Goal: Task Accomplishment & Management: Complete application form

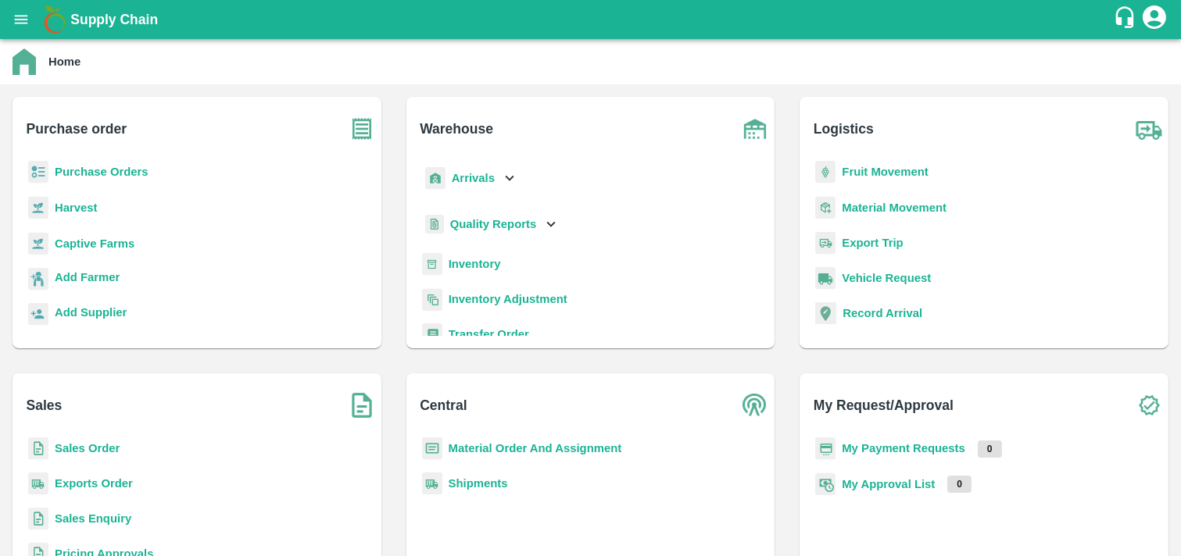
click at [107, 443] on b "Sales Order" at bounding box center [87, 448] width 65 height 13
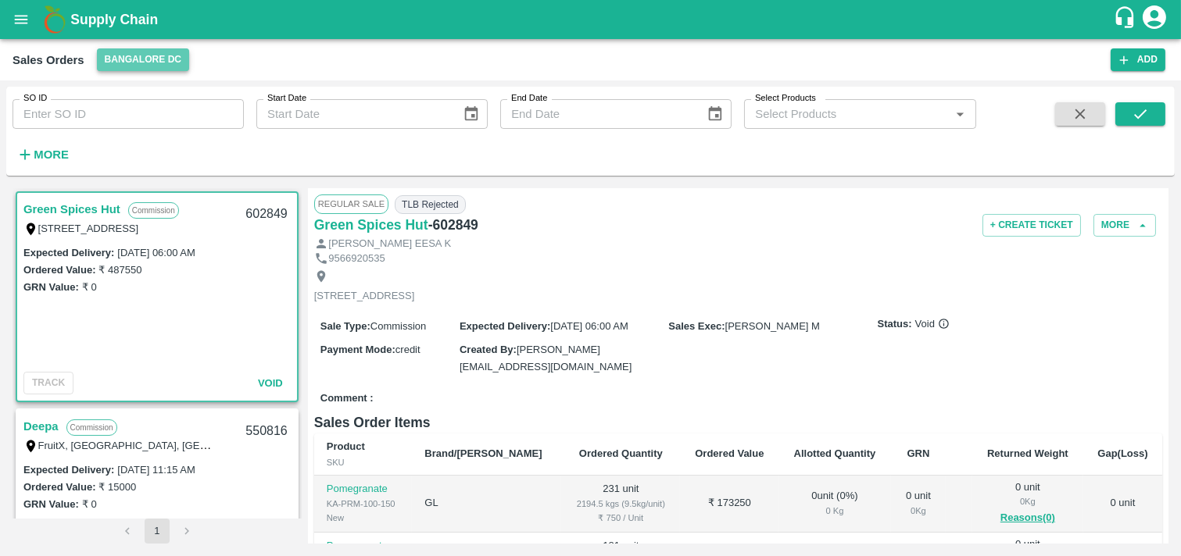
click at [156, 61] on button "Bangalore DC" at bounding box center [143, 59] width 93 height 23
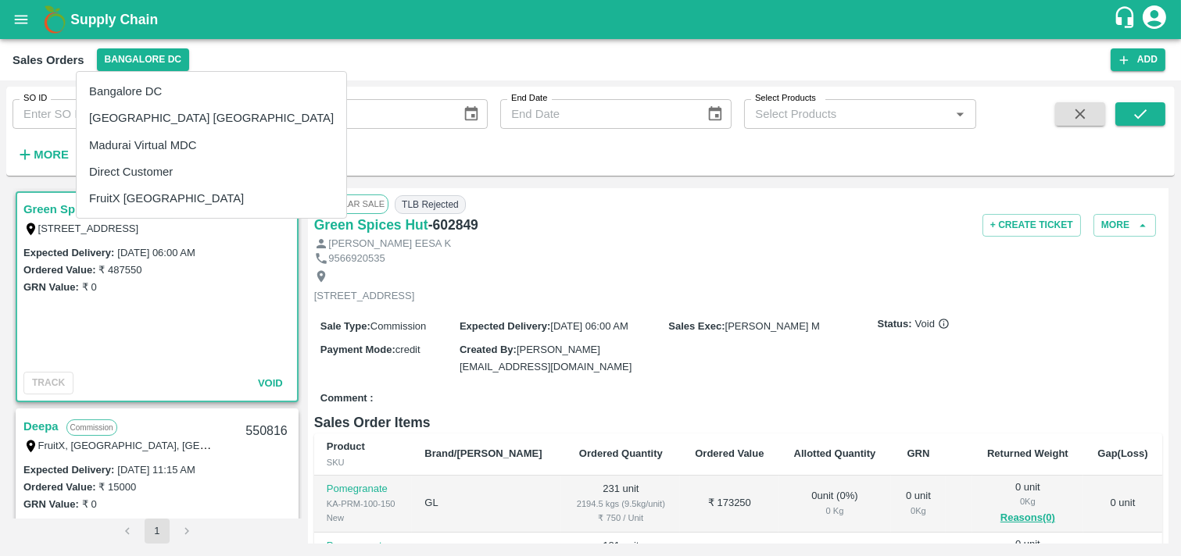
click at [154, 167] on li "Direct Customer" at bounding box center [212, 172] width 270 height 27
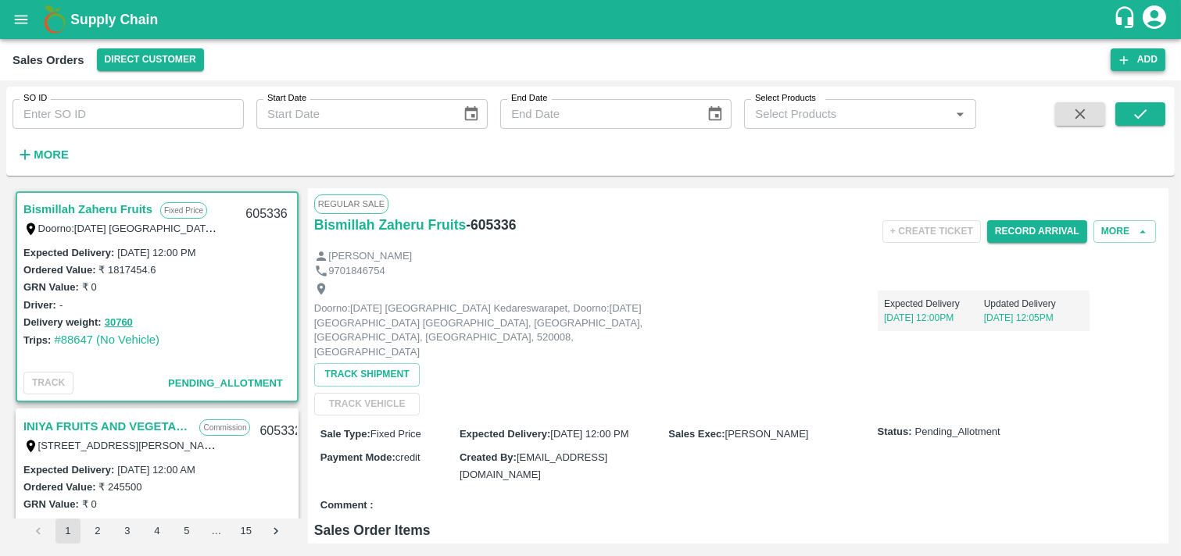
click at [1141, 56] on button "Add" at bounding box center [1137, 59] width 55 height 23
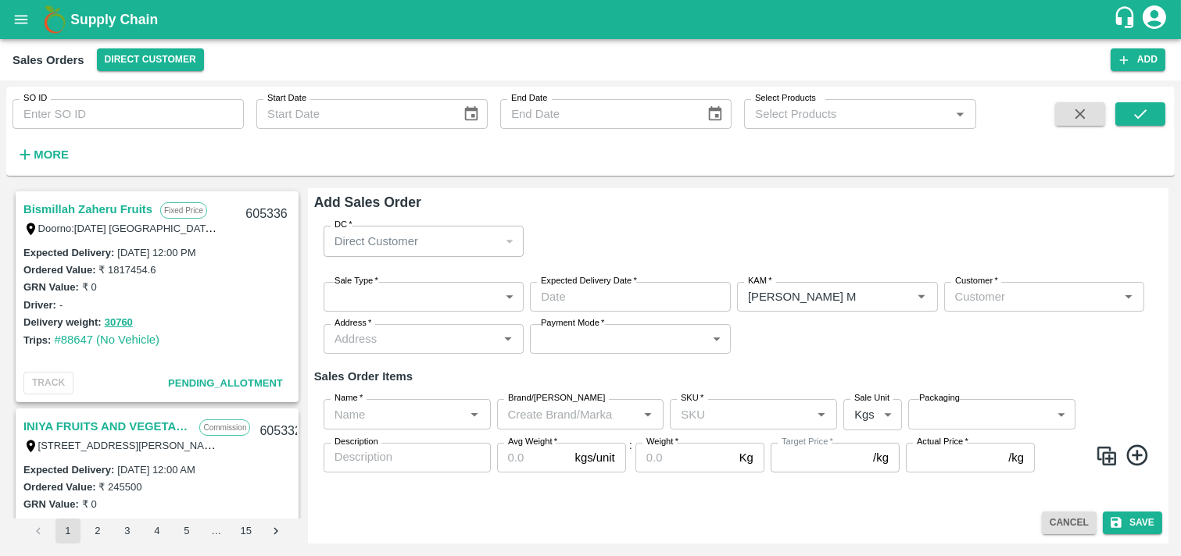
type input "[PERSON_NAME] M"
click at [521, 300] on body "Supply Chain Sales Orders Direct Customer Add SO ID SO ID Start Date Start Date…" at bounding box center [590, 278] width 1181 height 556
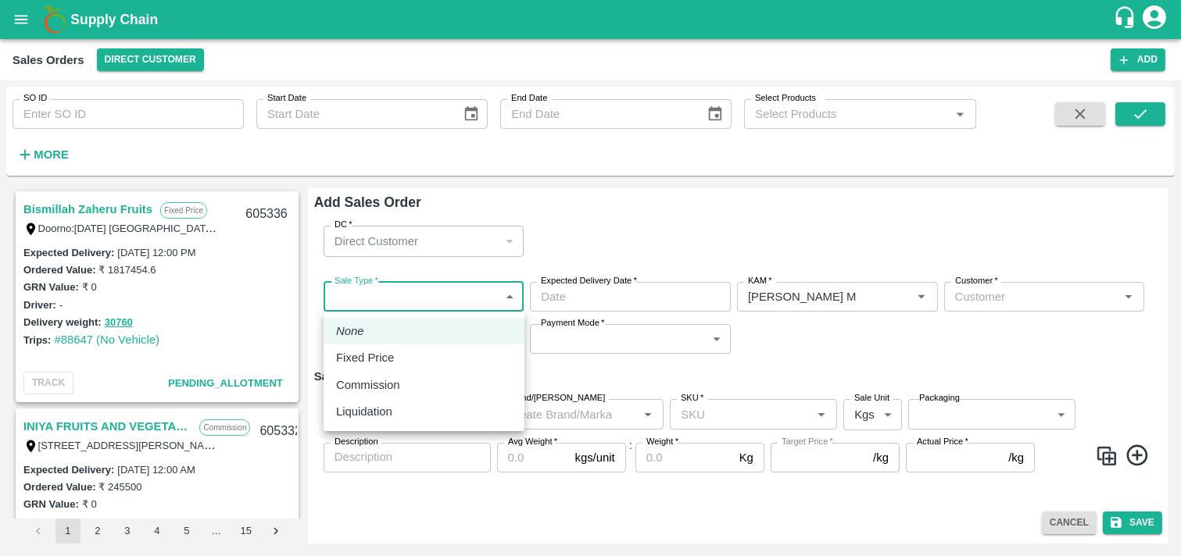
click at [378, 387] on p "Commission" at bounding box center [368, 385] width 64 height 17
type input "2"
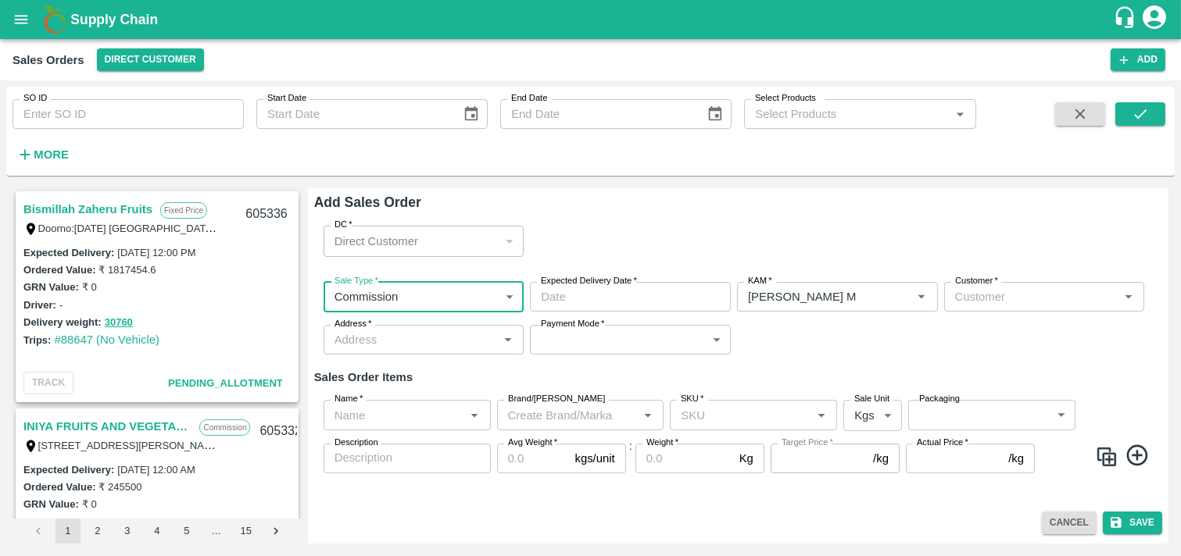
click at [695, 288] on input "Expected Delivery Date   *" at bounding box center [625, 297] width 190 height 30
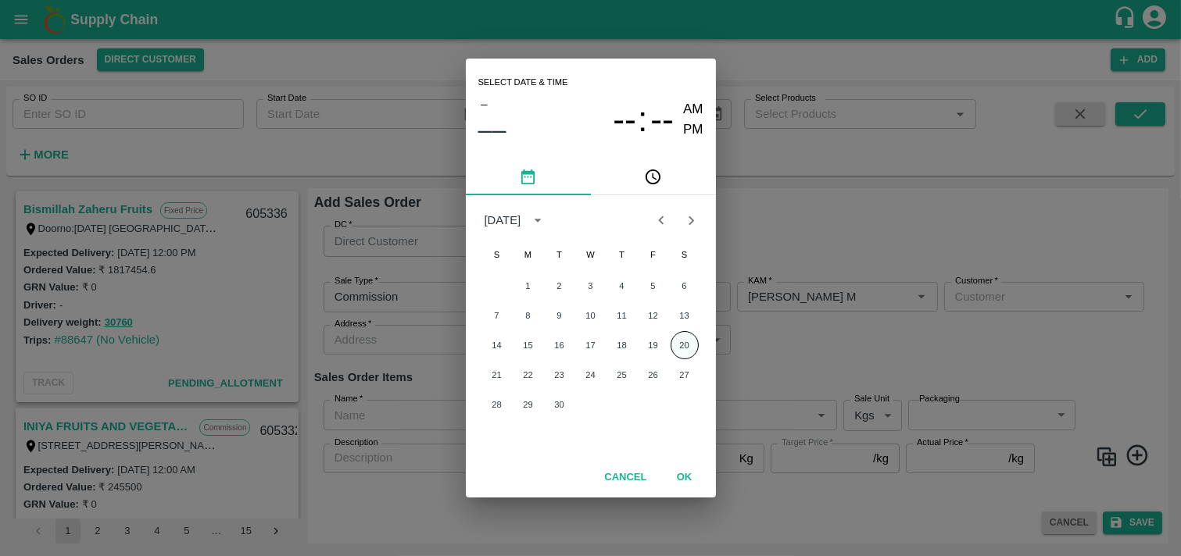
click at [686, 344] on button "20" at bounding box center [684, 345] width 28 height 28
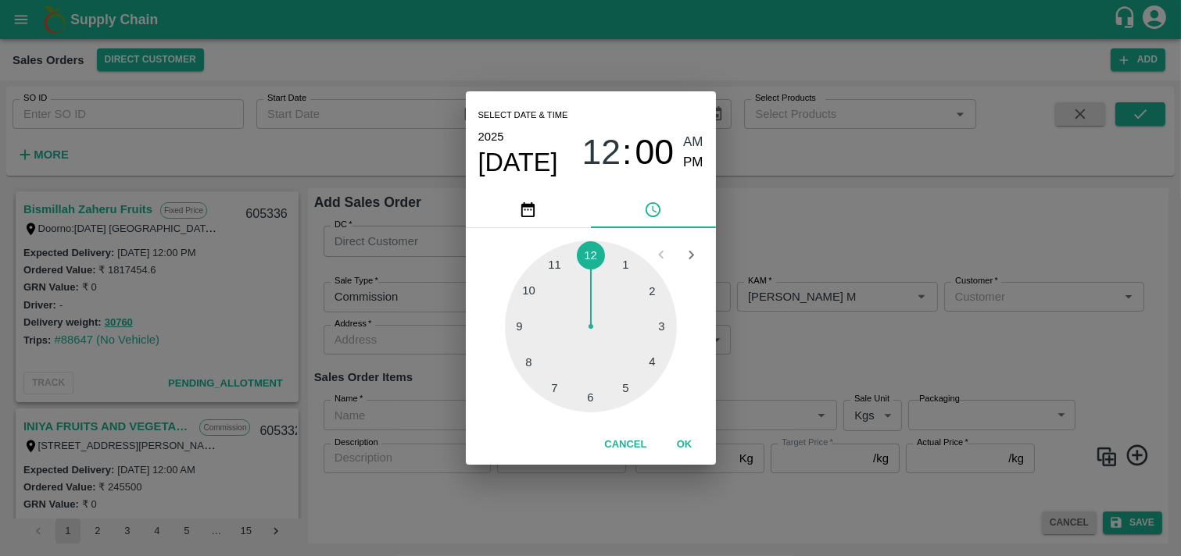
click at [651, 319] on div at bounding box center [591, 327] width 172 height 172
click at [689, 169] on span "PM" at bounding box center [693, 162] width 20 height 21
type input "[DATE] 03:00 PM"
click at [690, 446] on button "OK" at bounding box center [685, 444] width 50 height 27
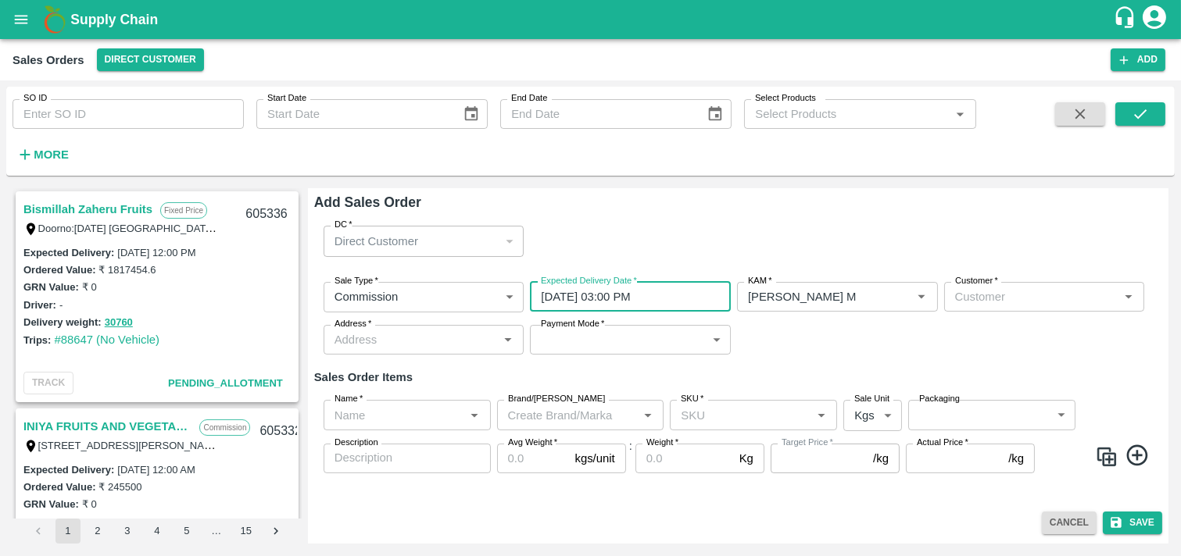
click at [991, 288] on input "Customer   *" at bounding box center [1032, 297] width 166 height 20
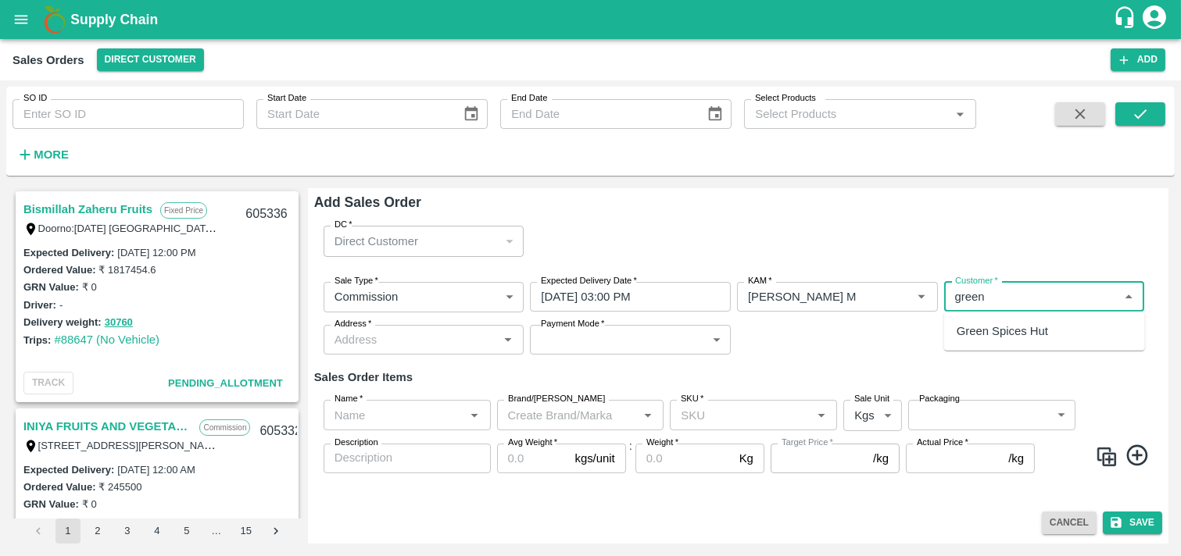
click at [1010, 334] on p "Green Spices Hut" at bounding box center [1002, 331] width 91 height 17
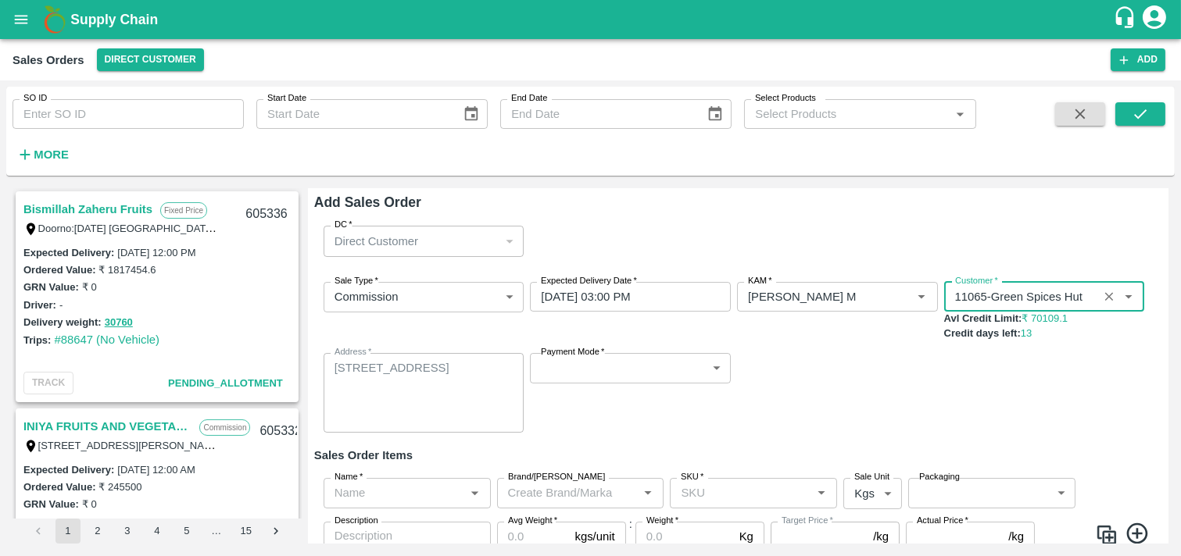
type input "11065-Green Spices Hut"
click at [714, 378] on body "Supply Chain Sales Orders Direct Customer Add SO ID SO ID Start Date Start Date…" at bounding box center [590, 278] width 1181 height 556
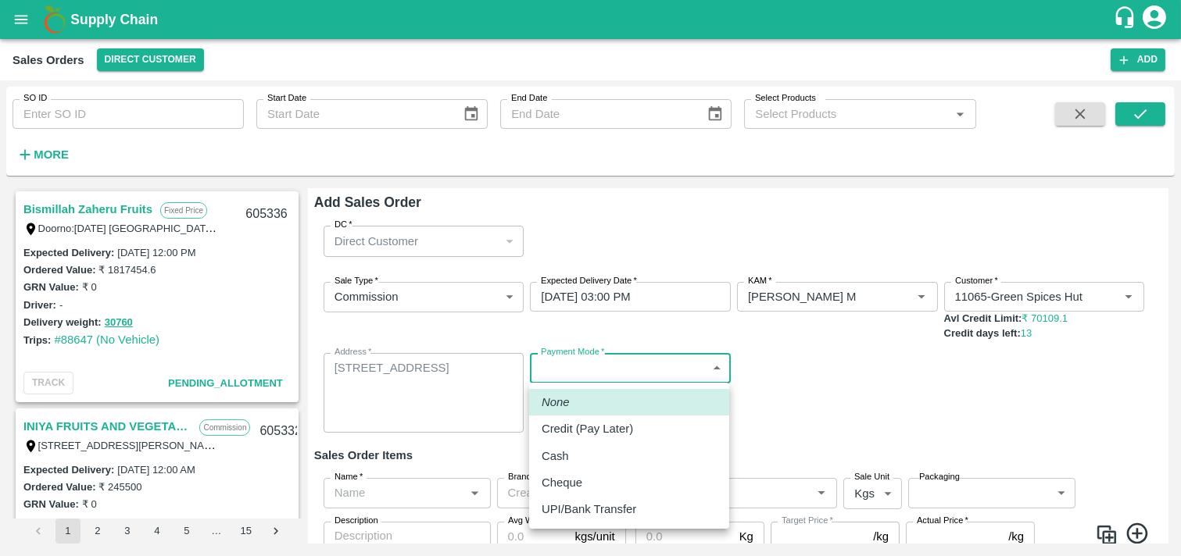
click at [610, 434] on p "Credit (Pay Later)" at bounding box center [587, 428] width 91 height 17
type input "credit"
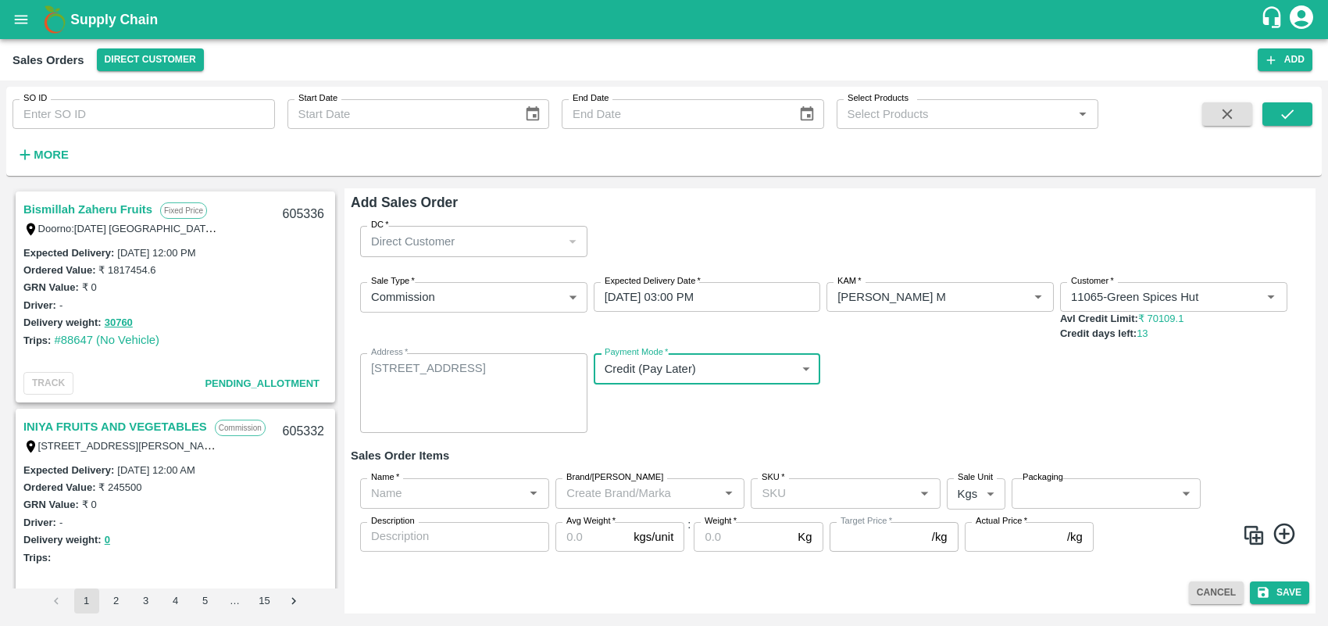
click at [502, 496] on input "Name   *" at bounding box center [442, 493] width 154 height 20
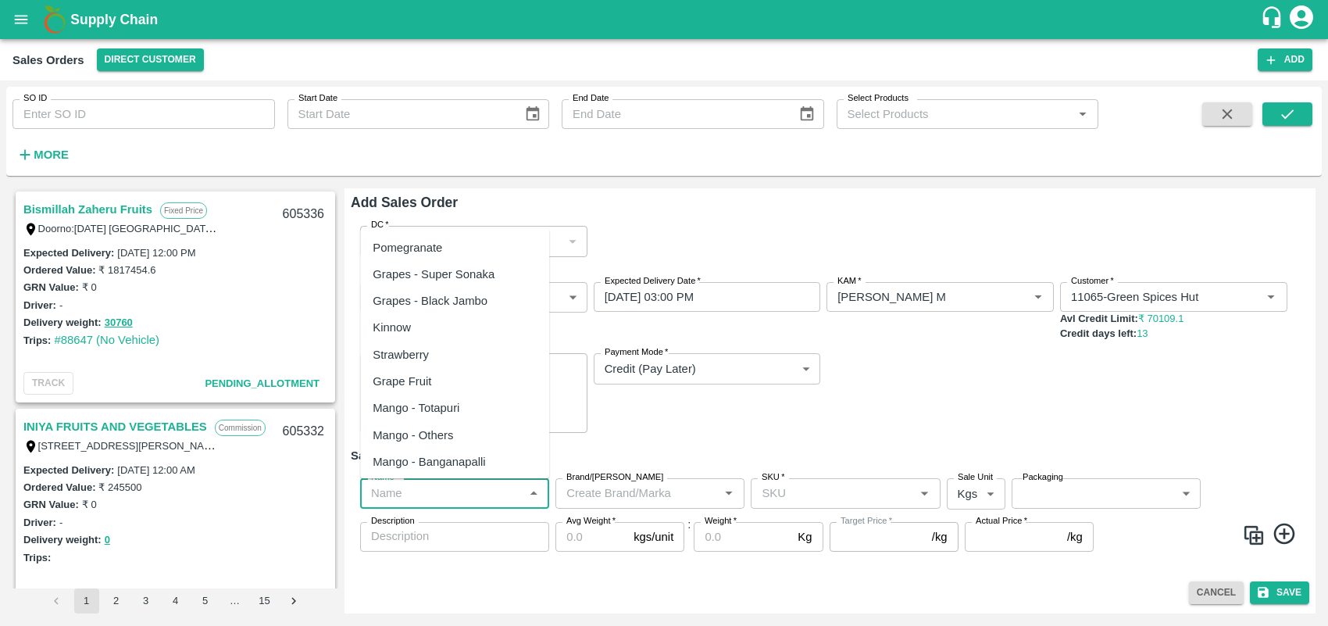
click at [431, 241] on div "Pomegranate" at bounding box center [408, 247] width 70 height 17
type input "Pomegranate"
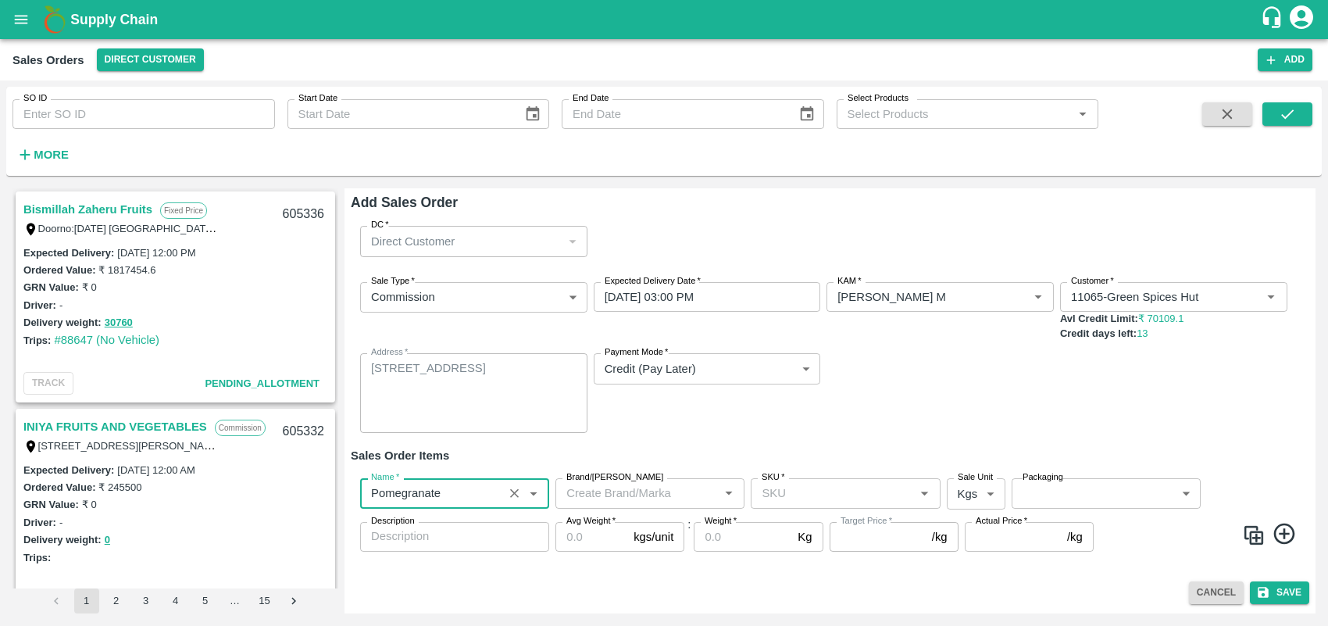
click at [651, 483] on input "Brand/[PERSON_NAME]" at bounding box center [637, 493] width 154 height 20
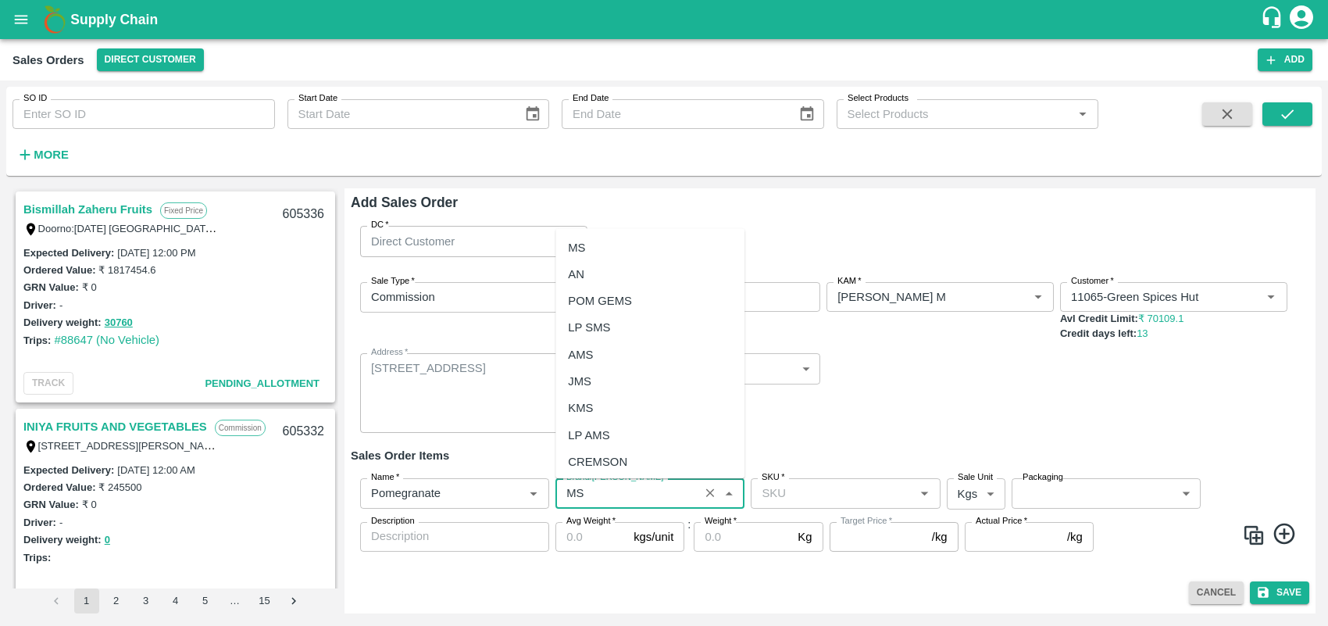
click at [584, 251] on div "MS" at bounding box center [576, 247] width 17 height 17
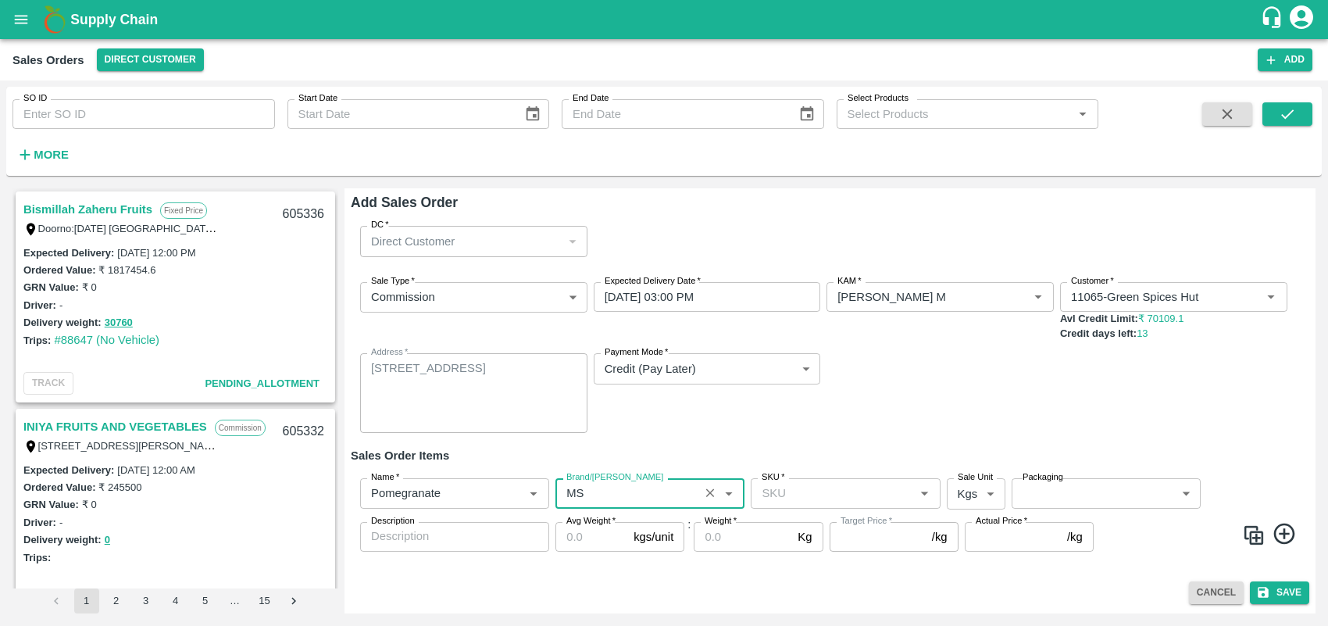
click at [799, 508] on div "SKU   *" at bounding box center [845, 493] width 189 height 30
type input "MS"
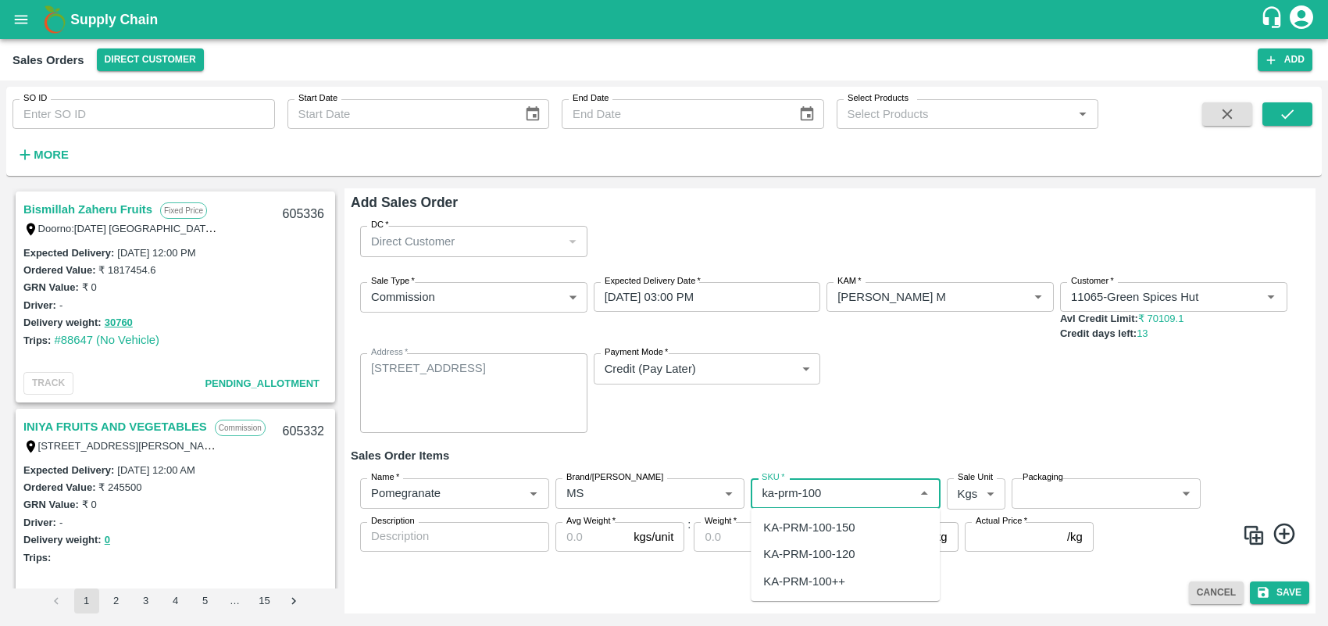
click at [814, 522] on div "KA-PRM-100-150" at bounding box center [808, 527] width 91 height 17
type input "KA-PRM-100-150"
click at [964, 492] on body "Supply Chain Sales Orders Direct Customer Add SO ID SO ID Start Date Start Date…" at bounding box center [664, 313] width 1328 height 626
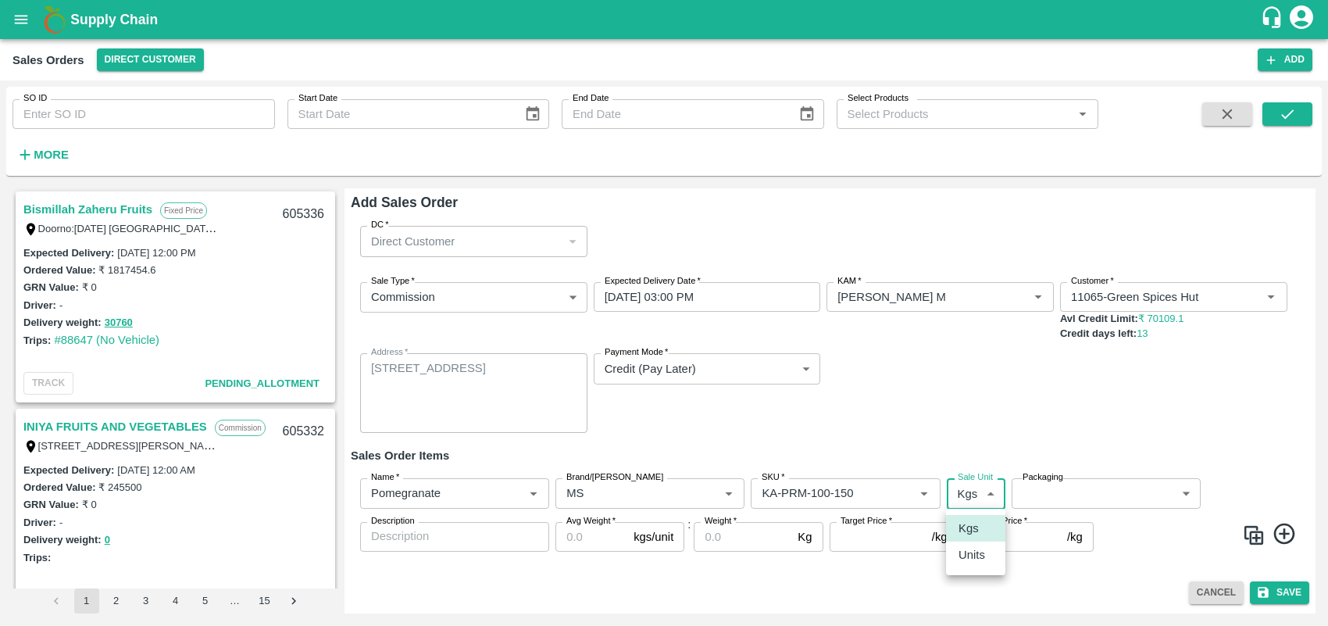
click at [974, 552] on p "Units" at bounding box center [972, 554] width 27 height 17
type input "2"
click at [1099, 485] on body "Supply Chain Sales Orders Direct Customer Add SO ID SO ID Start Date Start Date…" at bounding box center [664, 313] width 1328 height 626
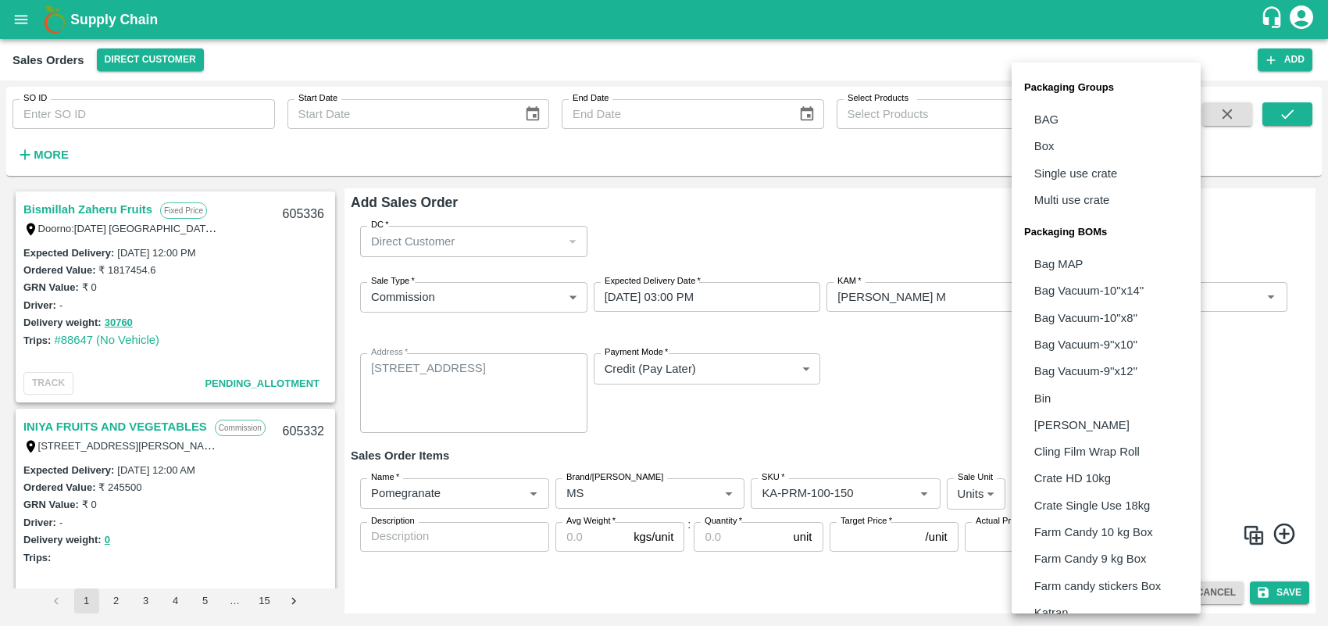
scroll to position [313, 0]
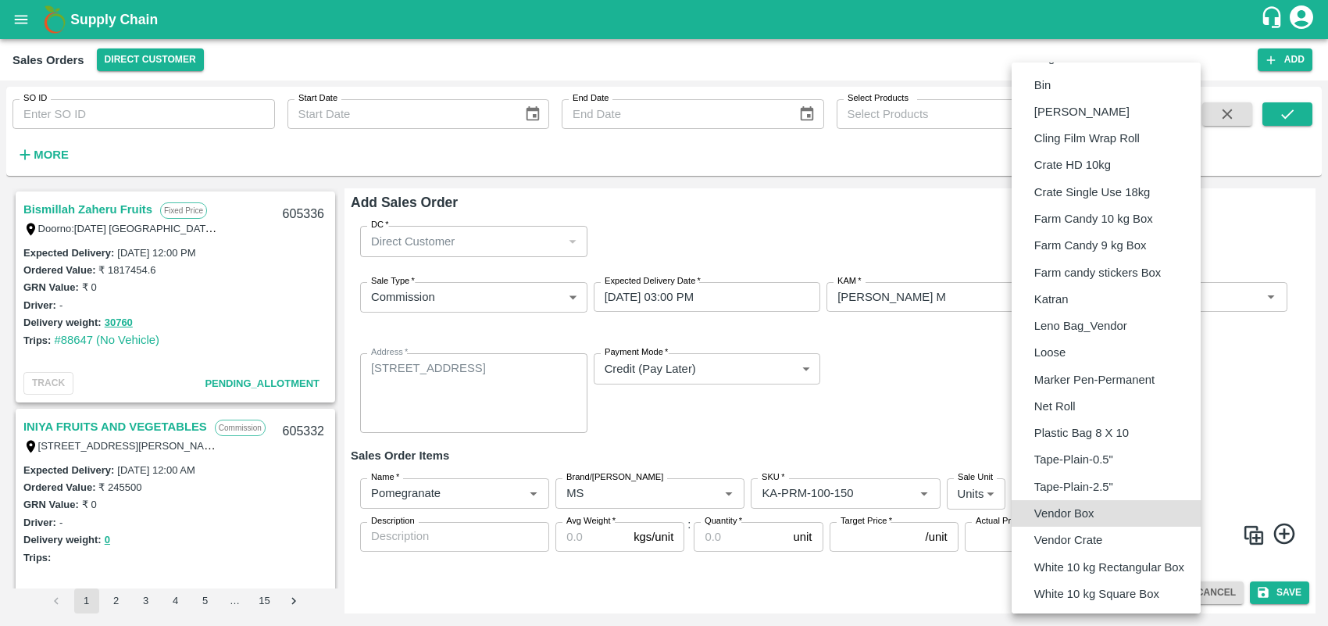
type input "BOM/276"
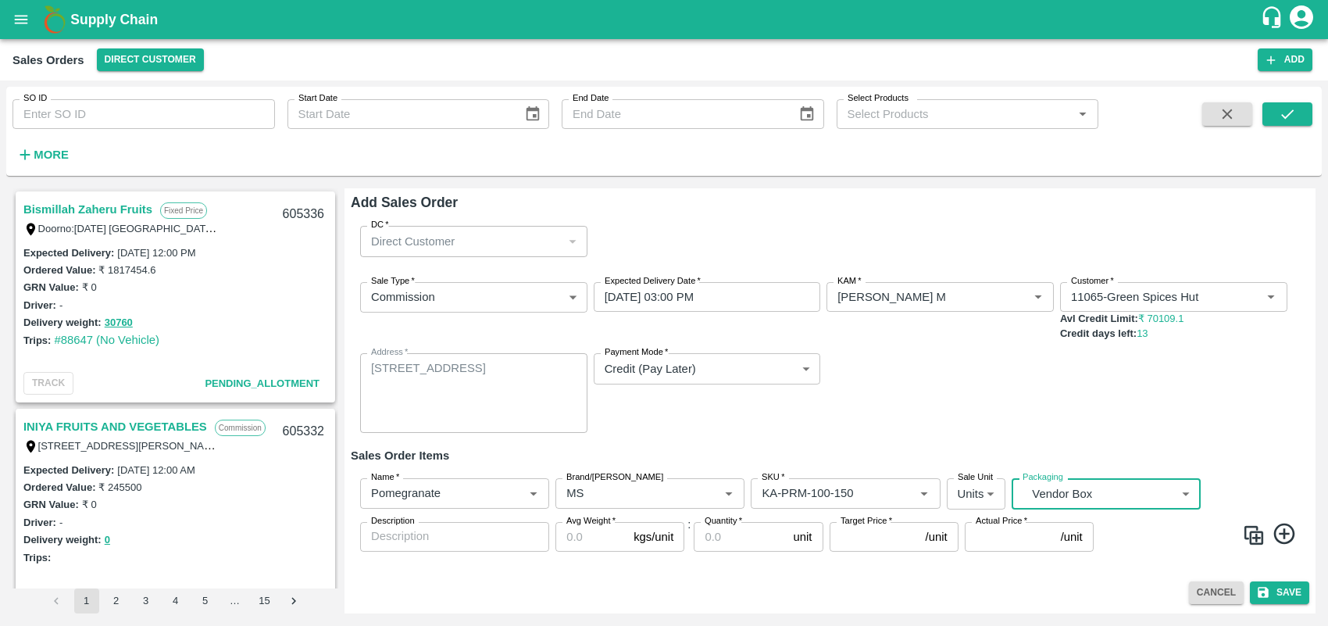
click at [518, 540] on textarea "Description" at bounding box center [454, 536] width 167 height 16
type textarea "MS"
click at [576, 539] on input "Avg Weight   *" at bounding box center [592, 537] width 72 height 30
type input "9.5"
click at [721, 540] on input "Quantity   *" at bounding box center [740, 537] width 93 height 30
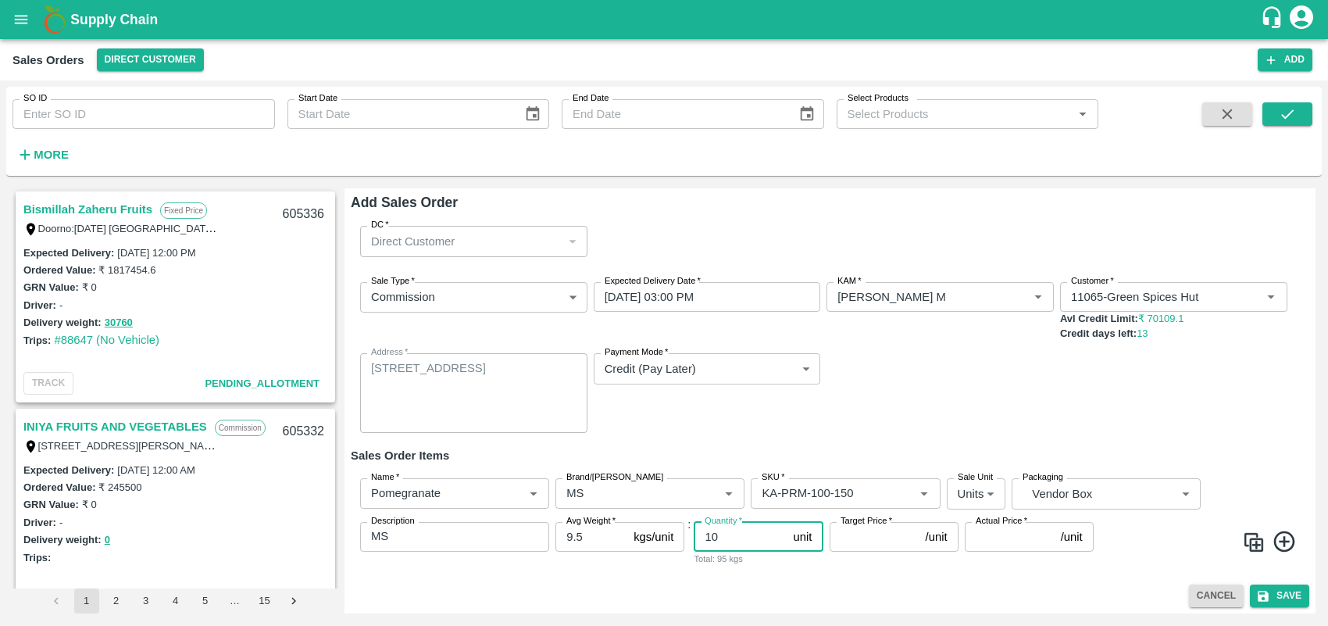
type input "10"
click at [852, 535] on input "Target Price   *" at bounding box center [875, 537] width 90 height 30
type input "700"
click at [1004, 538] on input "Actual Price   *" at bounding box center [1010, 537] width 90 height 30
type input "700"
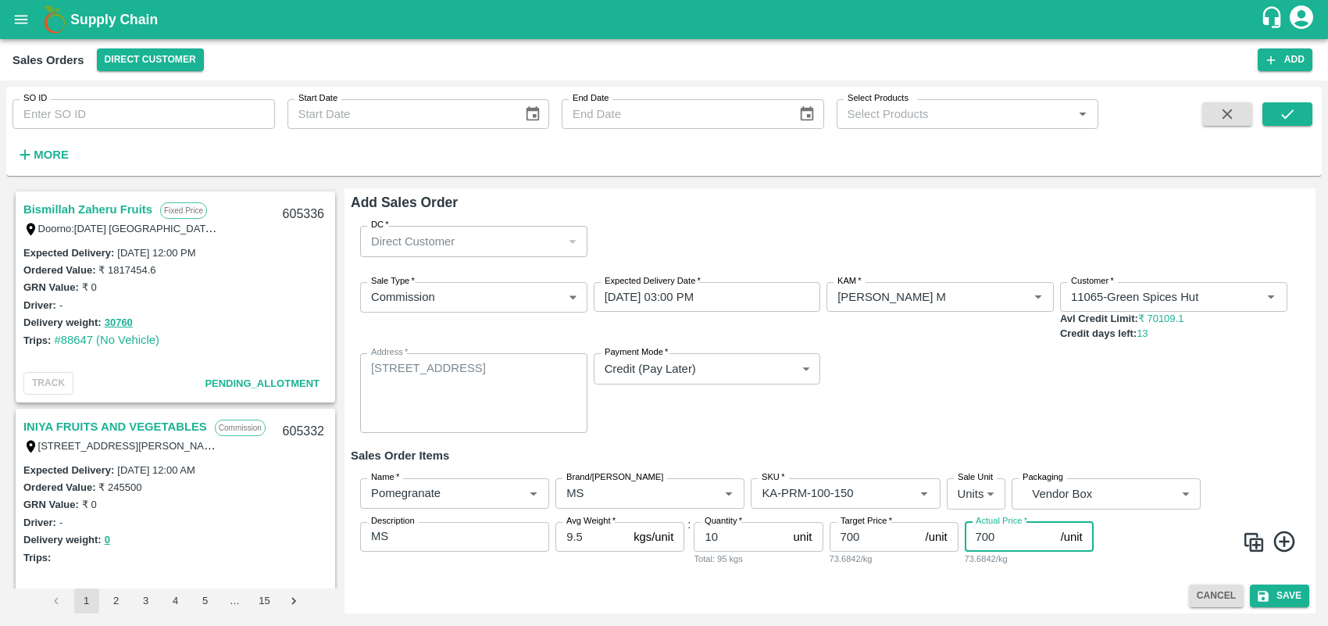
click at [1180, 538] on icon at bounding box center [1285, 542] width 26 height 26
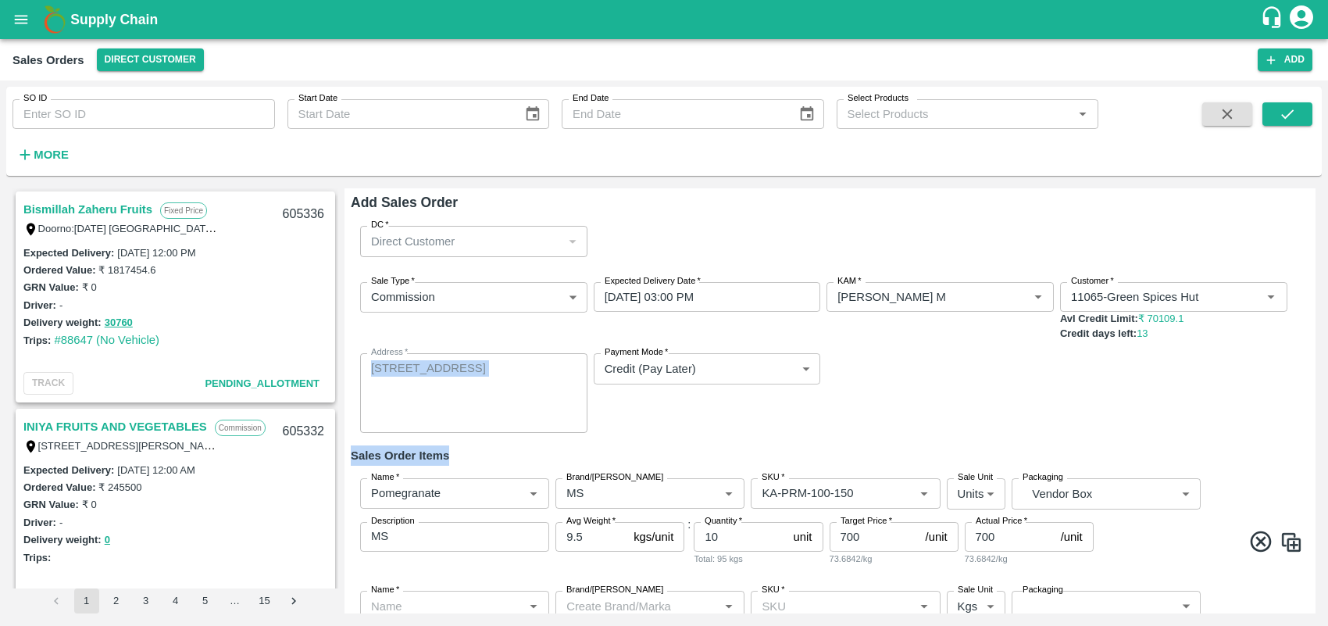
drag, startPoint x: 1203, startPoint y: 450, endPoint x: 1189, endPoint y: 408, distance: 44.5
click at [1180, 408] on div "DC   * Direct Customer 6 DC Sale Type   * Commission 2 Sale Type Expected Deliv…" at bounding box center [830, 444] width 959 height 463
click at [1180, 454] on h6 "Sales Order Items" at bounding box center [830, 455] width 959 height 20
click at [1180, 553] on div "Add Sales Order DC   * Direct Customer 6 DC Sale Type   * Commission 2 Sale Typ…" at bounding box center [830, 400] width 971 height 425
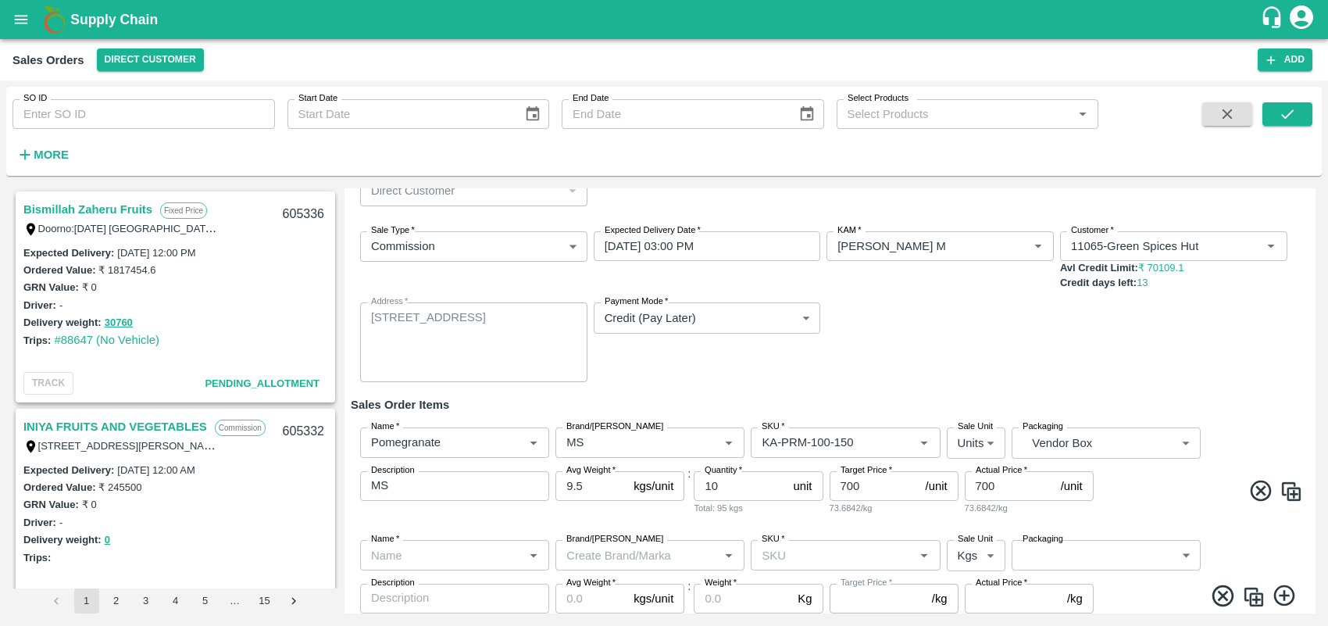
scroll to position [102, 0]
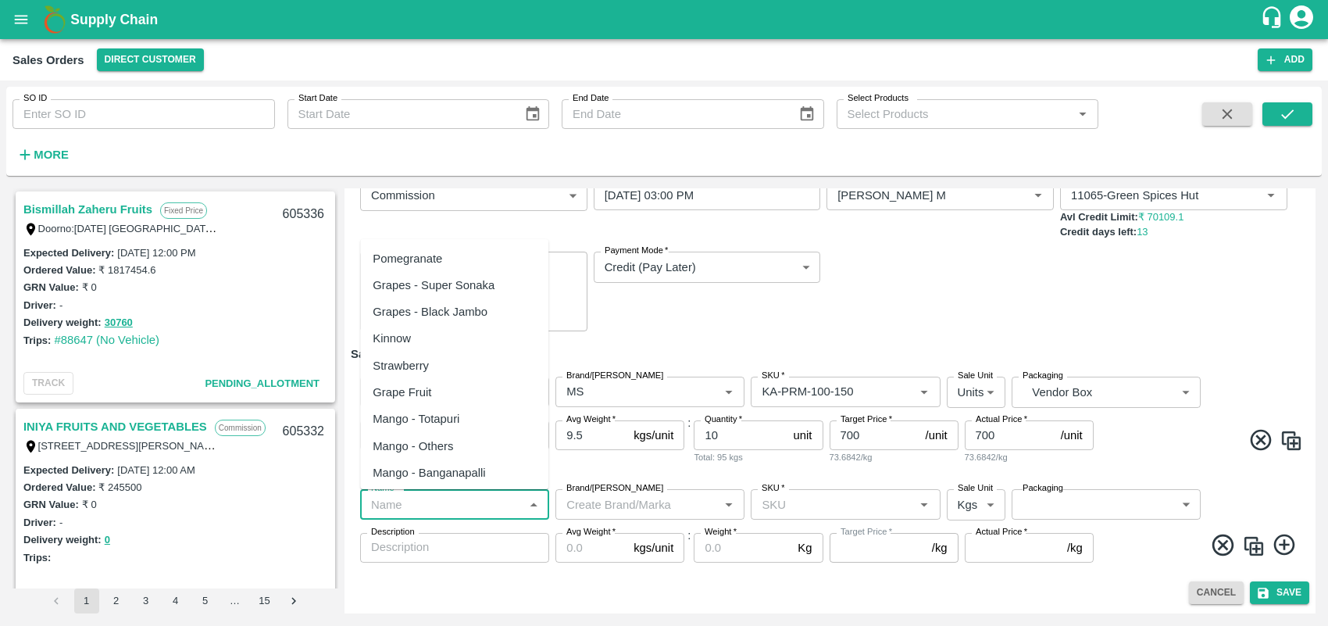
click at [470, 506] on input "Name   *" at bounding box center [442, 504] width 154 height 20
click at [428, 252] on div "Pomegranate" at bounding box center [408, 258] width 70 height 17
type input "Pomegranate"
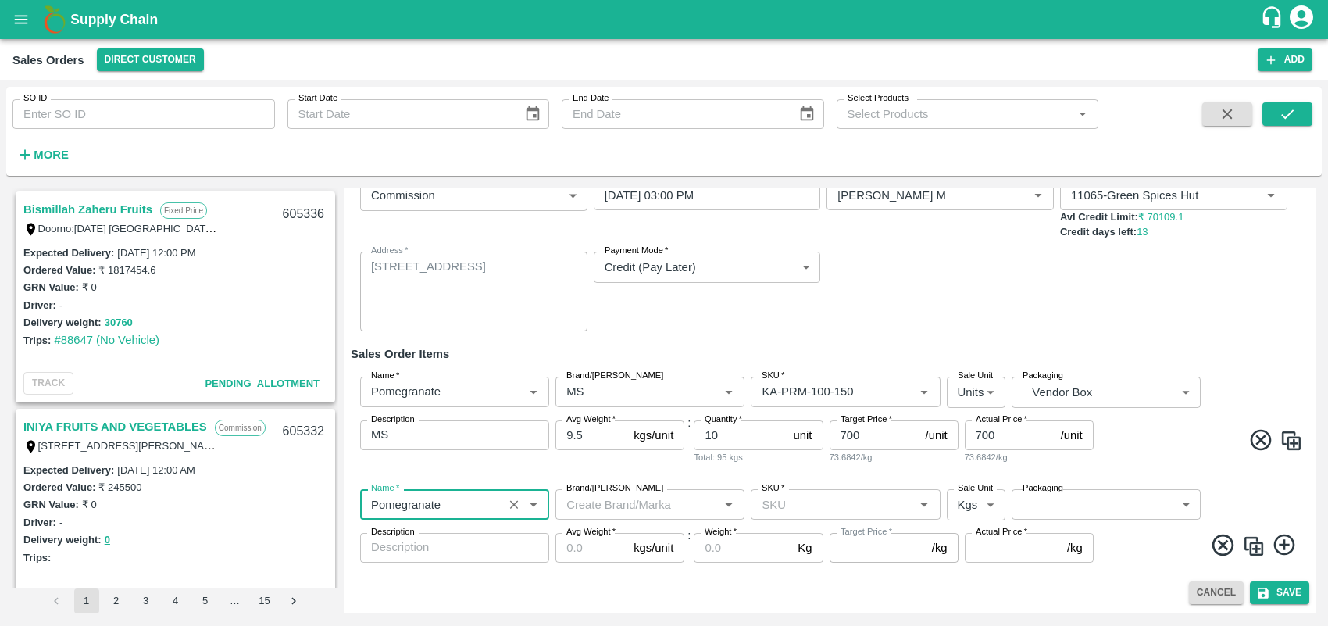
click at [608, 512] on input "Brand/[PERSON_NAME]" at bounding box center [637, 504] width 154 height 20
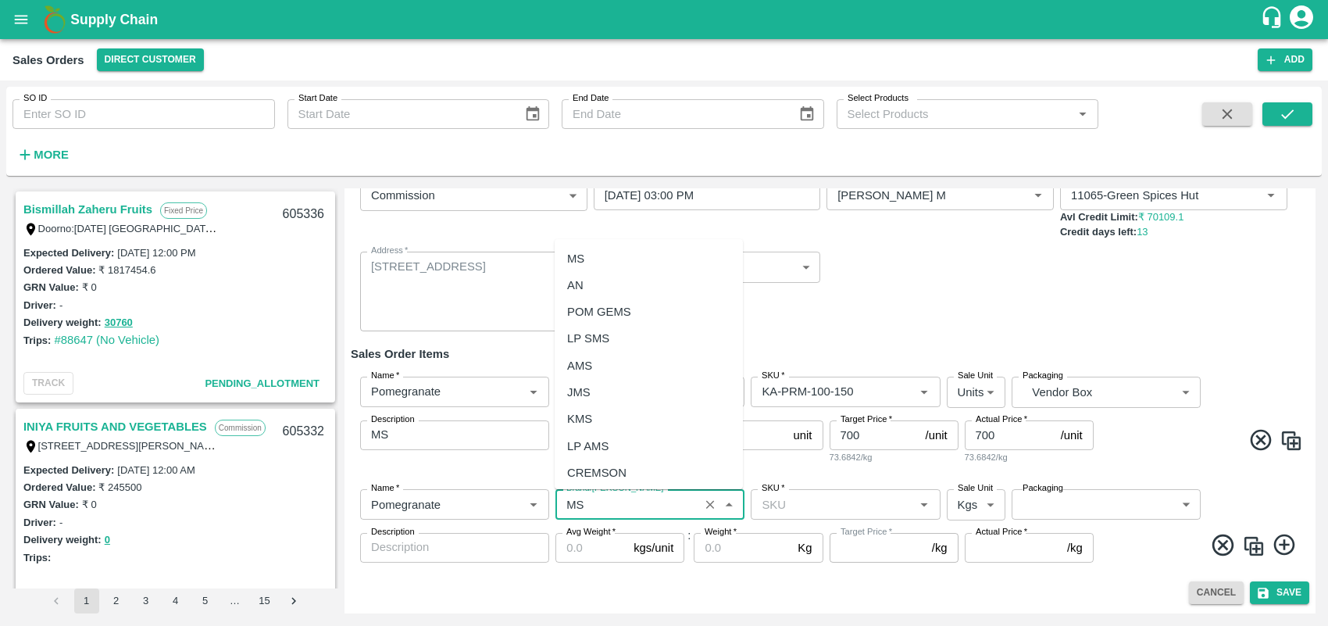
click at [590, 259] on div "MS" at bounding box center [649, 258] width 188 height 27
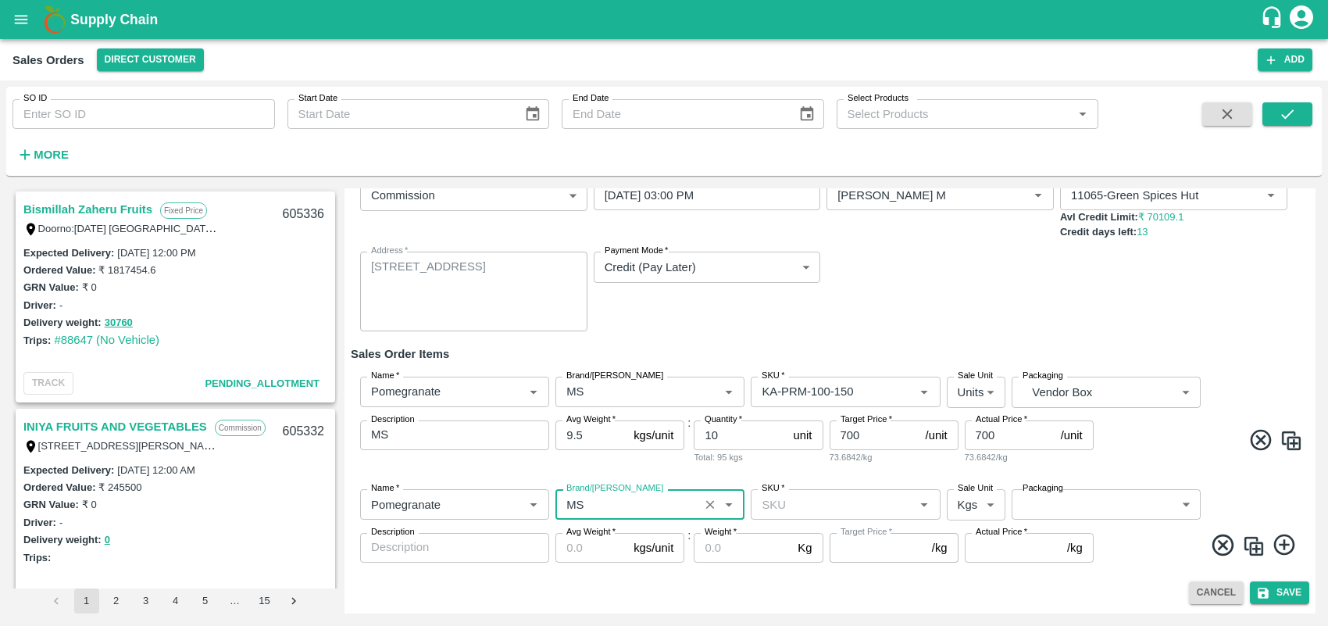
type input "MS"
click at [813, 510] on input "SKU   *" at bounding box center [833, 504] width 154 height 20
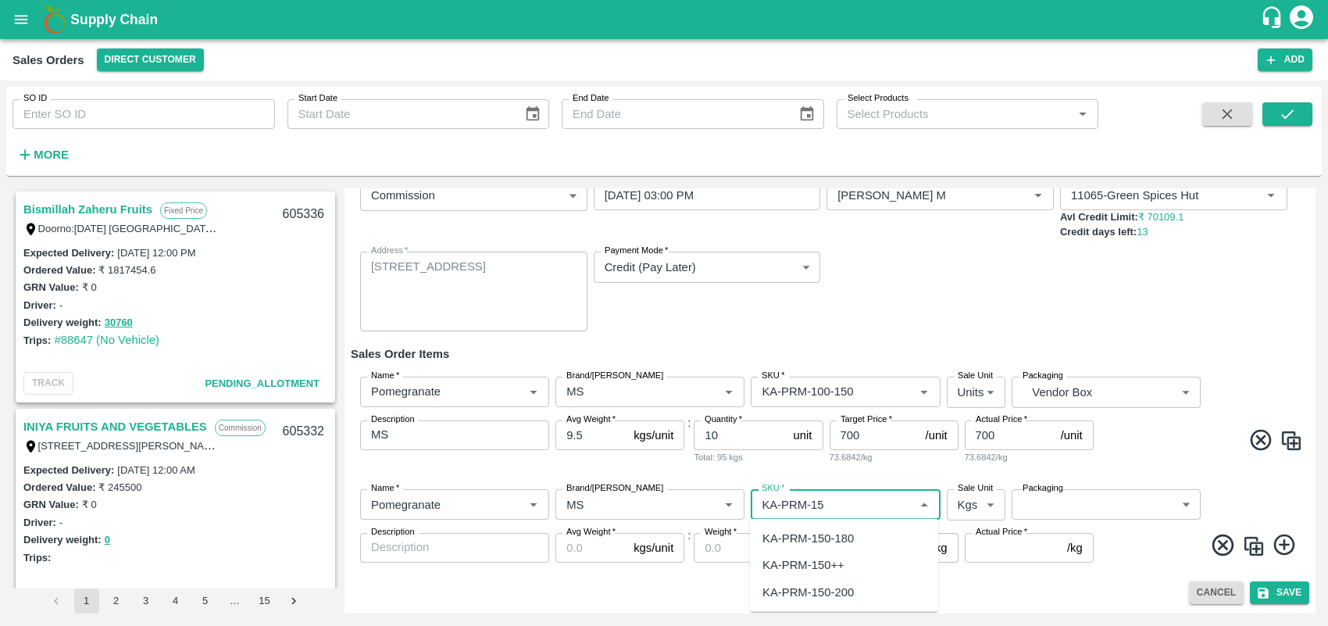
click at [833, 532] on div "KA-PRM-150-180" at bounding box center [808, 538] width 91 height 17
type input "KA-PRM-150-180"
click at [989, 502] on body "Supply Chain Sales Orders Direct Customer Add SO ID SO ID Start Date Start Date…" at bounding box center [664, 313] width 1328 height 626
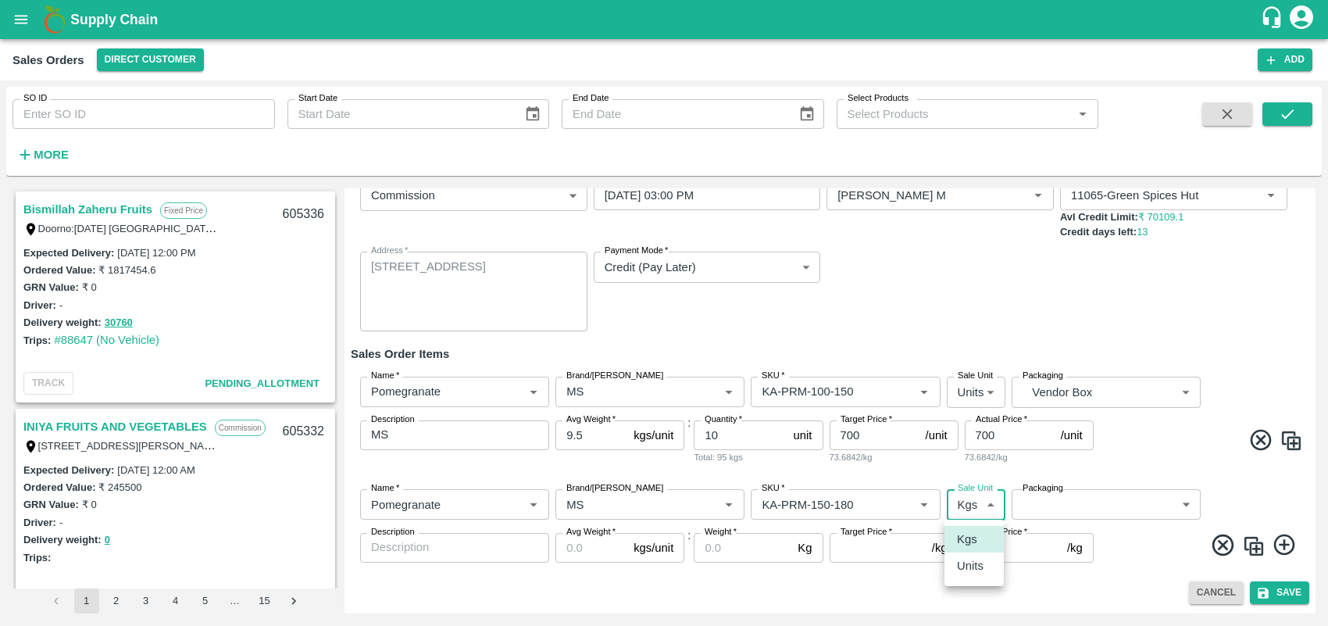
click at [974, 556] on p "Units" at bounding box center [970, 565] width 27 height 17
type input "2"
click at [1075, 502] on body "Supply Chain Sales Orders Direct Customer Add SO ID SO ID Start Date Start Date…" at bounding box center [664, 313] width 1328 height 626
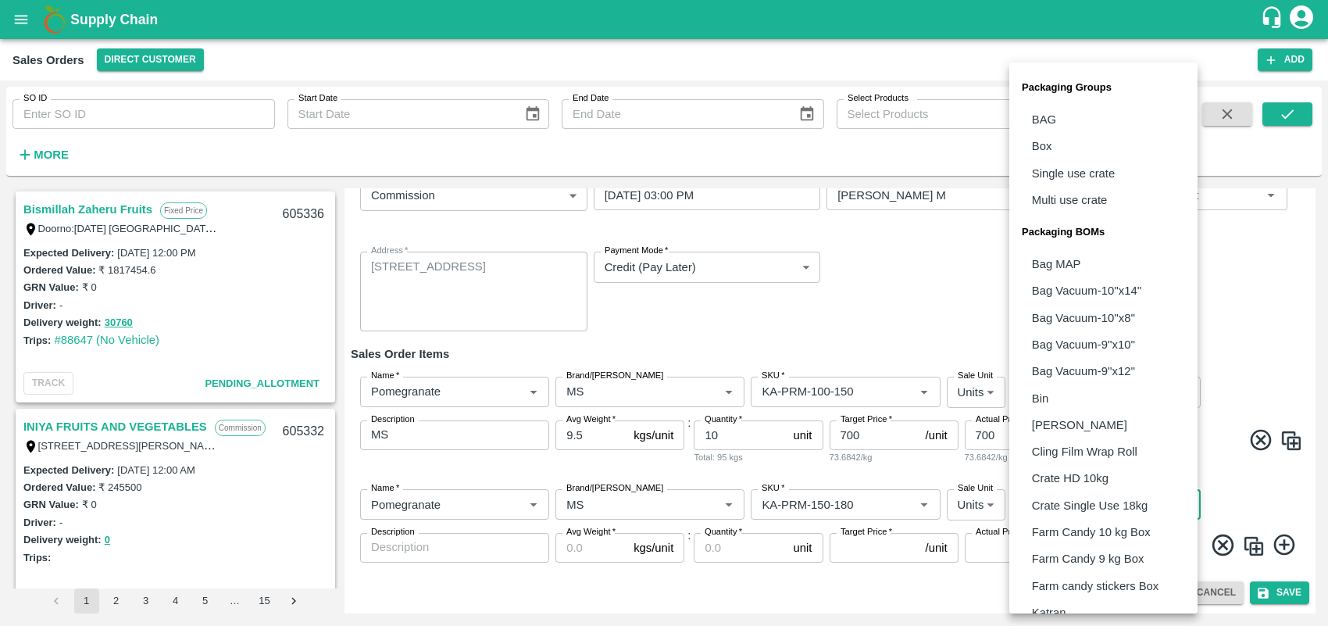
scroll to position [313, 0]
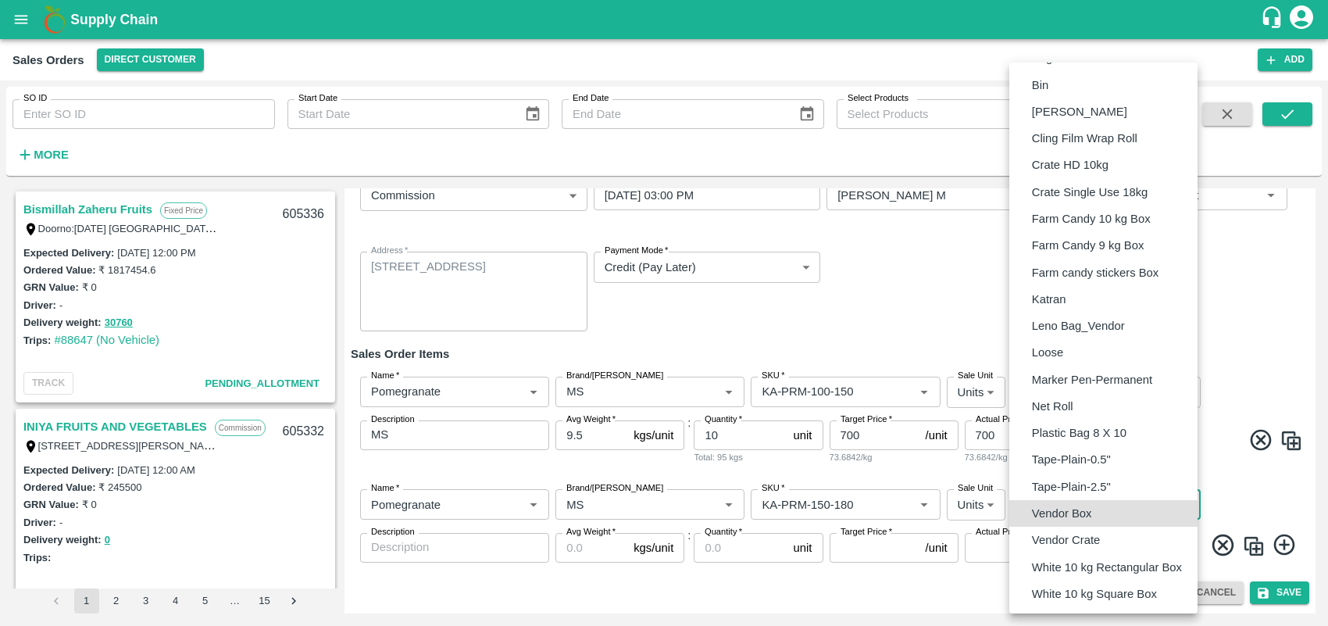
type input "BOM/276"
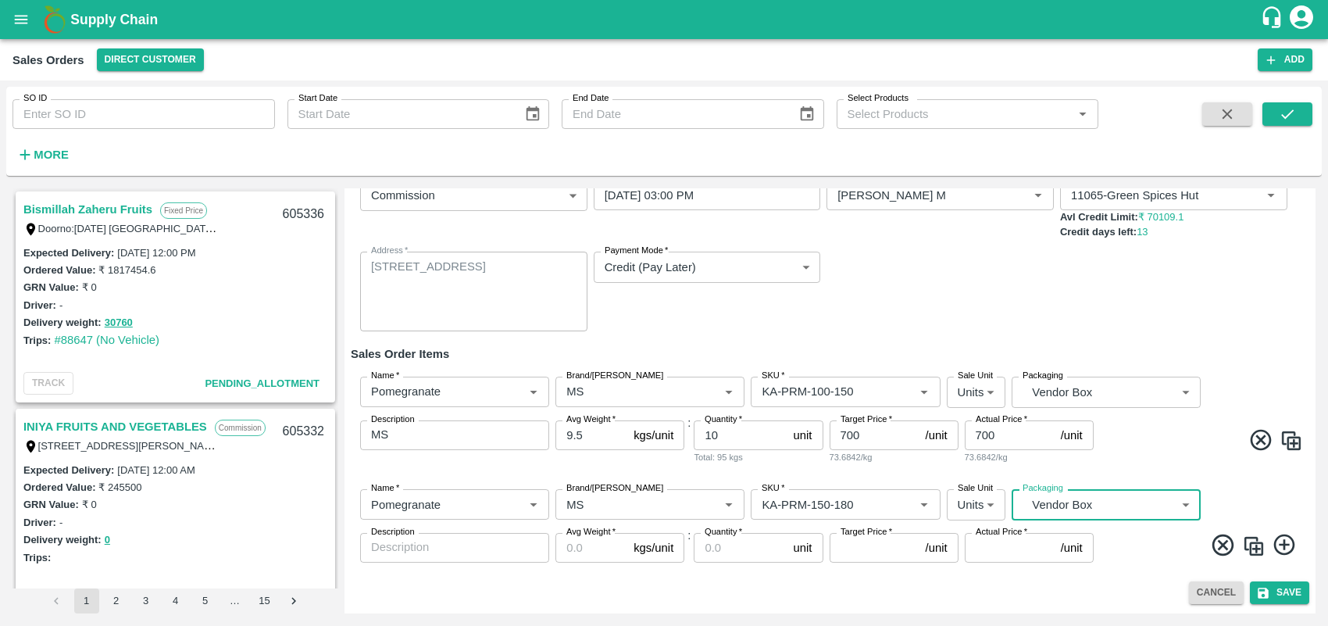
click at [497, 552] on textarea "Description" at bounding box center [454, 547] width 167 height 16
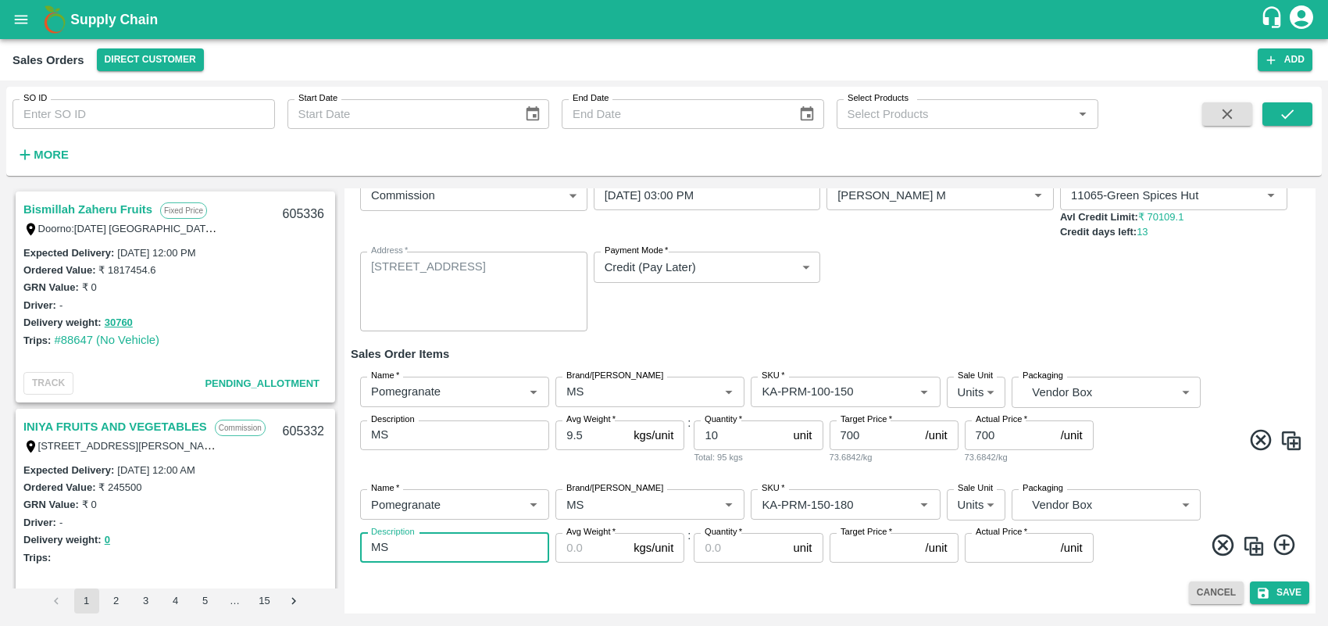
type textarea "MS"
click at [580, 552] on input "Avg Weight   *" at bounding box center [592, 548] width 72 height 30
type input "9.5"
click at [701, 552] on input "Quantity   *" at bounding box center [740, 548] width 93 height 30
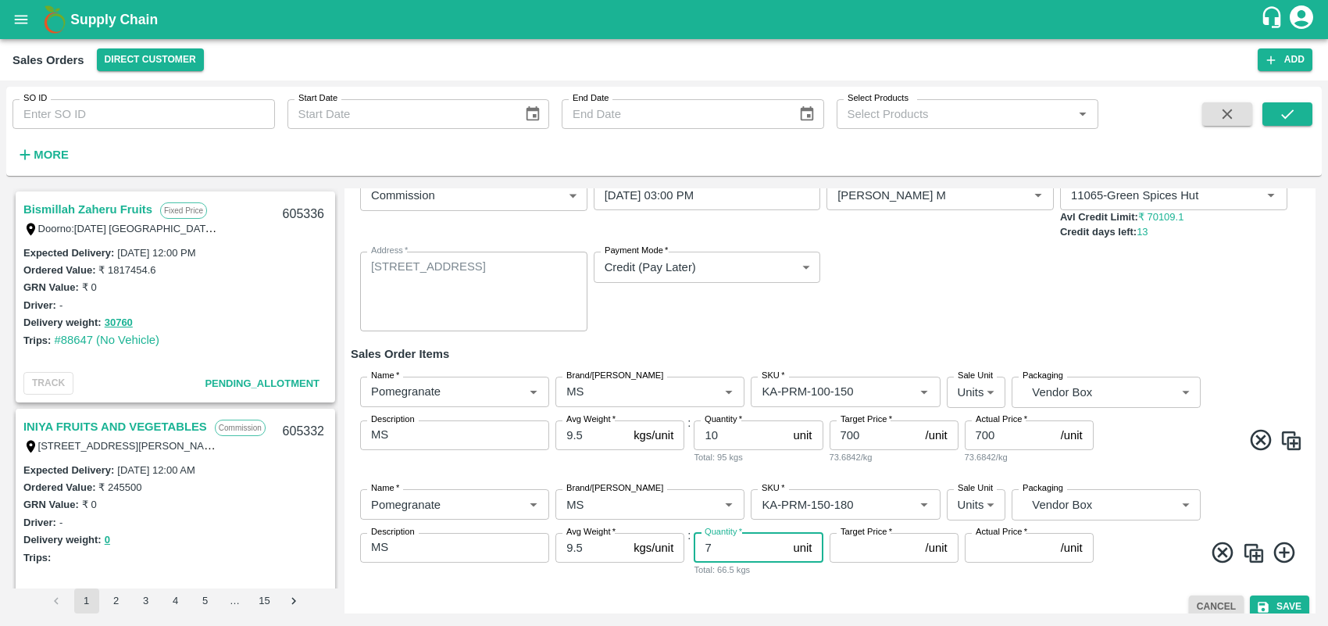
type input "7"
click at [856, 548] on input "Target Price   *" at bounding box center [875, 548] width 90 height 30
type input "9"
type input "800"
click at [981, 549] on input "Actual Price   *" at bounding box center [1010, 548] width 90 height 30
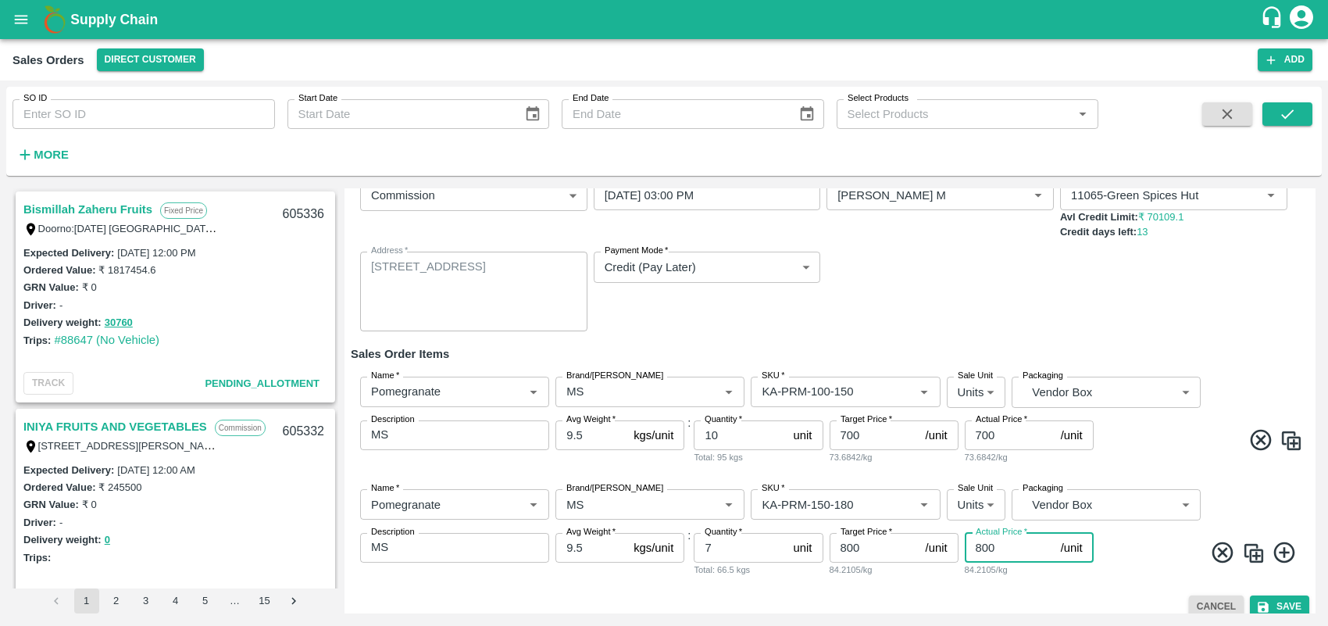
type input "800"
click at [1180, 454] on span at bounding box center [1200, 442] width 206 height 30
click at [1180, 545] on icon at bounding box center [1285, 553] width 26 height 26
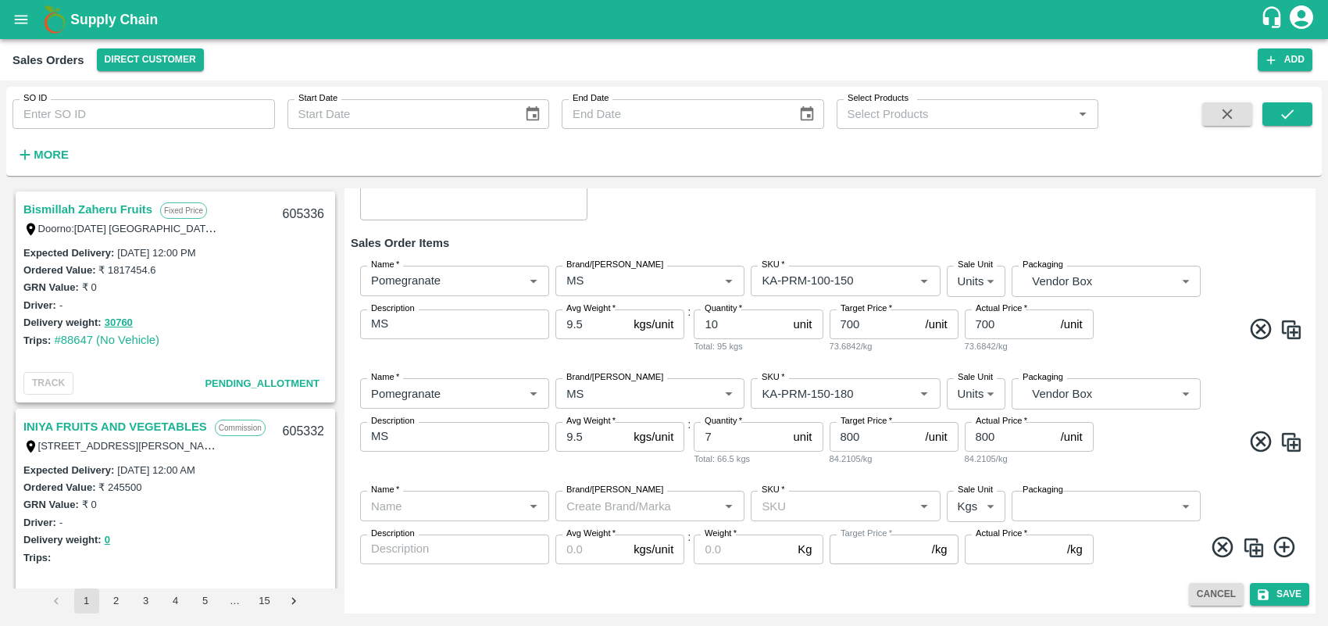
scroll to position [213, 0]
click at [498, 513] on input "Name   *" at bounding box center [442, 505] width 154 height 20
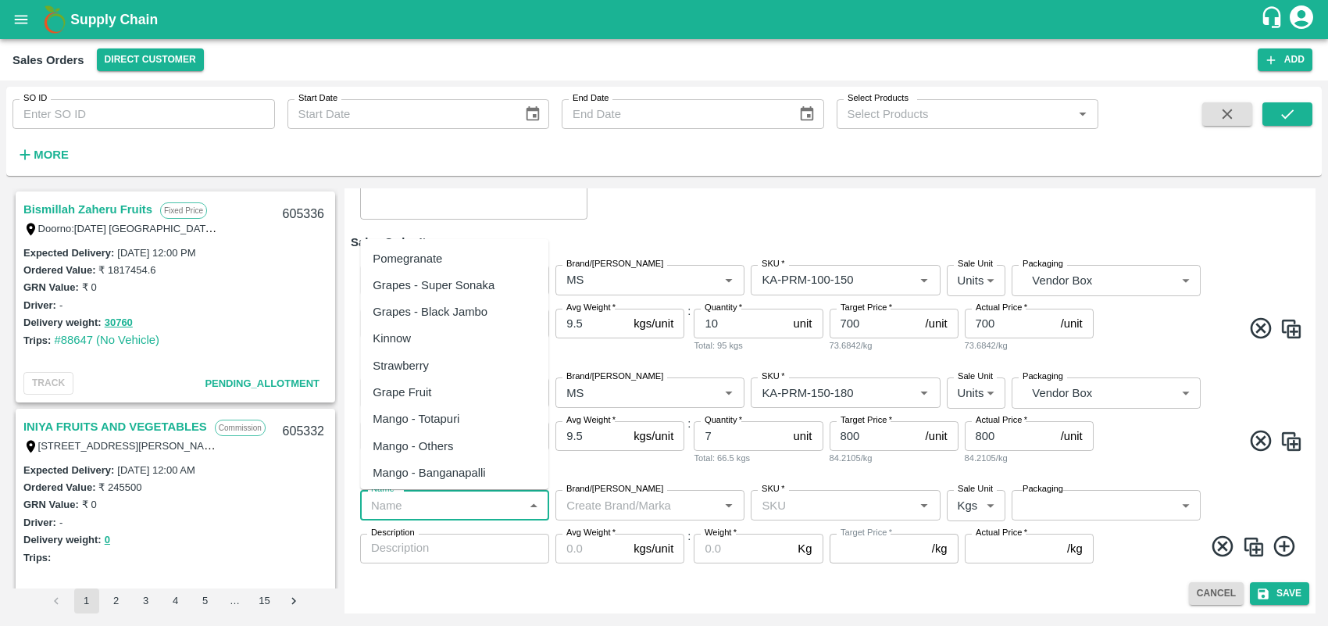
click at [401, 252] on div "Pomegranate" at bounding box center [408, 258] width 70 height 17
type input "Pomegranate"
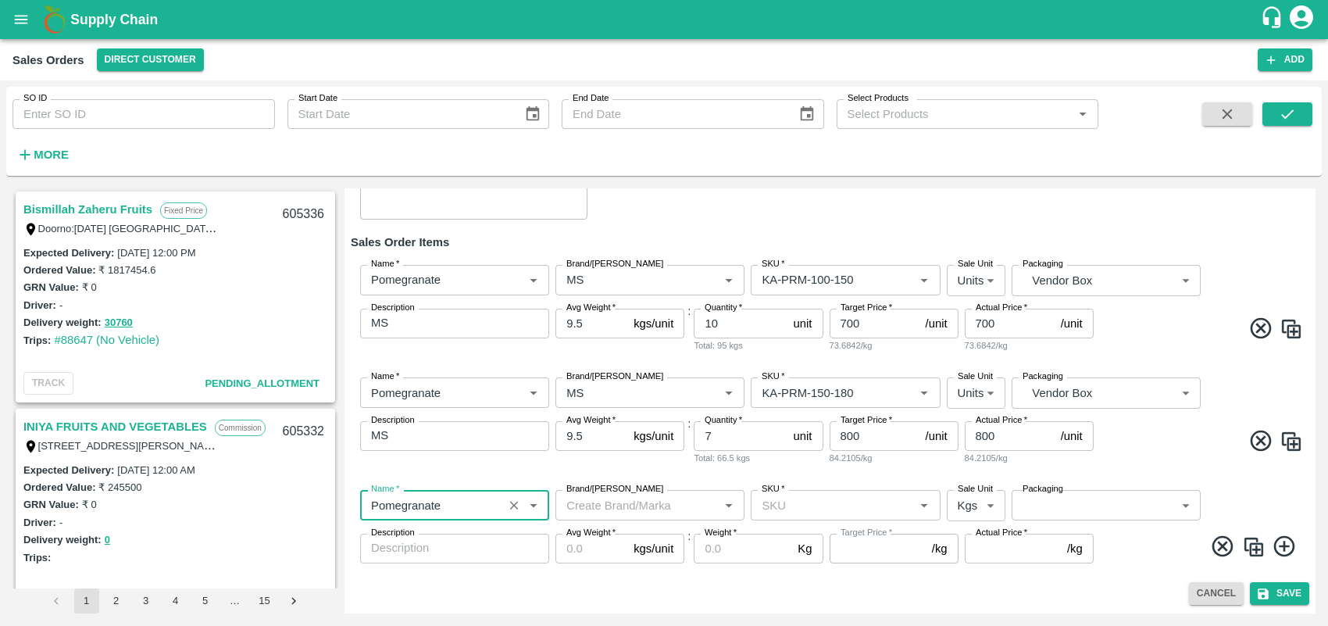
click at [638, 506] on input "Brand/[PERSON_NAME]" at bounding box center [637, 505] width 154 height 20
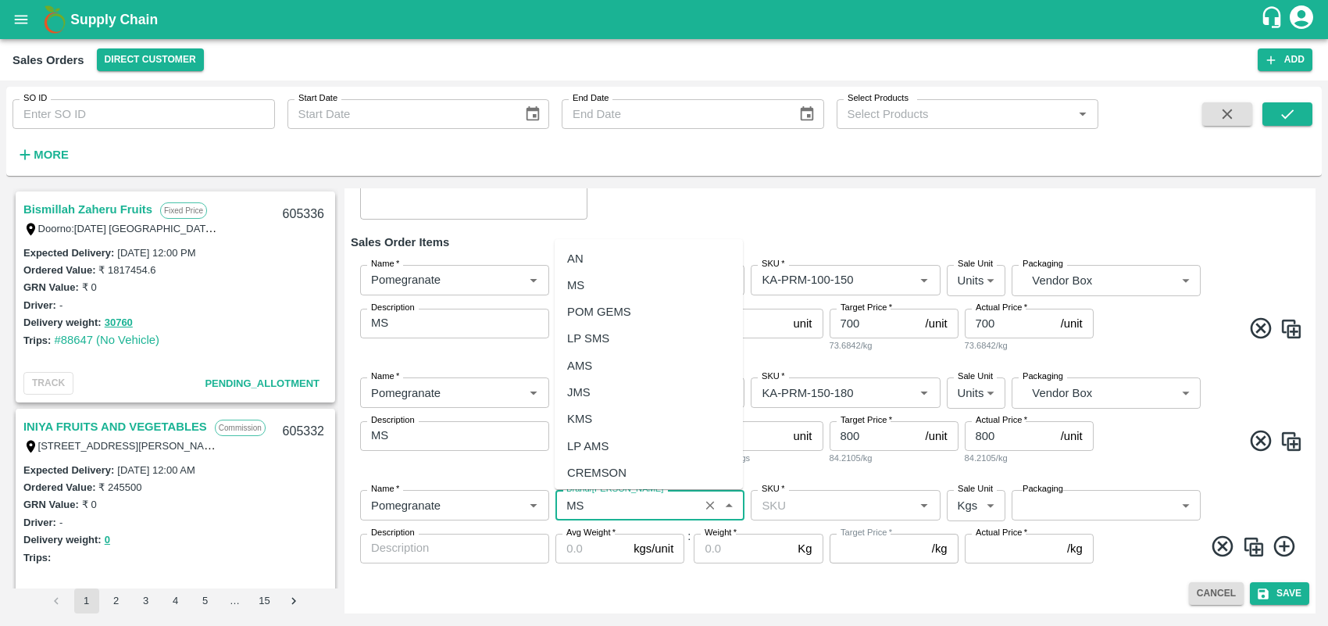
click at [568, 289] on div "MS" at bounding box center [575, 285] width 17 height 17
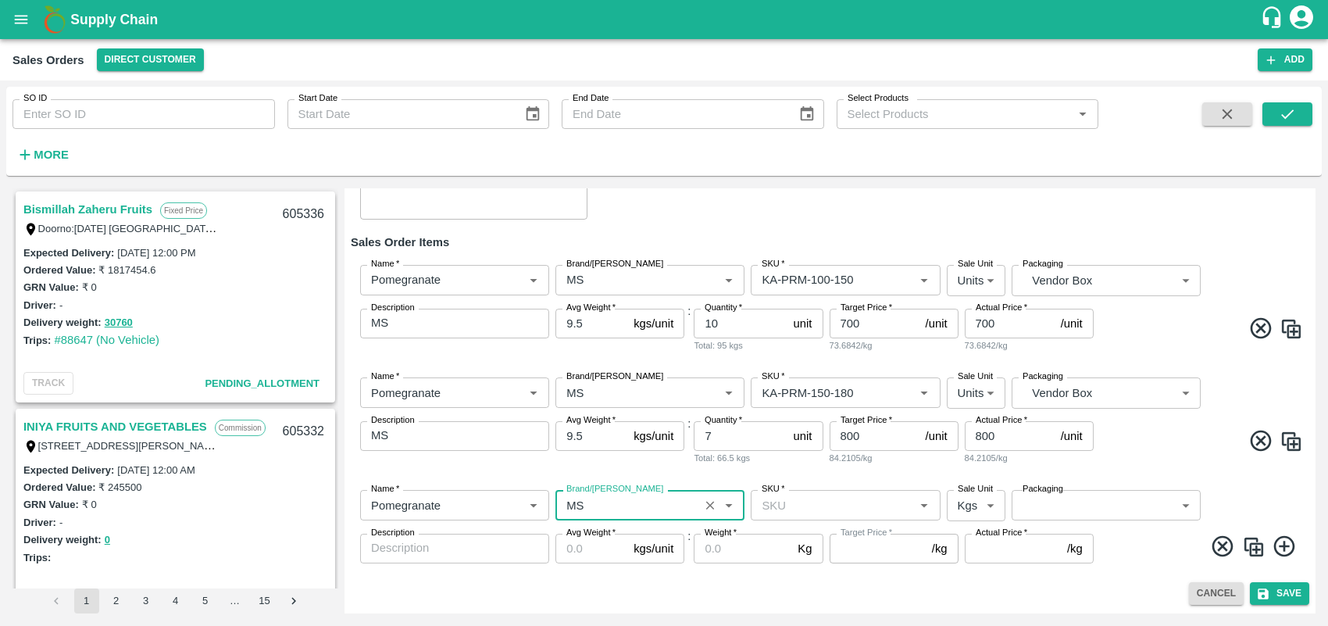
type input "MS"
click at [794, 495] on input "SKU   *" at bounding box center [833, 505] width 154 height 20
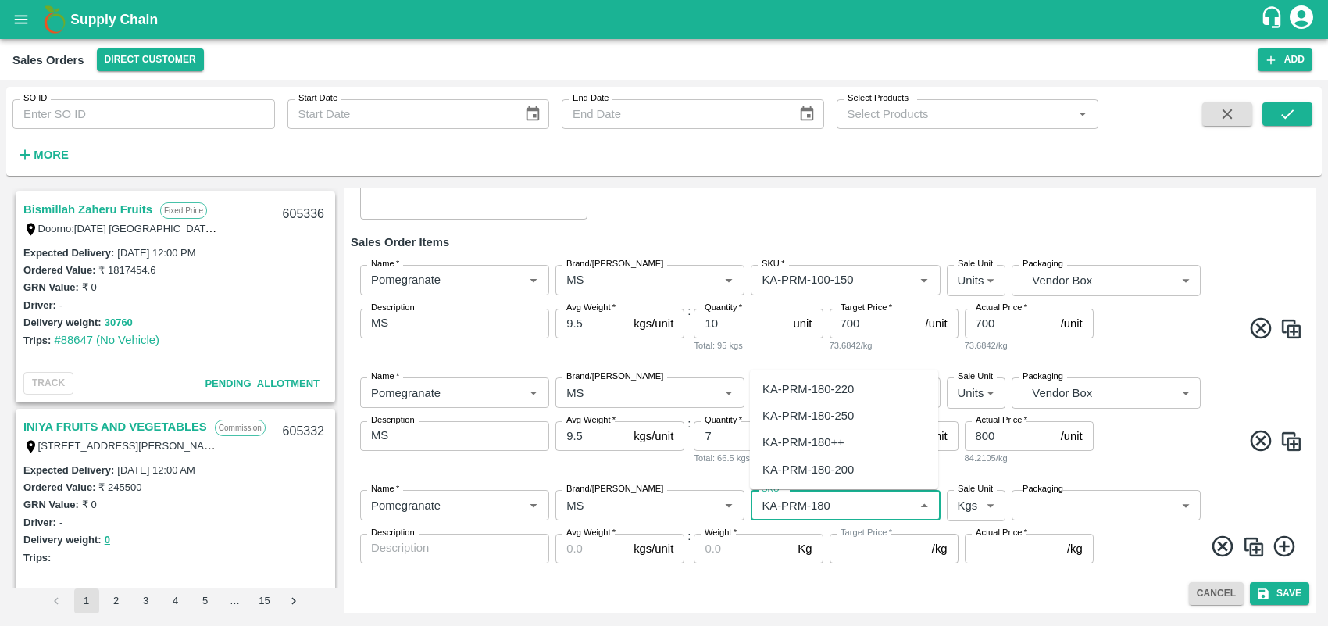
click at [838, 387] on div "KA-PRM-180-220" at bounding box center [808, 389] width 91 height 17
type input "KA-PRM-180-220"
click at [978, 510] on body "Supply Chain Sales Orders Direct Customer Add SO ID SO ID Start Date Start Date…" at bounding box center [664, 313] width 1328 height 626
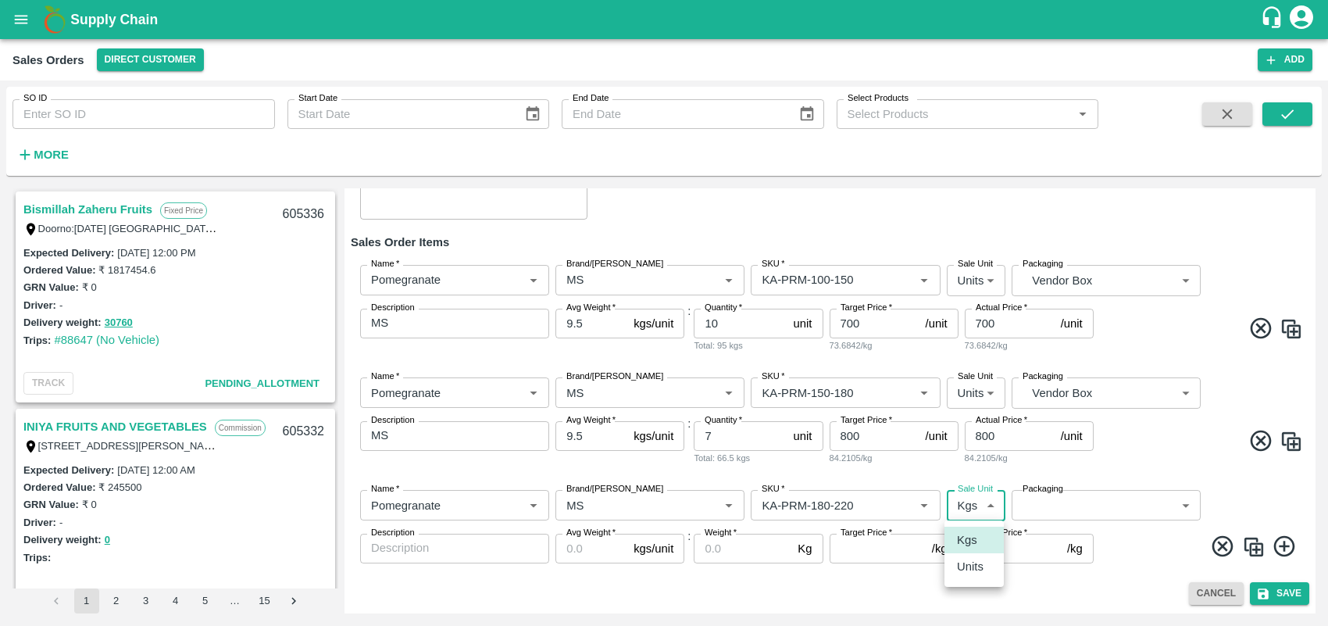
click at [979, 556] on p "Units" at bounding box center [970, 566] width 27 height 17
type input "2"
click at [1096, 494] on body "Supply Chain Sales Orders Direct Customer Add SO ID SO ID Start Date Start Date…" at bounding box center [664, 313] width 1328 height 626
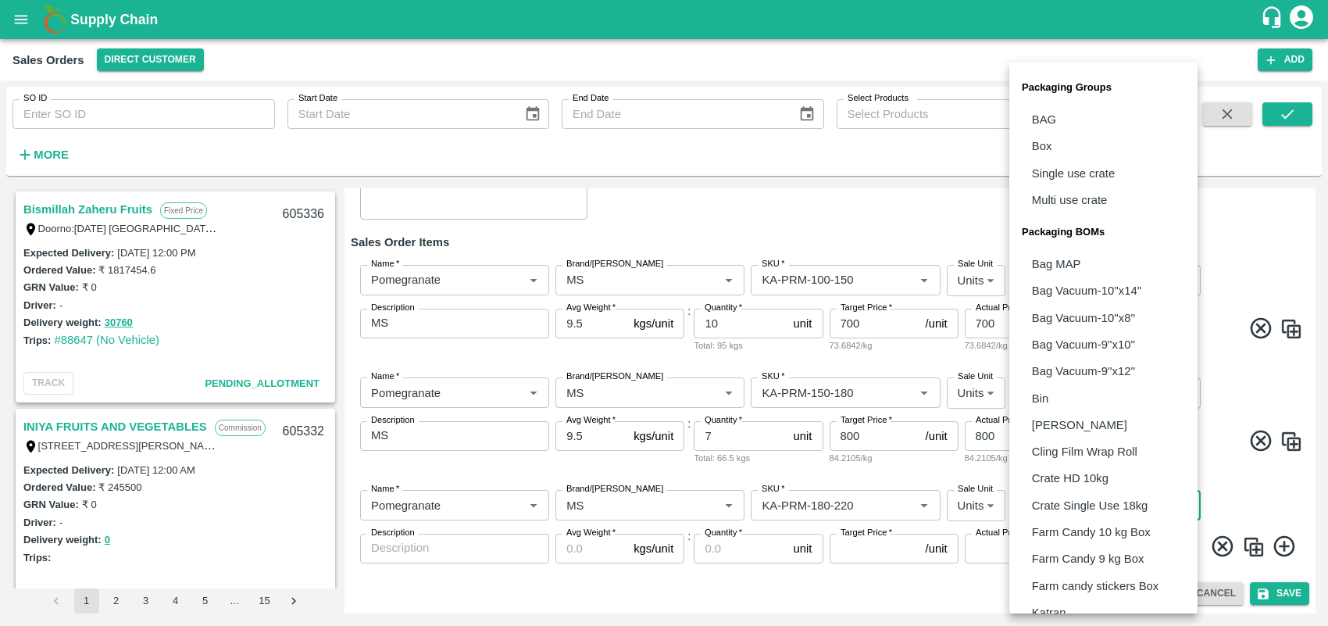
scroll to position [313, 0]
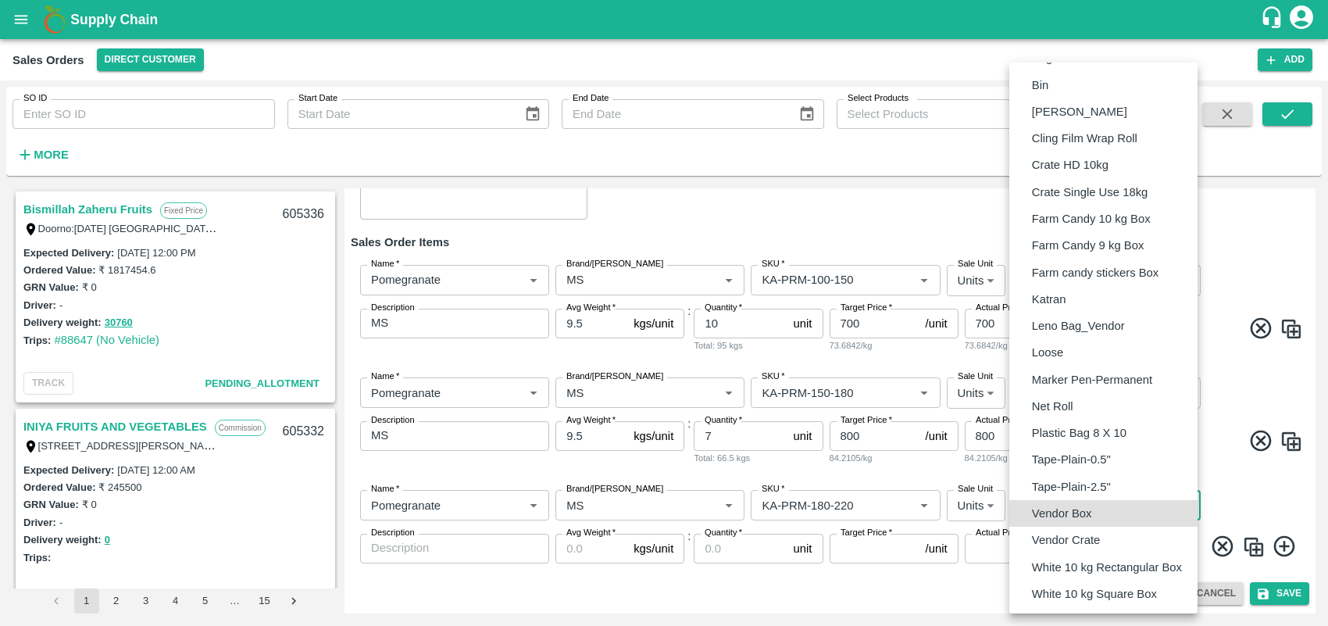
type input "BOM/276"
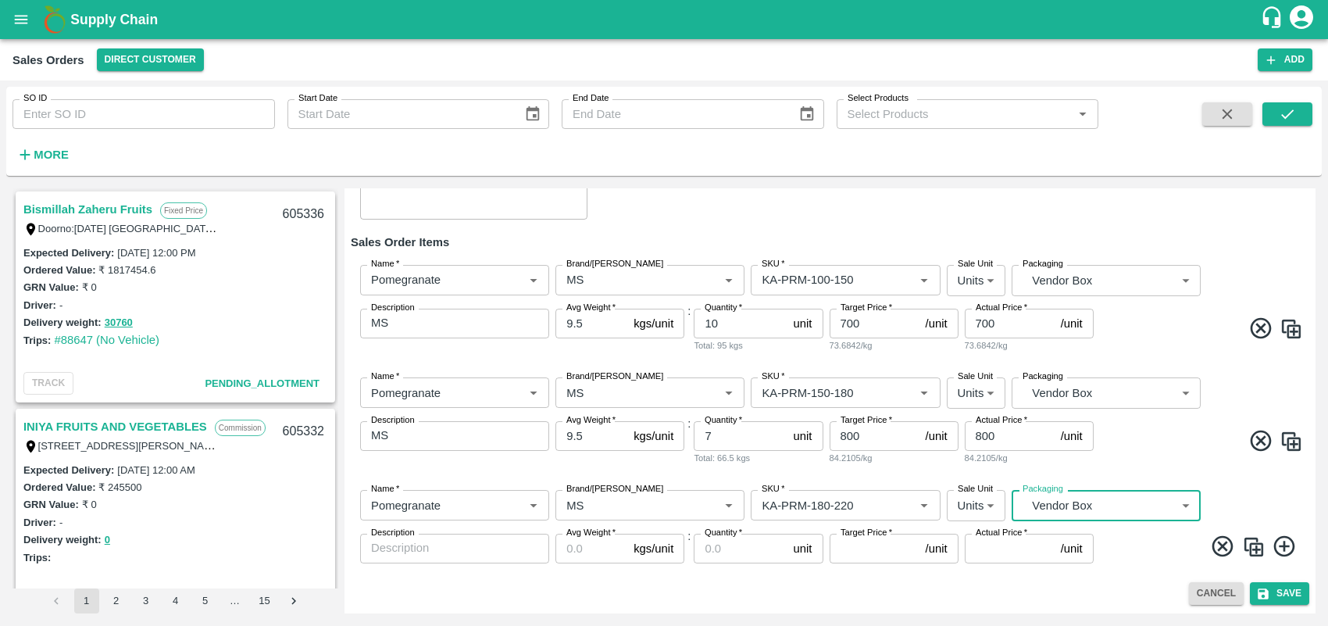
click at [452, 538] on div "x Description" at bounding box center [454, 549] width 189 height 30
type textarea "MS"
click at [577, 552] on input "Avg Weight   *" at bounding box center [592, 549] width 72 height 30
type input "9.5"
click at [710, 549] on input "Quantity   *" at bounding box center [740, 549] width 93 height 30
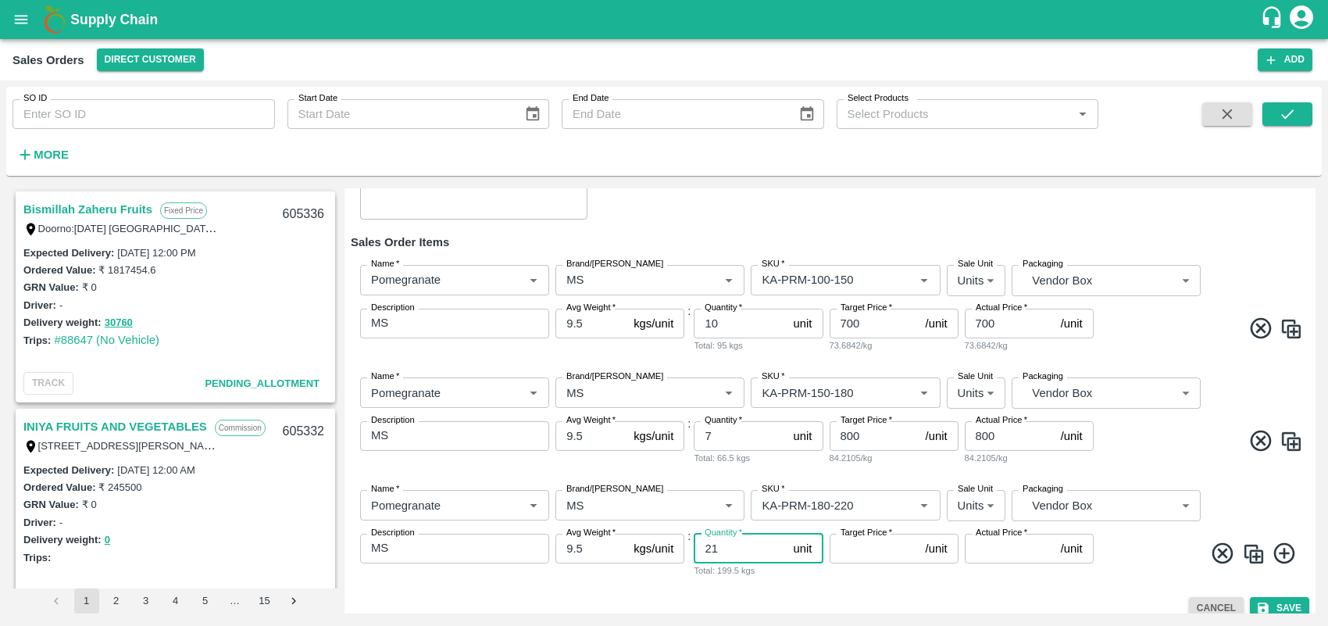
type input "21"
click at [846, 547] on input "Target Price   *" at bounding box center [875, 549] width 90 height 30
type input "950"
click at [992, 545] on input "Actual Price   *" at bounding box center [1010, 549] width 90 height 30
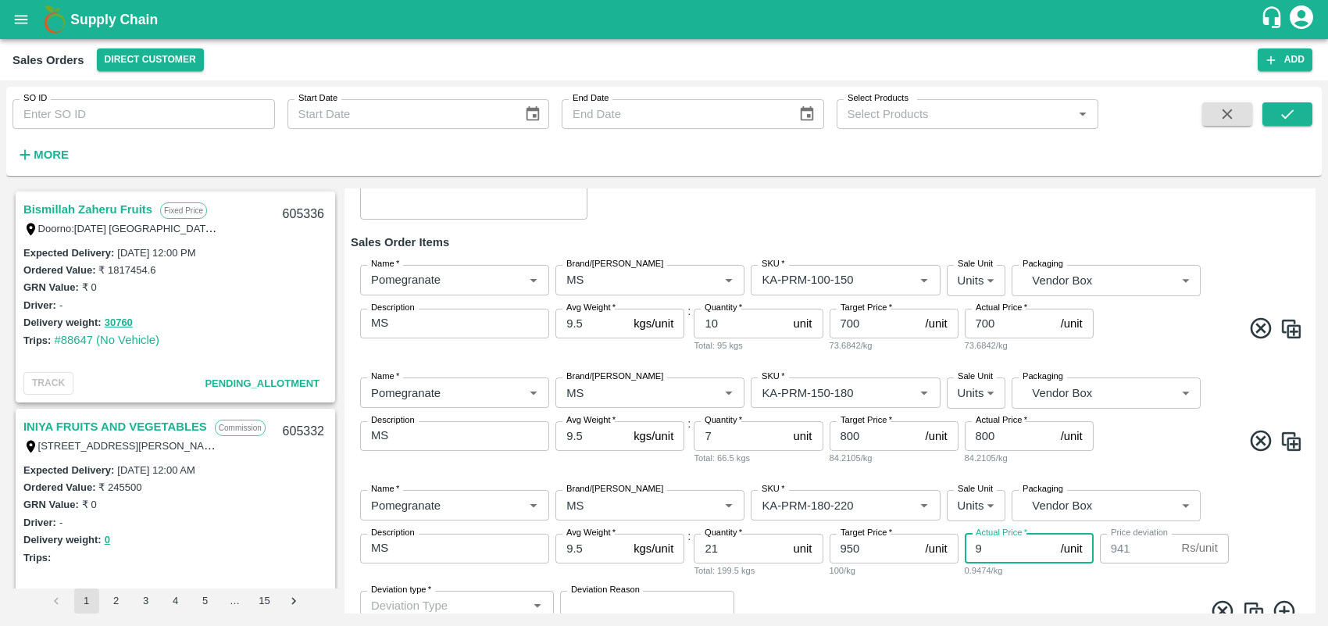
type input "95"
type input "855"
type input "950"
click at [1145, 556] on span at bounding box center [1200, 556] width 206 height 30
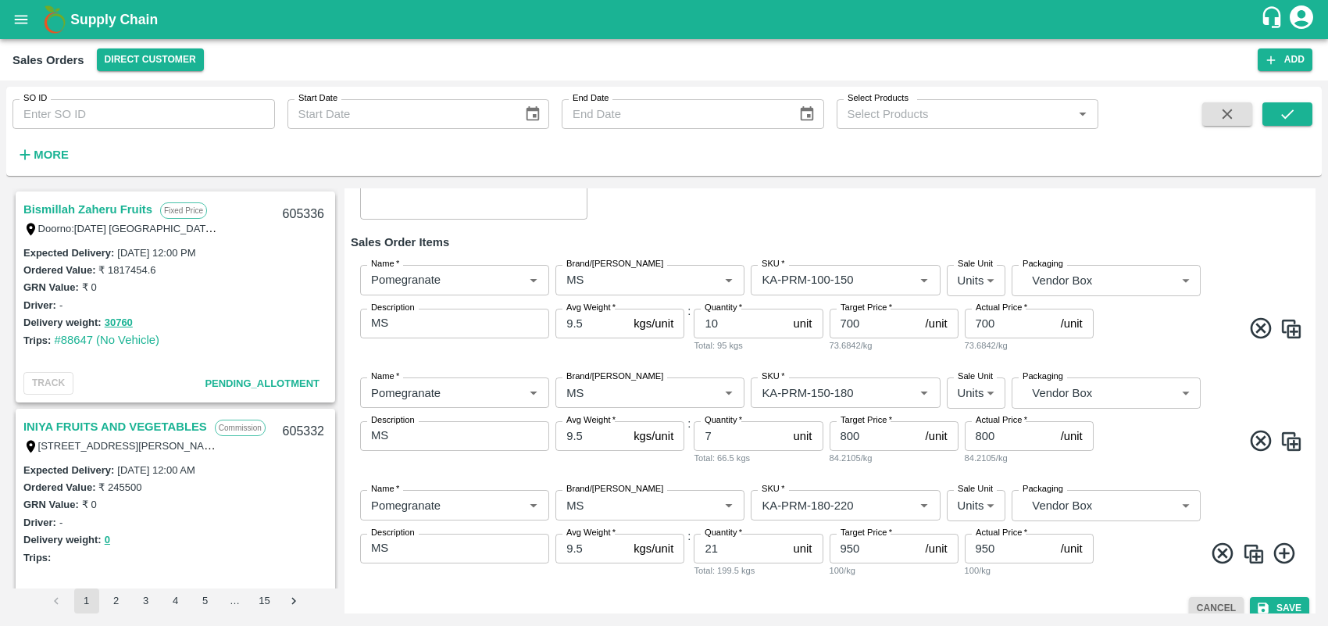
click at [1180, 552] on icon at bounding box center [1285, 554] width 26 height 26
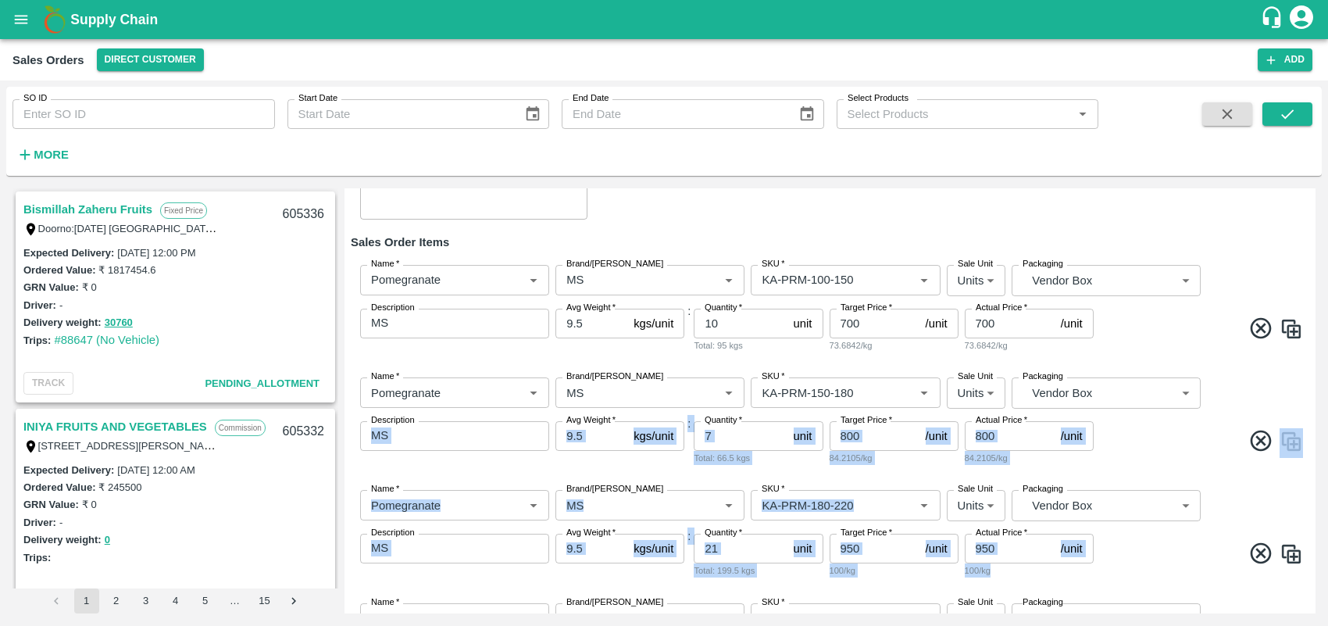
drag, startPoint x: 1197, startPoint y: 530, endPoint x: 1200, endPoint y: 495, distance: 35.3
click at [1180, 495] on div "Name   * Name   * Brand/[PERSON_NAME]/[PERSON_NAME]   * SKU   * Sale Unit Units…" at bounding box center [830, 533] width 959 height 113
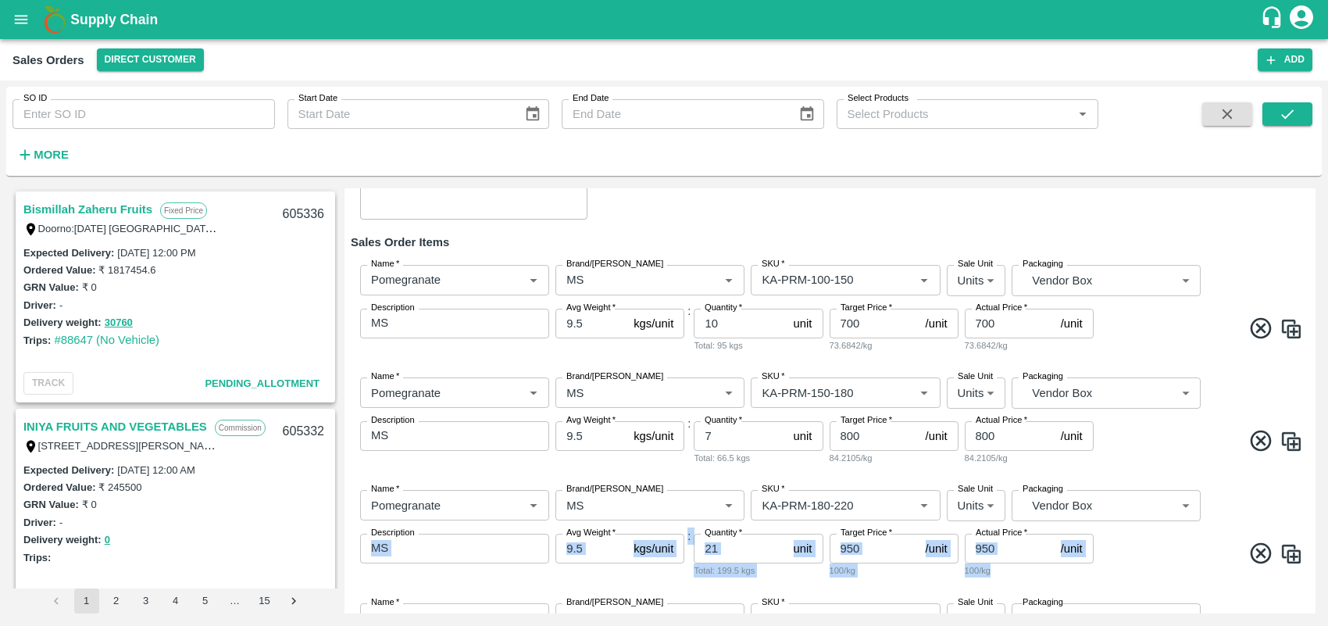
scroll to position [326, 0]
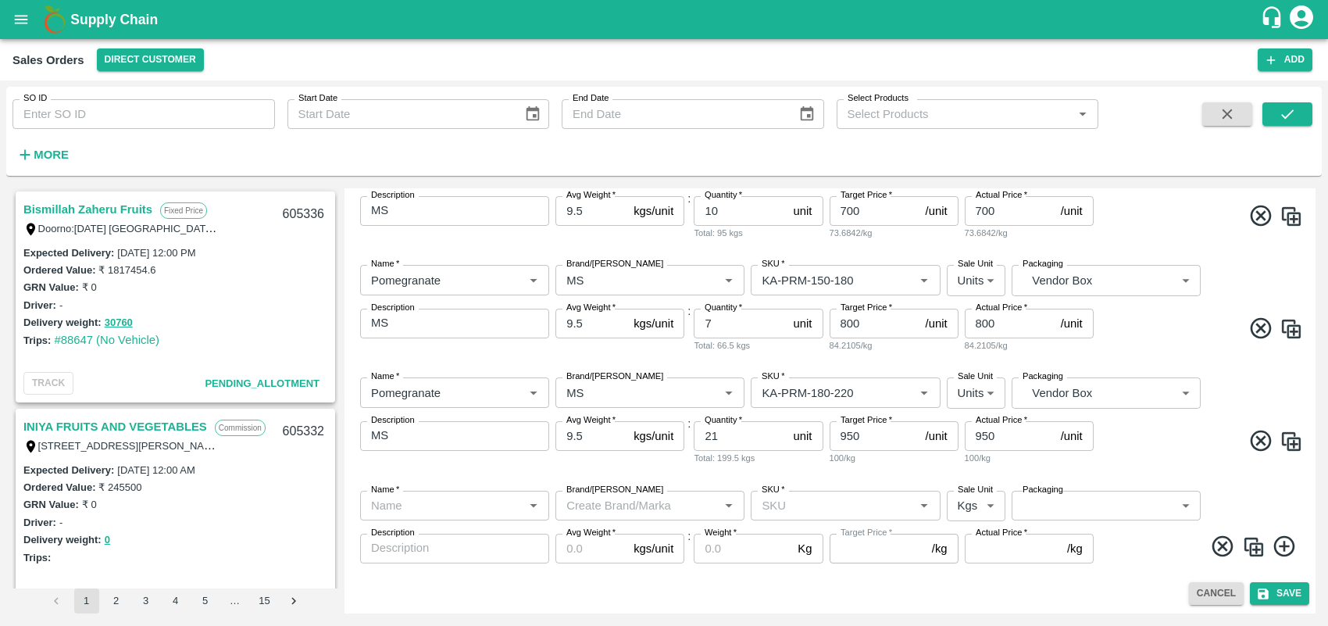
click at [1114, 556] on div "Cancel Save" at bounding box center [830, 593] width 959 height 23
click at [470, 512] on input "Name   *" at bounding box center [442, 505] width 154 height 20
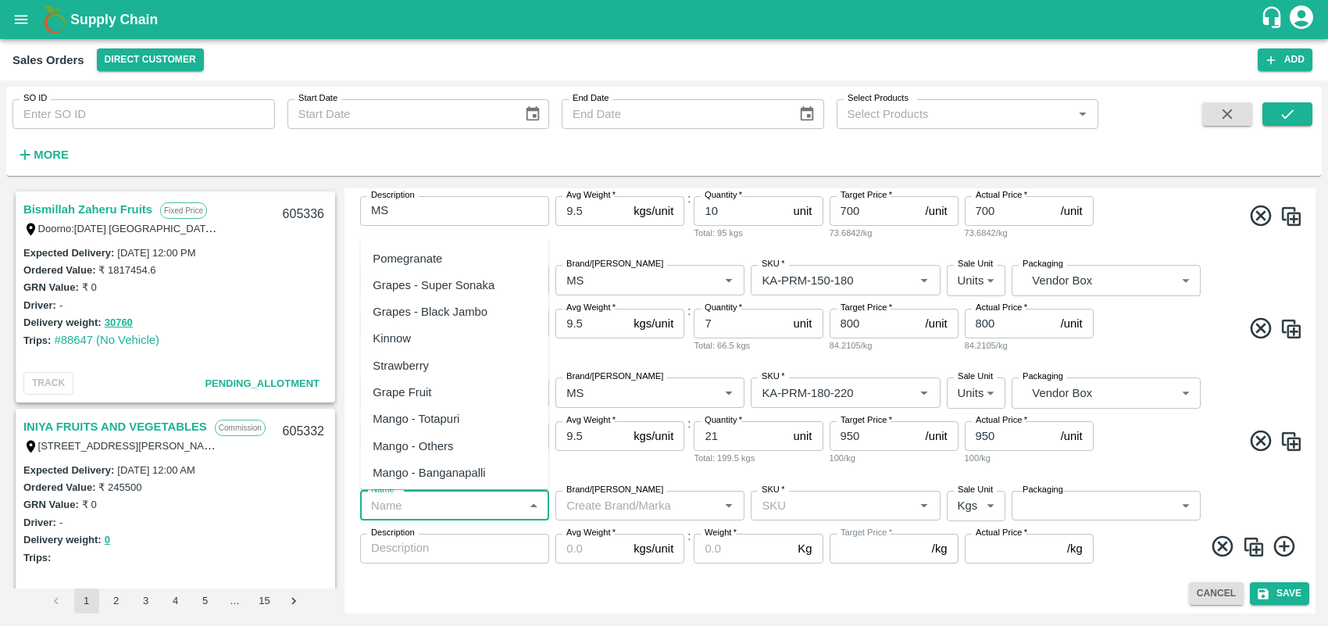
click at [406, 259] on div "Pomegranate" at bounding box center [408, 258] width 70 height 17
type input "Pomegranate"
click at [620, 500] on input "Brand/[PERSON_NAME]" at bounding box center [637, 505] width 154 height 20
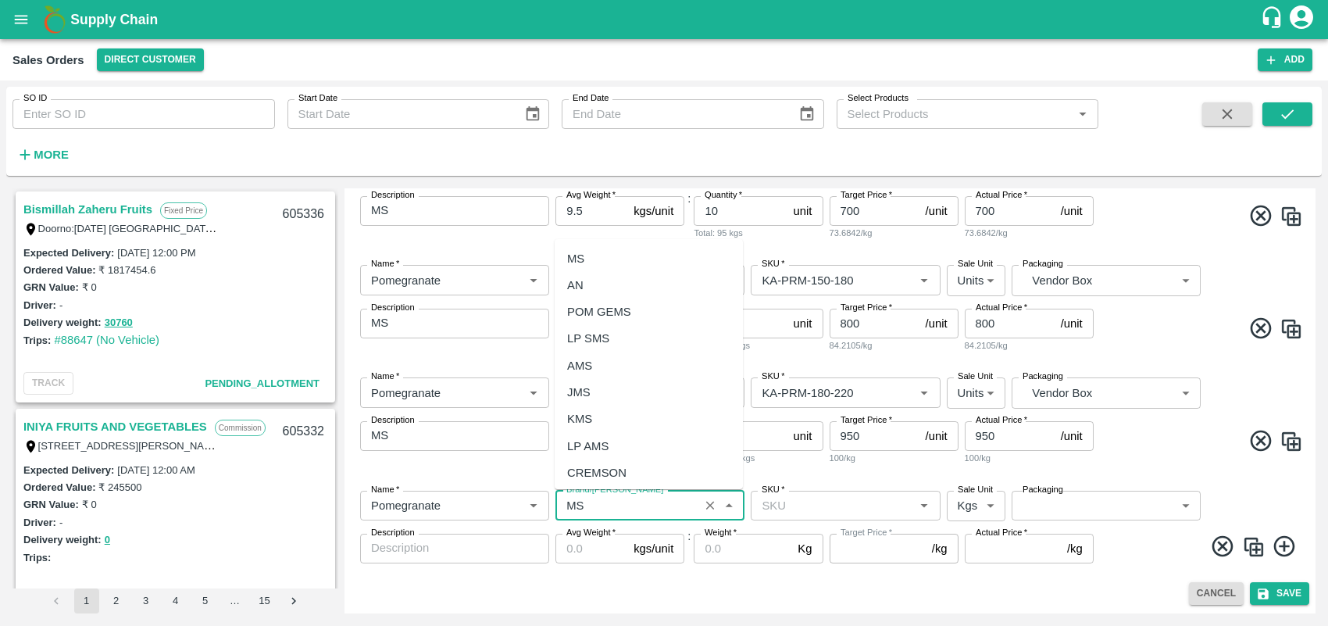
click at [599, 259] on div "MS" at bounding box center [649, 258] width 188 height 27
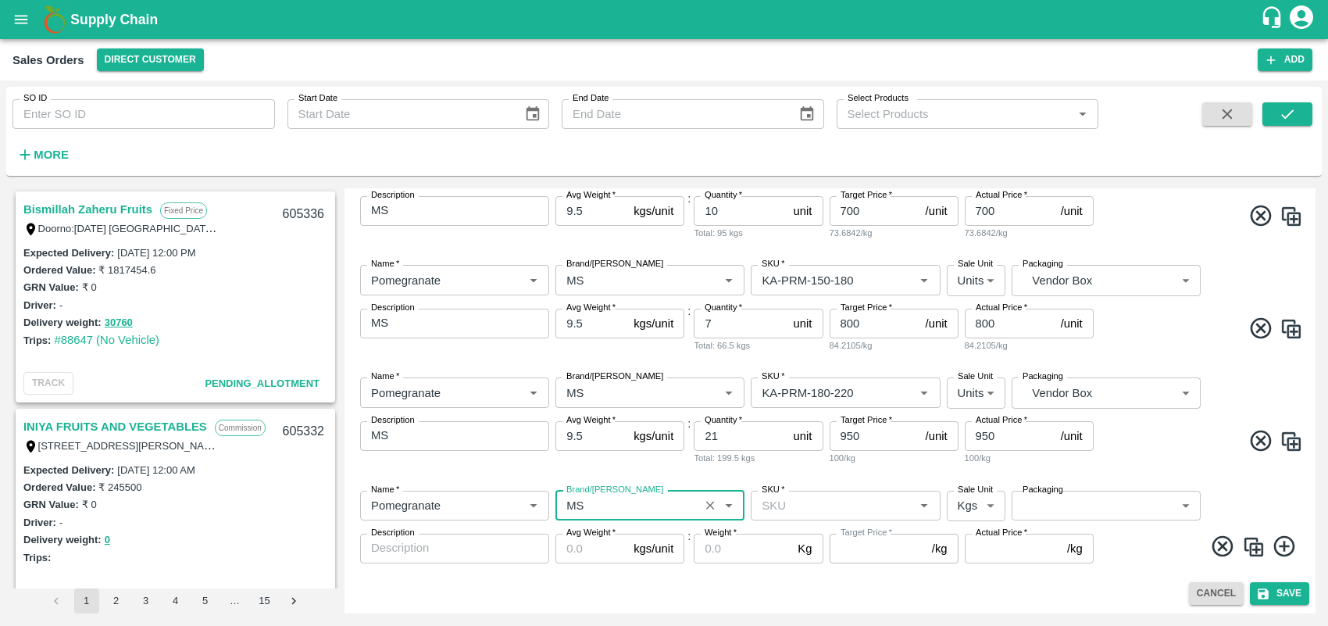
type input "MS"
click at [792, 506] on input "SKU   *" at bounding box center [833, 505] width 154 height 20
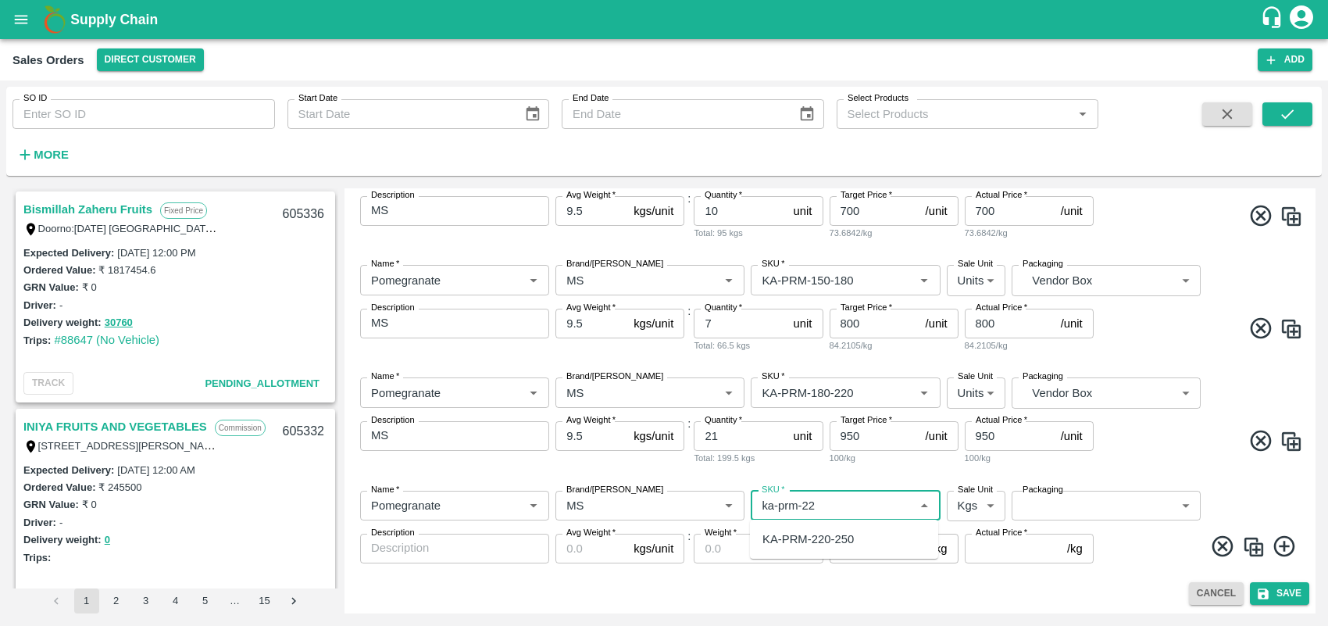
click at [822, 537] on div "KA-PRM-220-250" at bounding box center [808, 539] width 91 height 17
type input "KA-PRM-220-250"
click at [965, 498] on body "Supply Chain Sales Orders Direct Customer Add SO ID SO ID Start Date Start Date…" at bounding box center [664, 313] width 1328 height 626
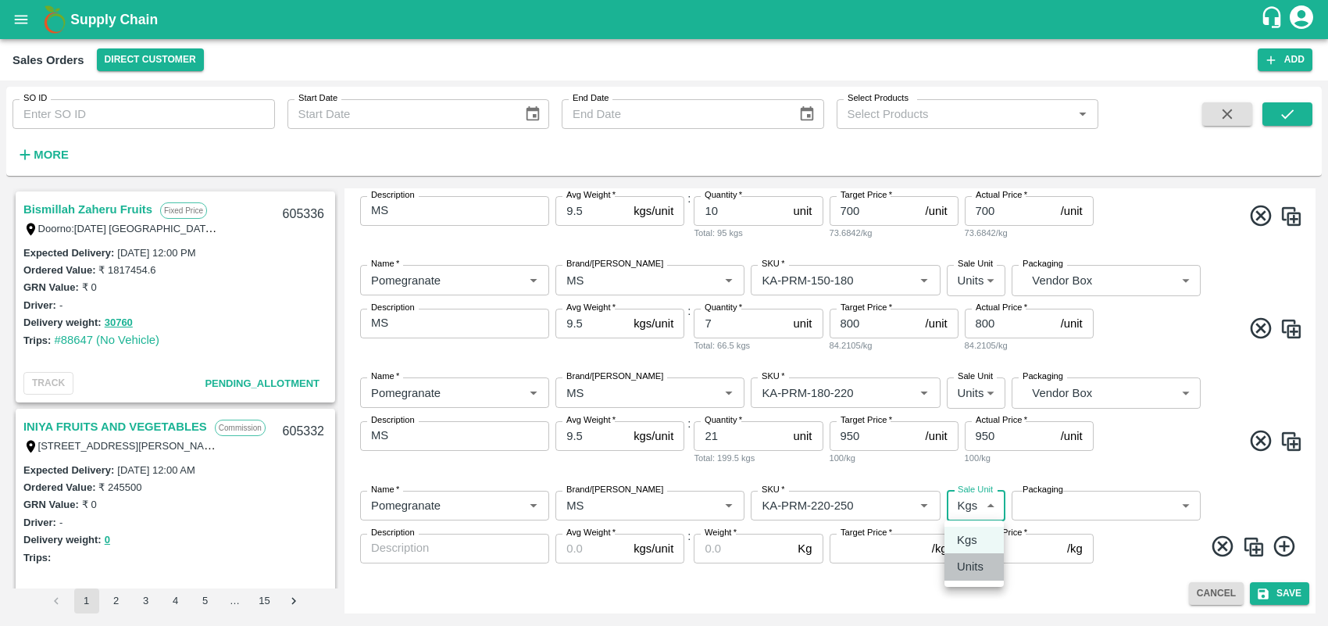
click at [982, 556] on p "Units" at bounding box center [970, 566] width 27 height 17
type input "2"
click at [1086, 512] on body "Supply Chain Sales Orders Direct Customer Add SO ID SO ID Start Date Start Date…" at bounding box center [664, 313] width 1328 height 626
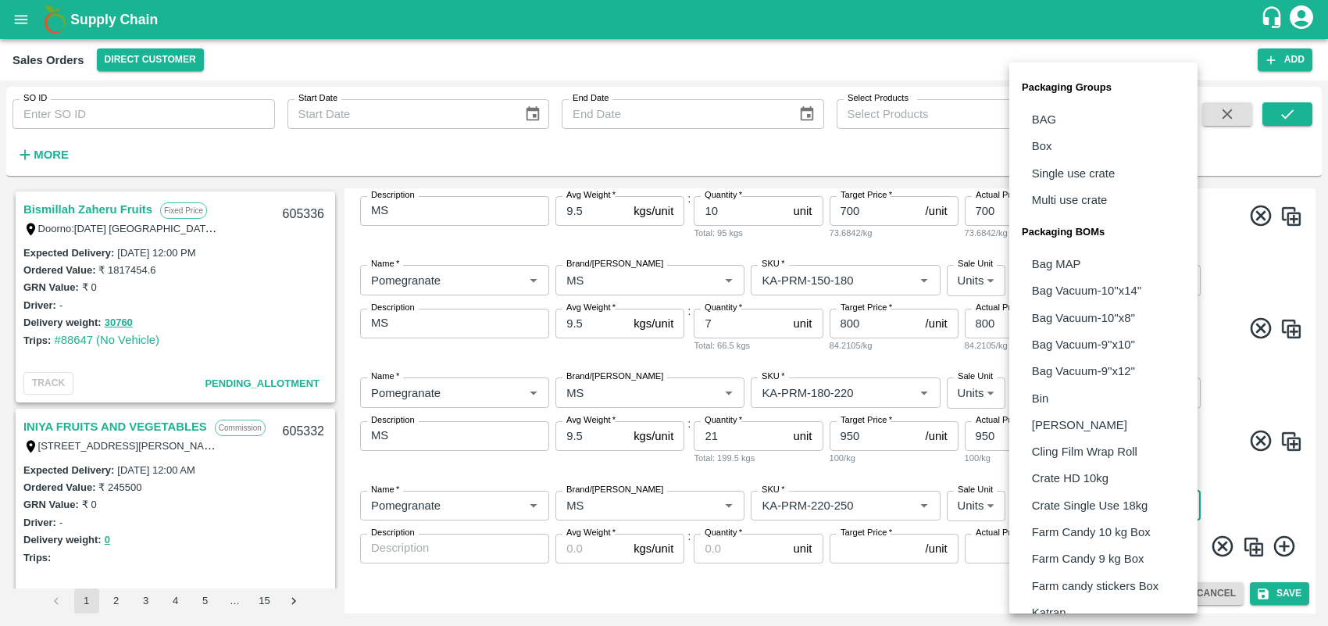
scroll to position [313, 0]
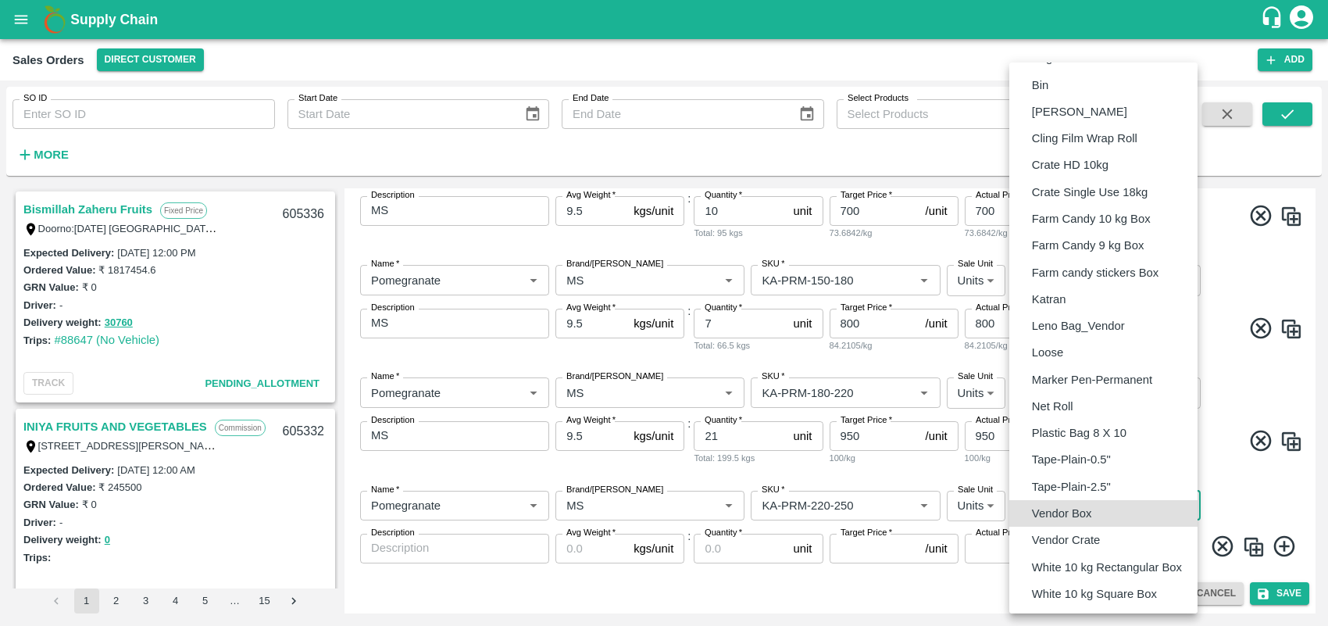
type input "BOM/276"
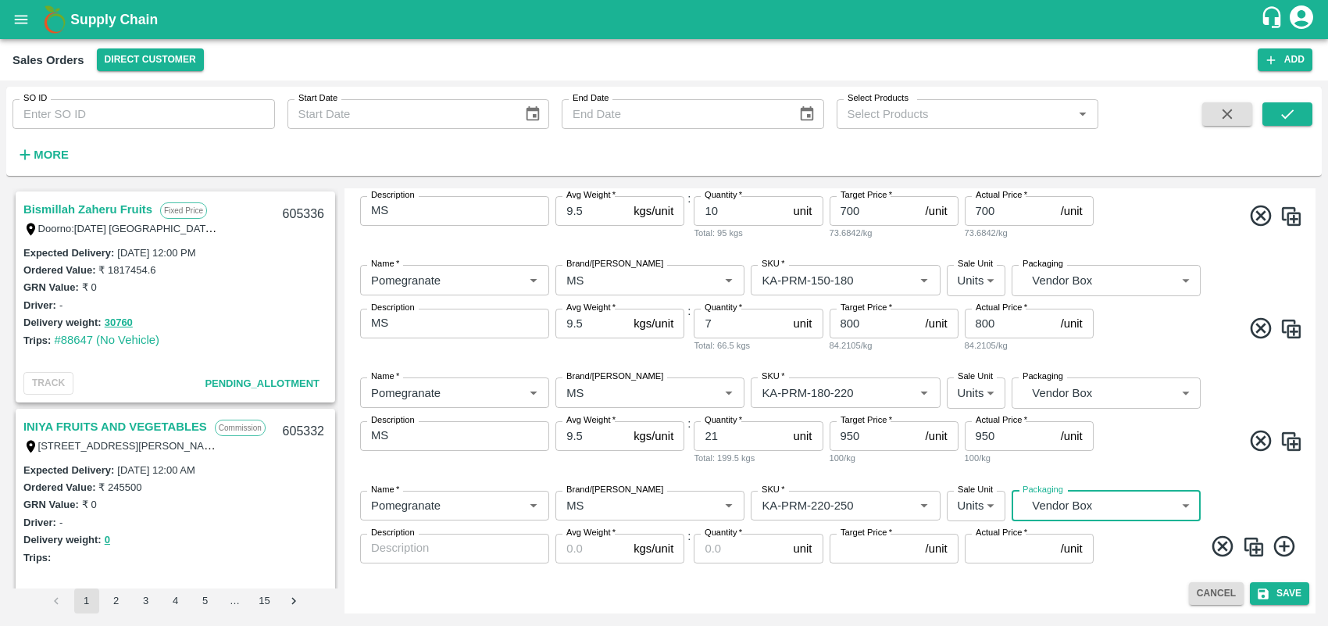
click at [481, 549] on textarea "Description" at bounding box center [454, 548] width 167 height 16
type textarea "MS"
click at [581, 545] on input "Avg Weight   *" at bounding box center [592, 549] width 72 height 30
type input "9.5"
click at [735, 556] on input "Quantity   *" at bounding box center [740, 549] width 93 height 30
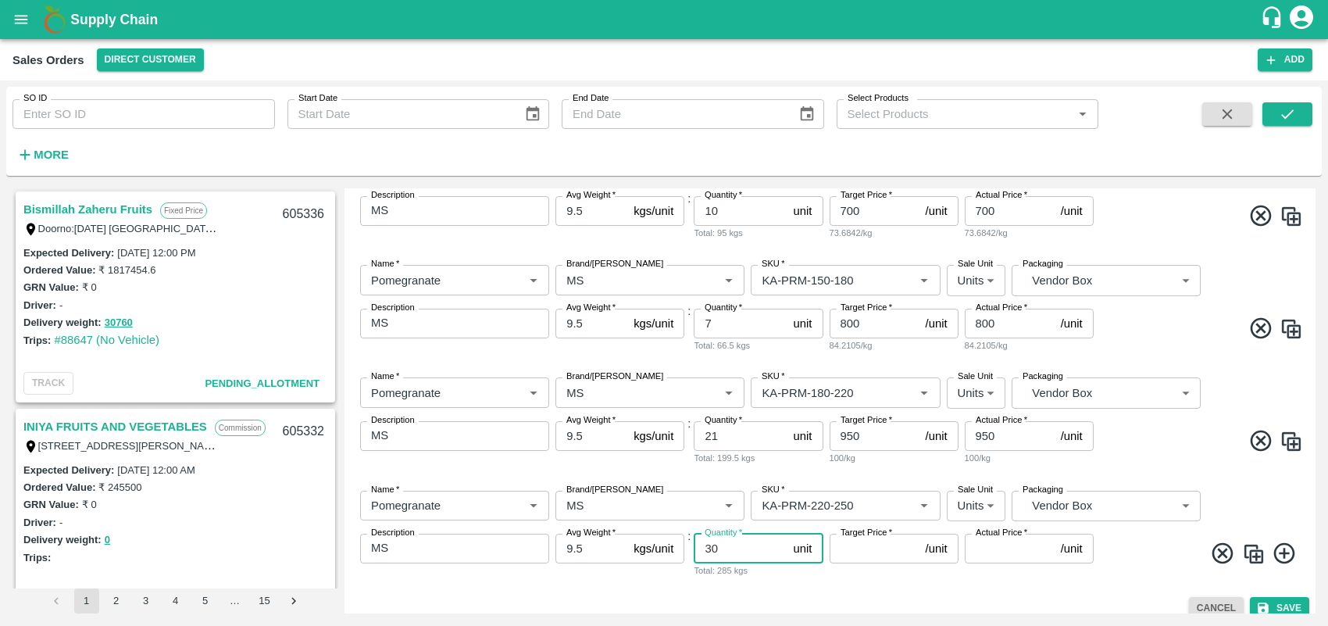
type input "30"
click at [853, 549] on input "Target Price   *" at bounding box center [875, 549] width 90 height 30
type input "1050"
click at [989, 547] on input "Actual Price   *" at bounding box center [1010, 549] width 90 height 30
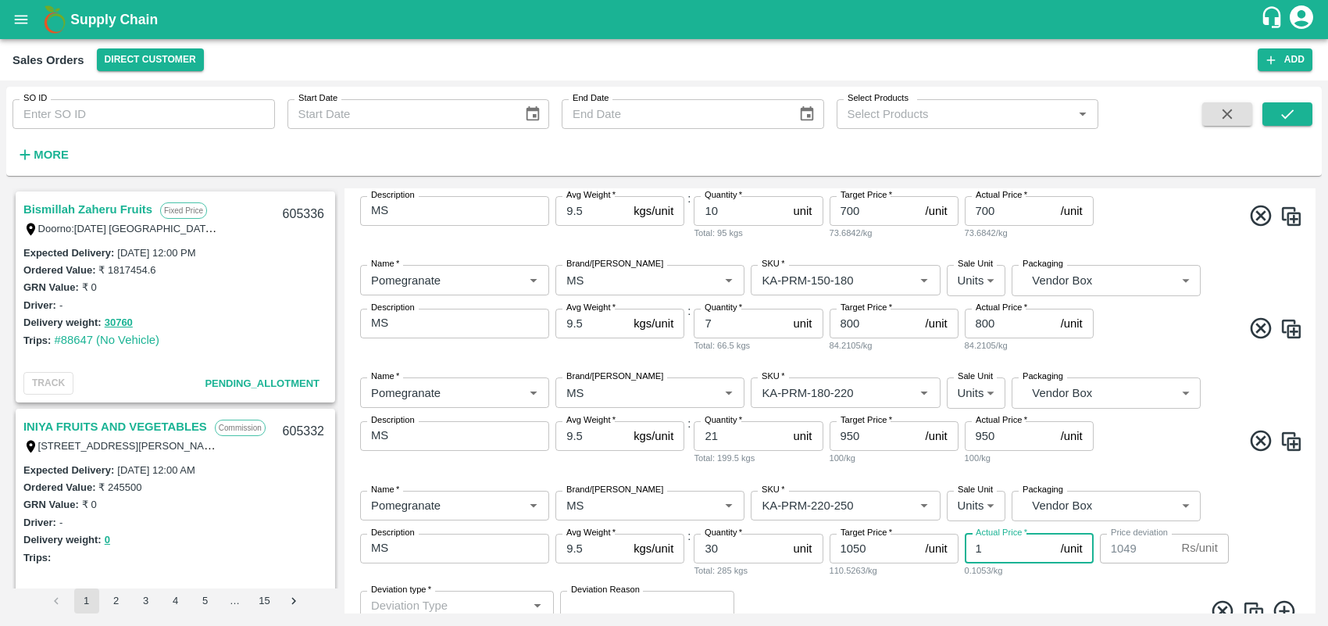
type input "10"
type input "1040"
type input "105"
type input "945"
type input "1050"
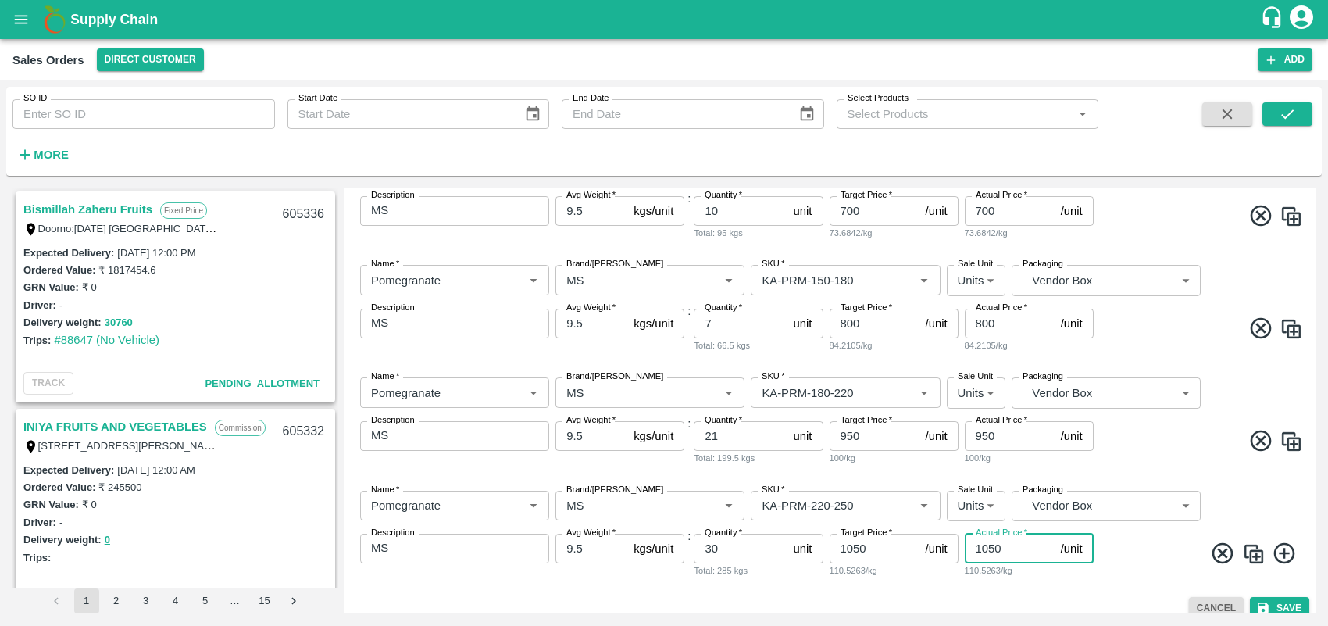
click at [1145, 556] on span at bounding box center [1200, 556] width 206 height 30
click at [1180, 549] on icon at bounding box center [1285, 554] width 26 height 26
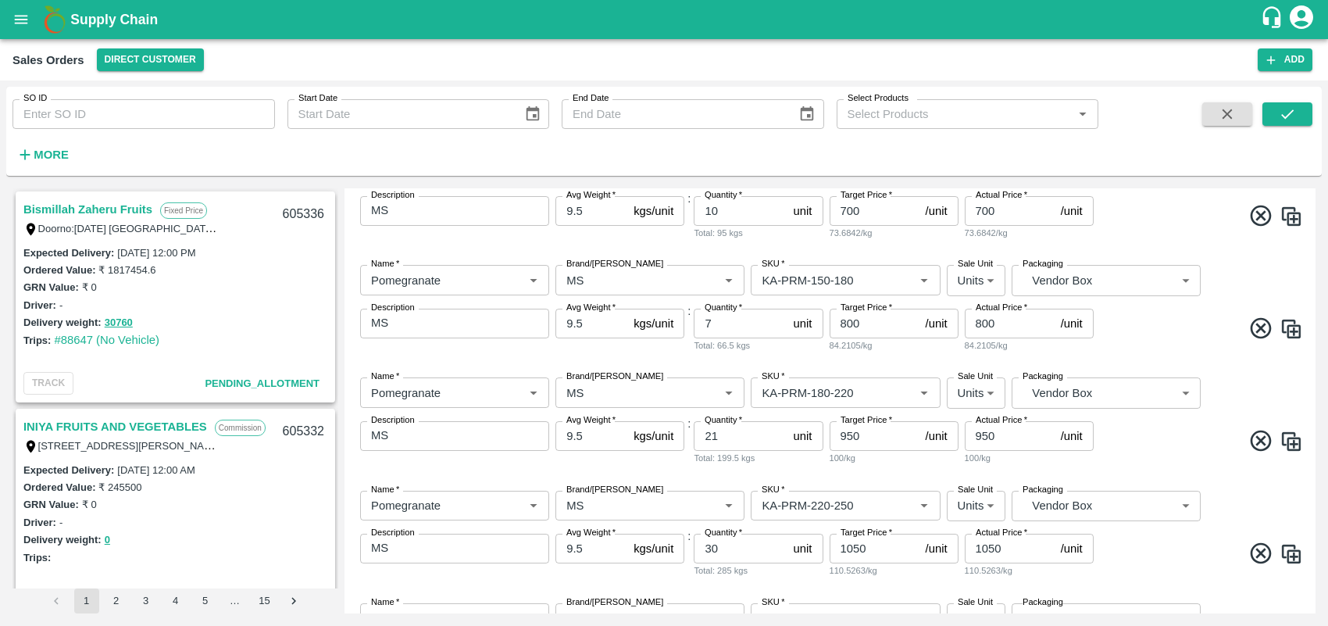
click at [1180, 556] on div "Bismillah Zaheru Fruits Fixed Price Doorno:[DATE] [GEOGRAPHIC_DATA] Kedareswara…" at bounding box center [664, 401] width 1316 height 438
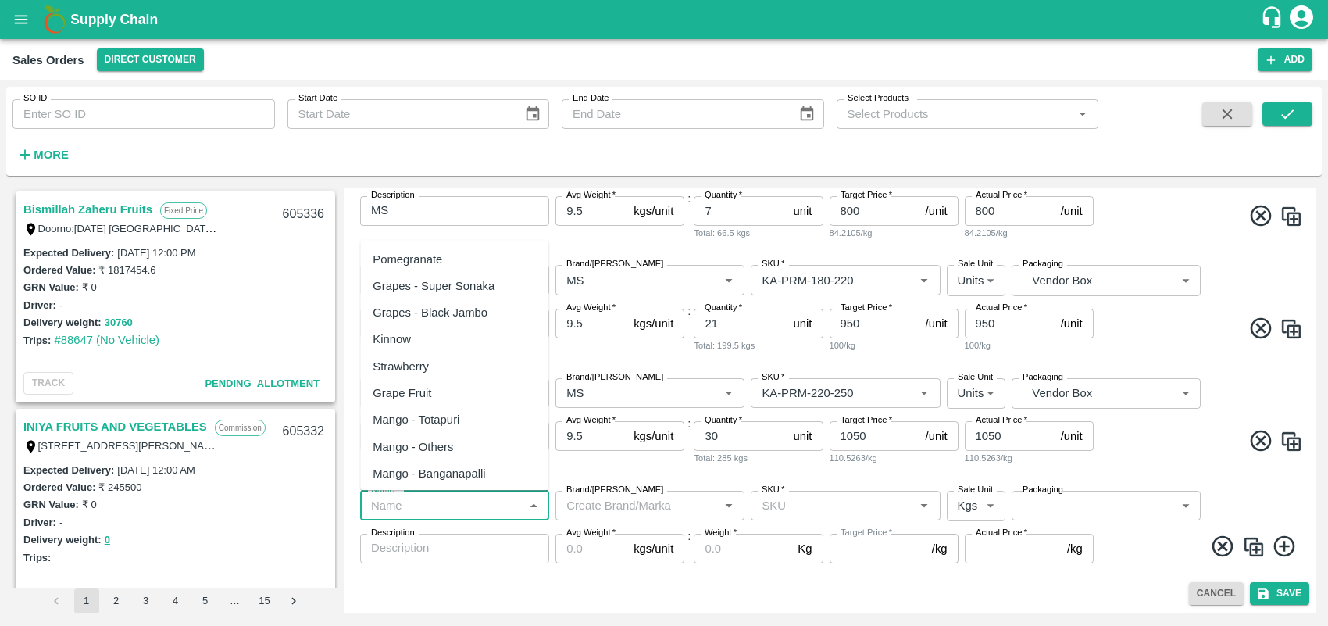
click at [488, 513] on input "Name   *" at bounding box center [442, 505] width 154 height 20
click at [430, 254] on div "Pomegranate" at bounding box center [408, 259] width 70 height 17
type input "Pomegranate"
click at [628, 502] on input "Brand/[PERSON_NAME]" at bounding box center [637, 505] width 154 height 20
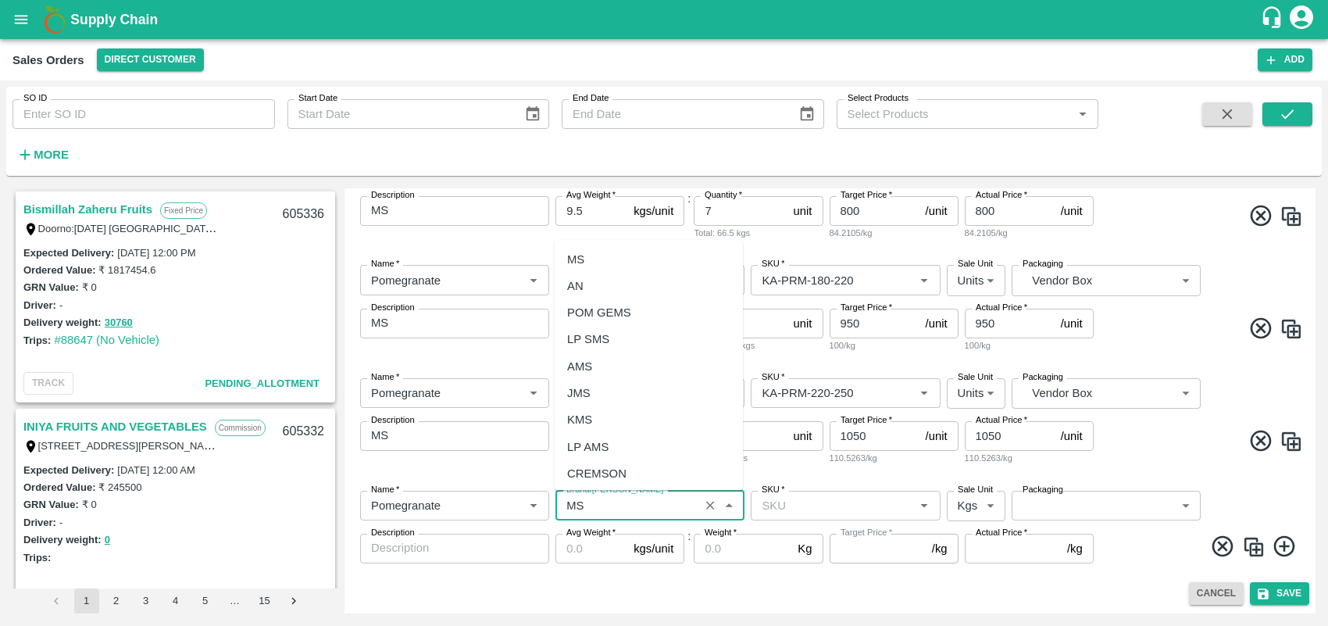
click at [574, 263] on div "MS" at bounding box center [575, 259] width 17 height 17
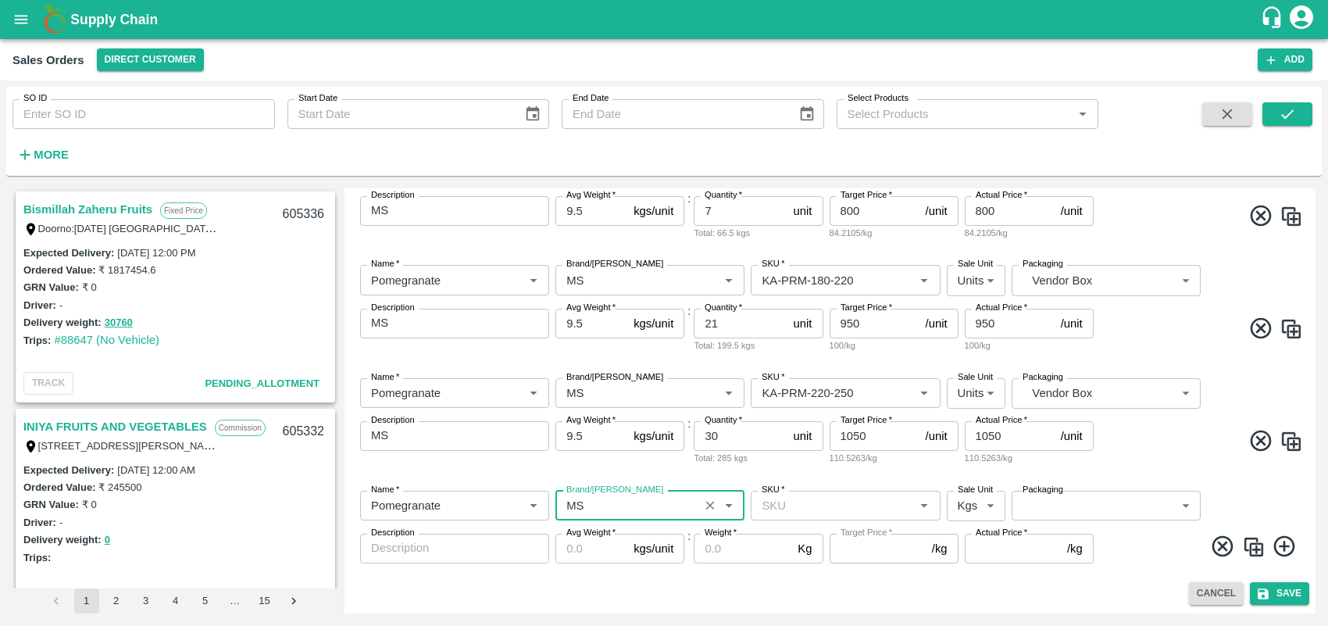
type input "MS"
click at [818, 502] on input "SKU   *" at bounding box center [833, 505] width 154 height 20
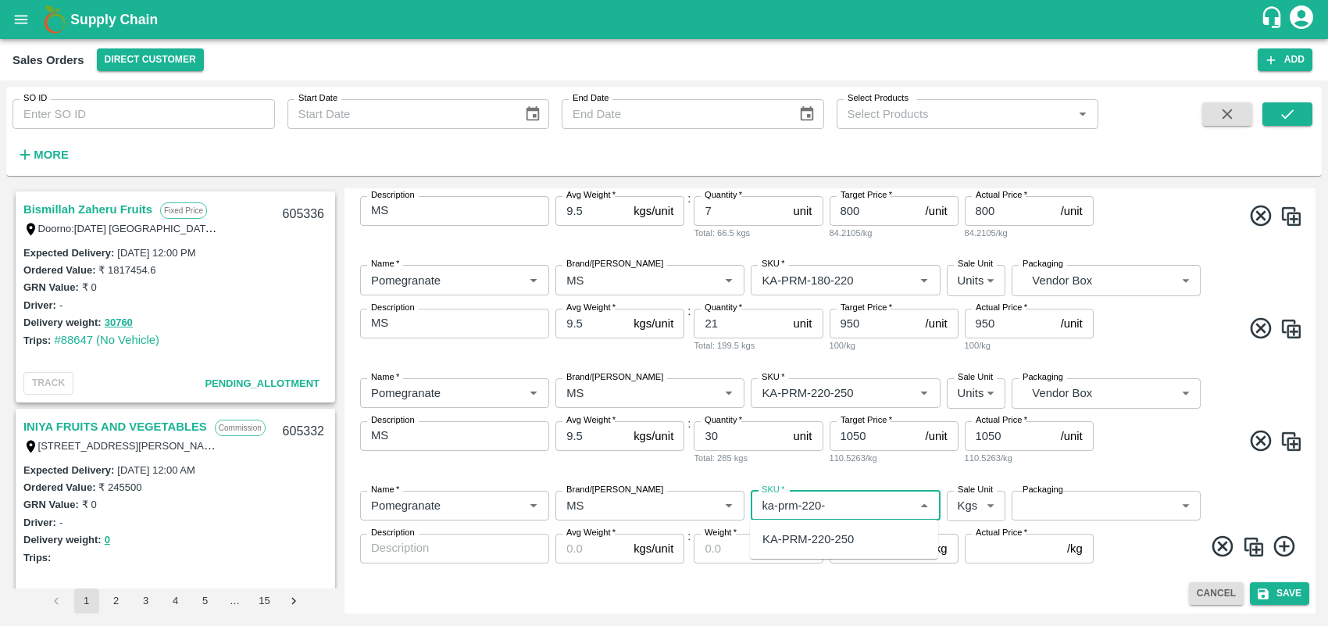
click at [848, 539] on div "KA-PRM-220-250" at bounding box center [808, 539] width 91 height 17
type input "KA-PRM-220-250"
click at [967, 506] on body "Supply Chain Sales Orders Direct Customer Add SO ID SO ID Start Date Start Date…" at bounding box center [664, 313] width 1328 height 626
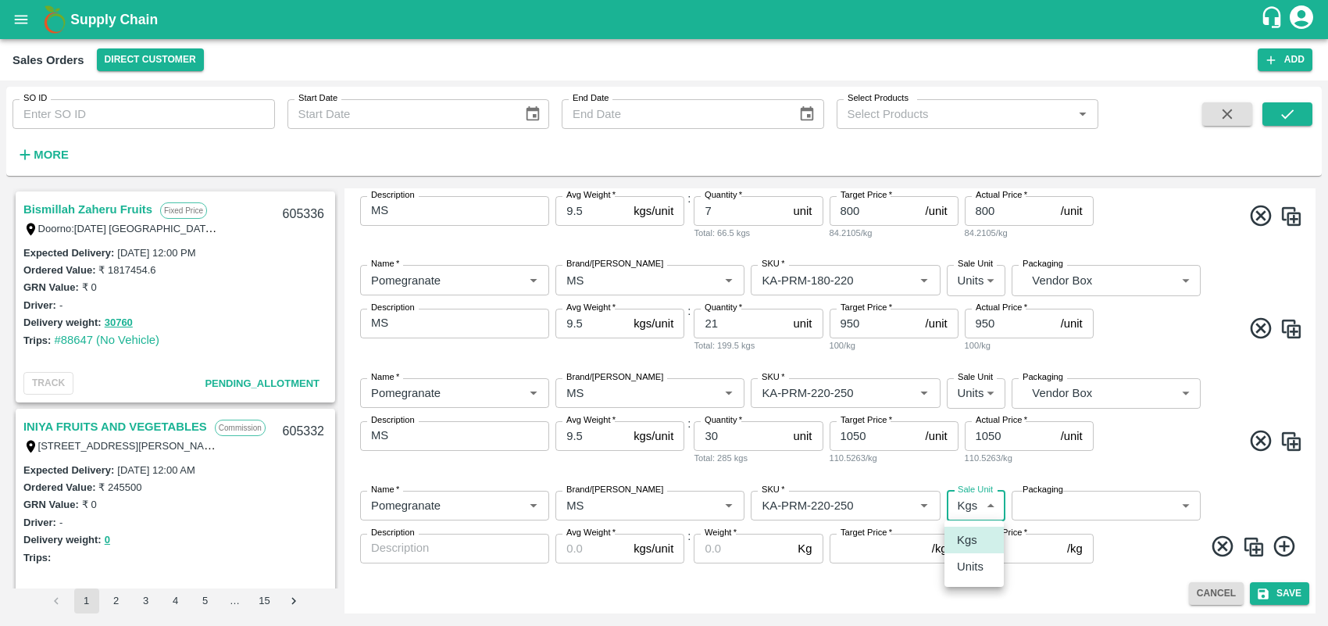
click at [979, 556] on p "Units" at bounding box center [970, 566] width 27 height 17
type input "2"
click at [1075, 509] on body "Supply Chain Sales Orders Direct Customer Add SO ID SO ID Start Date Start Date…" at bounding box center [664, 313] width 1328 height 626
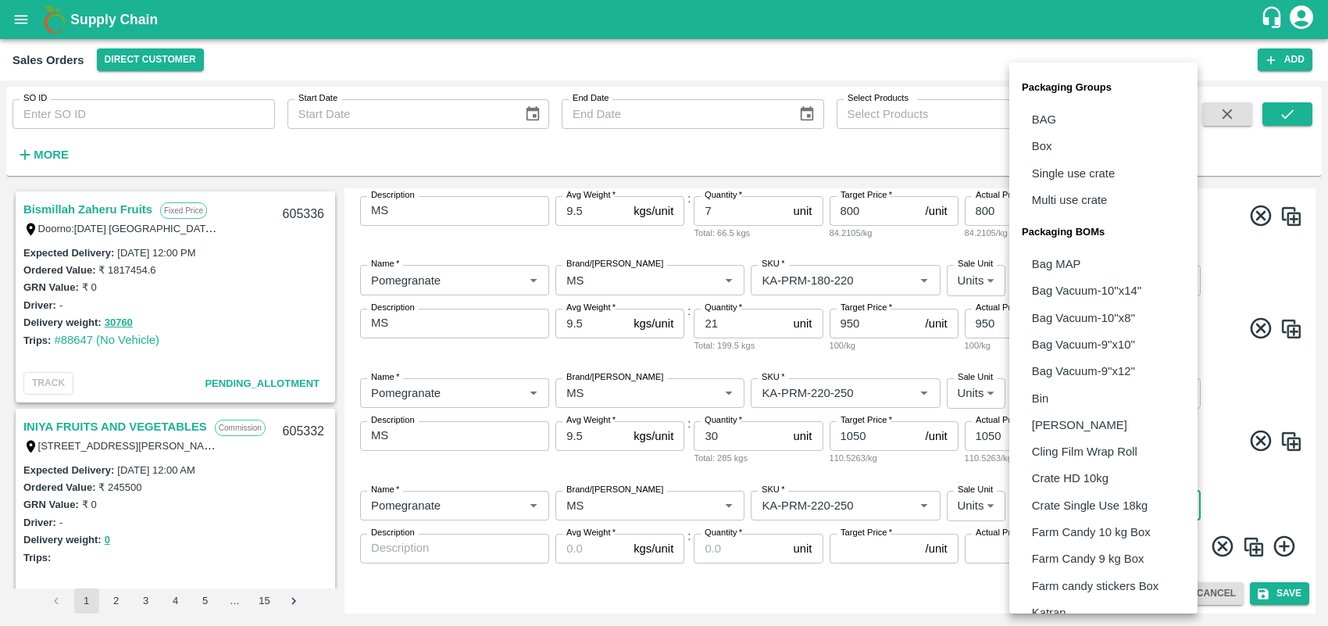
scroll to position [313, 0]
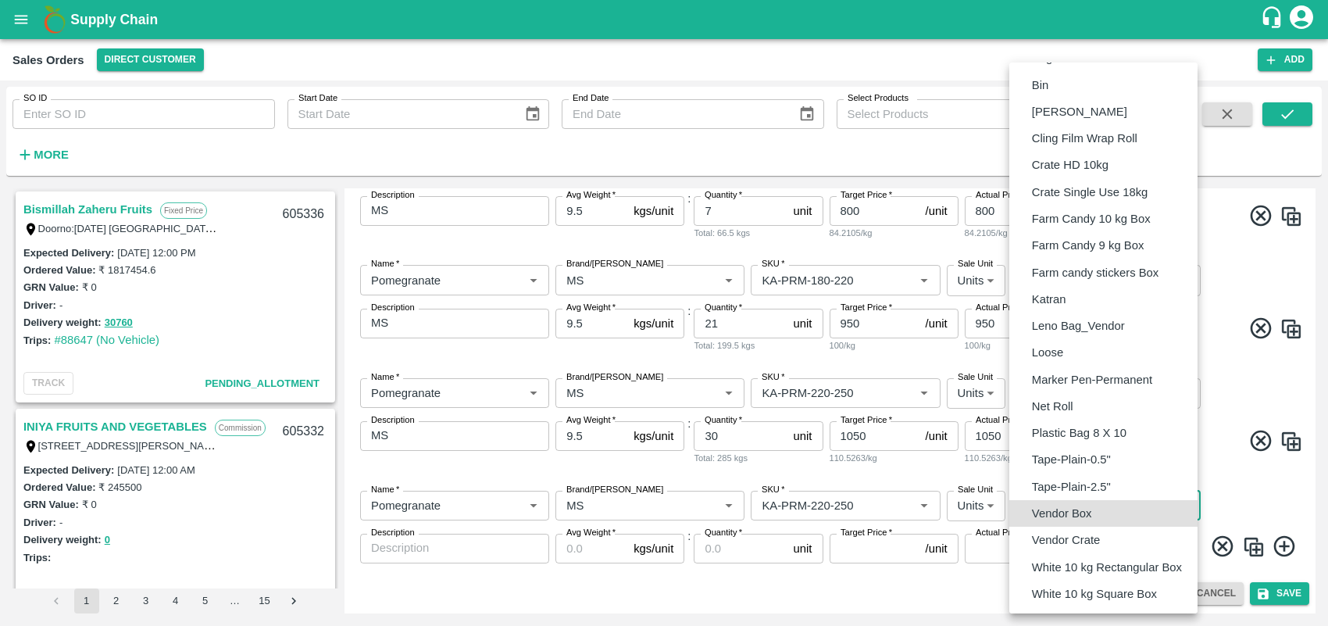
type input "BOM/276"
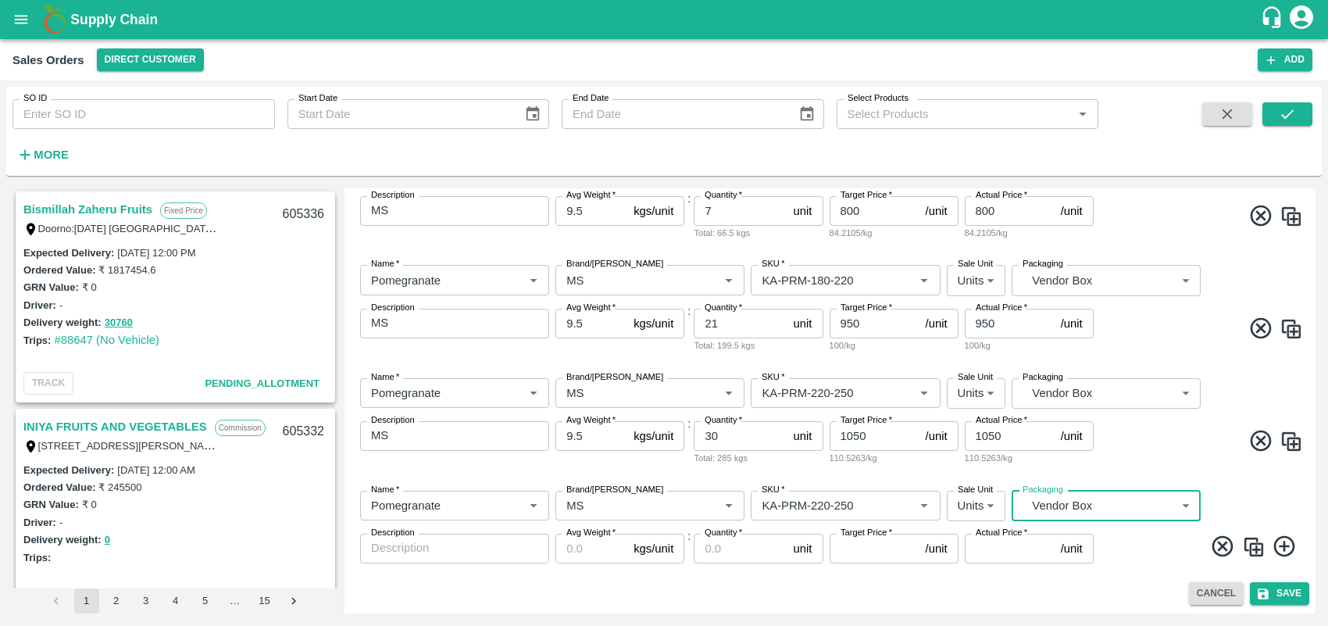
click at [467, 552] on textarea "Description" at bounding box center [454, 548] width 167 height 16
type textarea "ms"
click at [583, 552] on input "Avg Weight   *" at bounding box center [592, 549] width 72 height 30
type input "9.5"
click at [727, 549] on input "Quantity   *" at bounding box center [740, 549] width 93 height 30
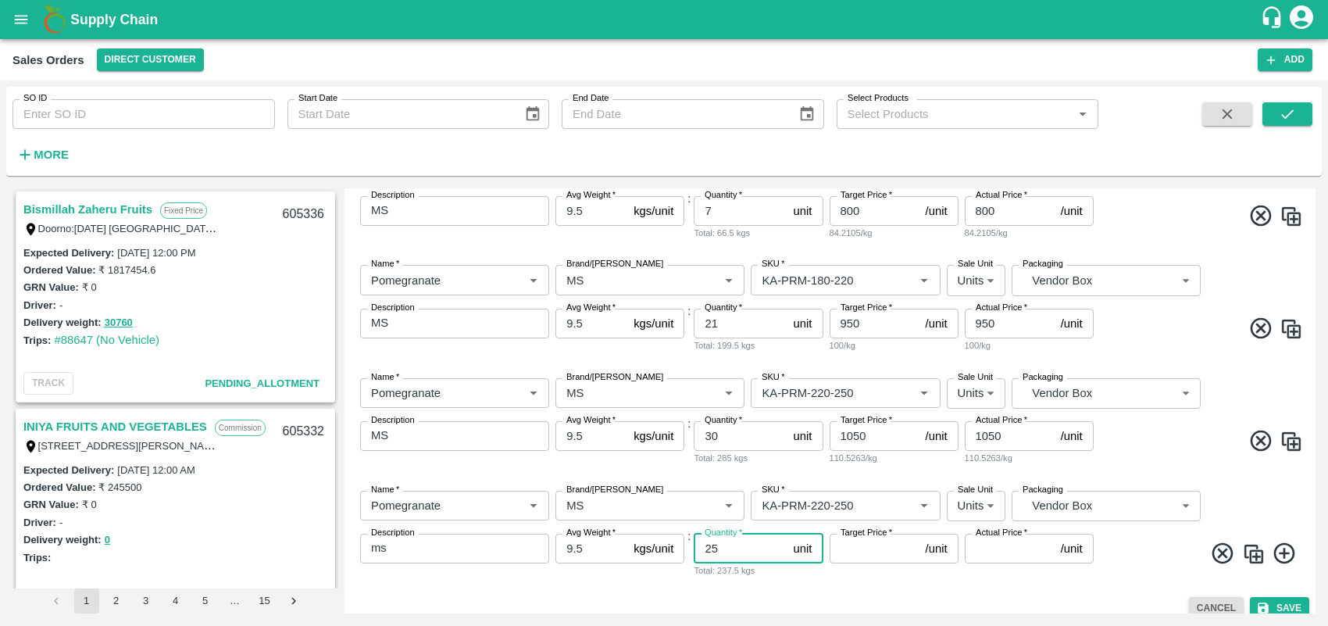
type input "25"
click at [846, 549] on input "Target Price   *" at bounding box center [875, 549] width 90 height 30
type input "1150"
click at [974, 551] on input "Actual Price   *" at bounding box center [1010, 549] width 90 height 30
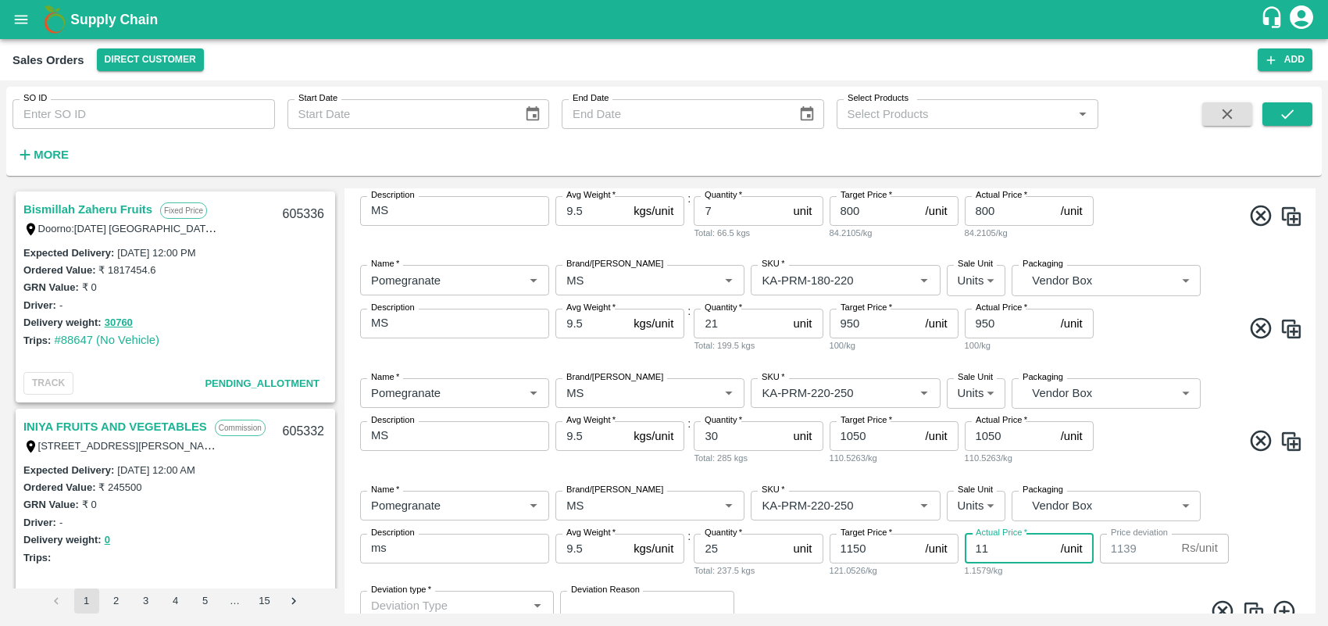
type input "115"
type input "1035"
type input "1150"
click at [1180, 498] on div "Name   * Name   * Brand/[PERSON_NAME]/[PERSON_NAME]   * SKU   * Sale Unit Units…" at bounding box center [830, 534] width 959 height 113
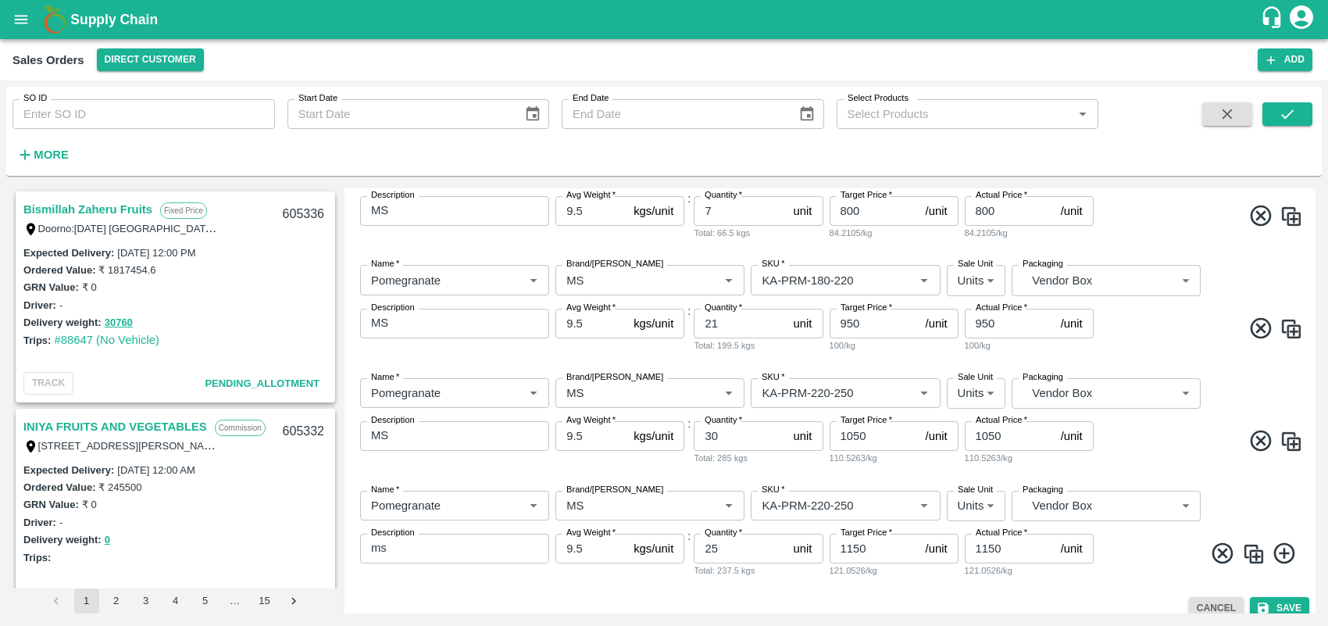
click at [1180, 545] on icon at bounding box center [1284, 553] width 21 height 21
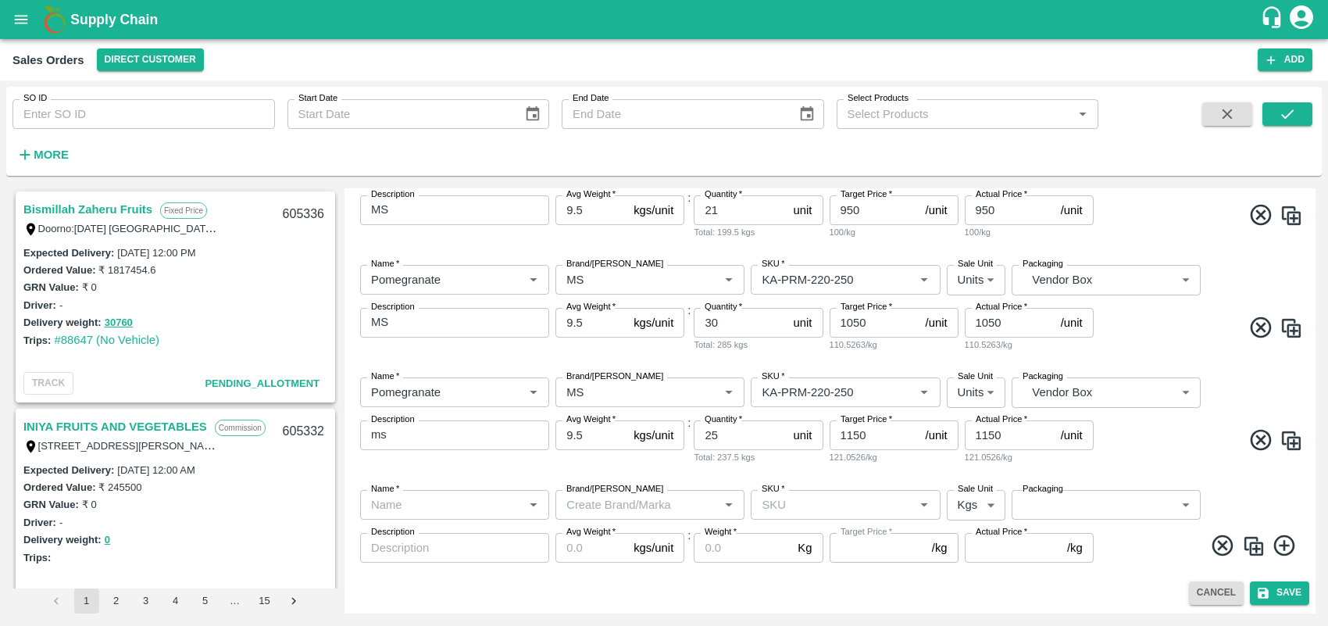
click at [470, 502] on input "Name   *" at bounding box center [442, 505] width 154 height 20
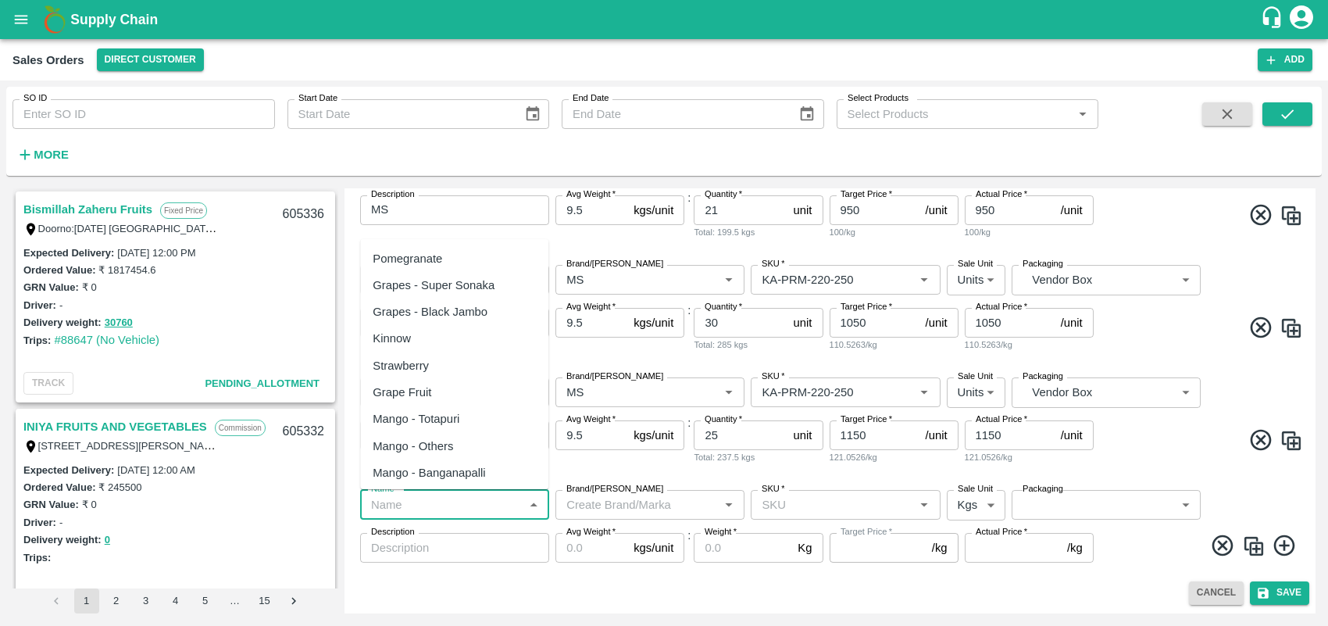
click at [420, 266] on div "Pomegranate" at bounding box center [408, 258] width 70 height 17
type input "Pomegranate"
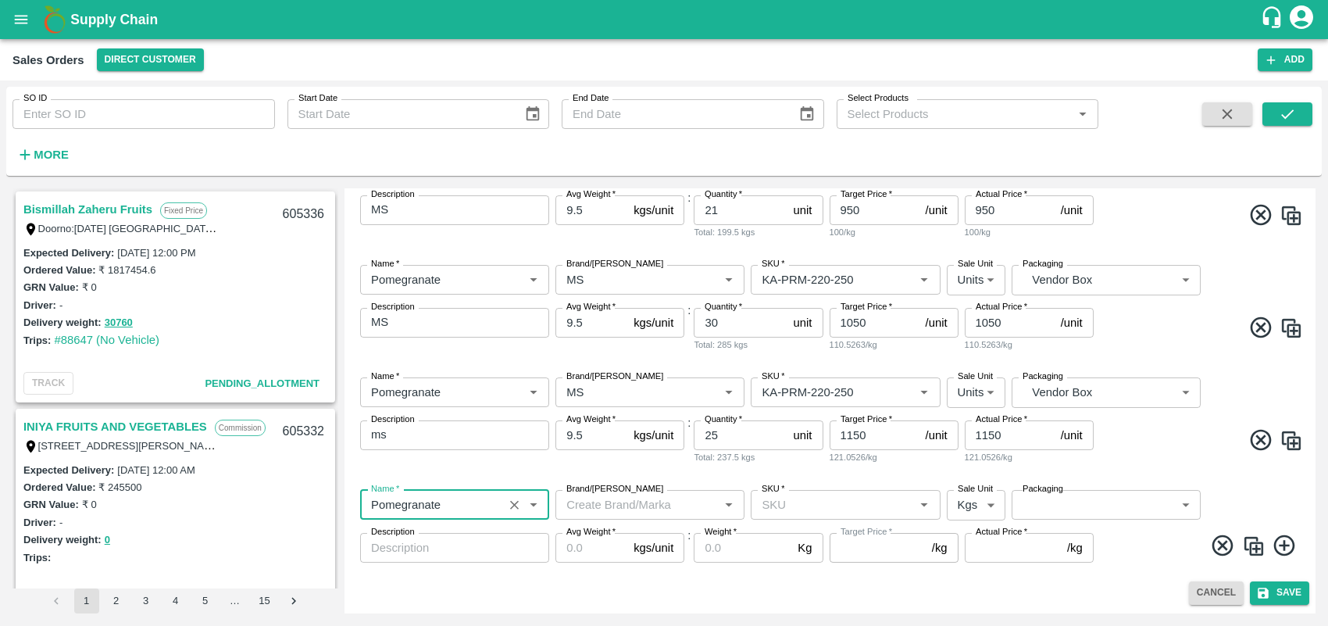
click at [613, 506] on input "Brand/[PERSON_NAME]" at bounding box center [637, 505] width 154 height 20
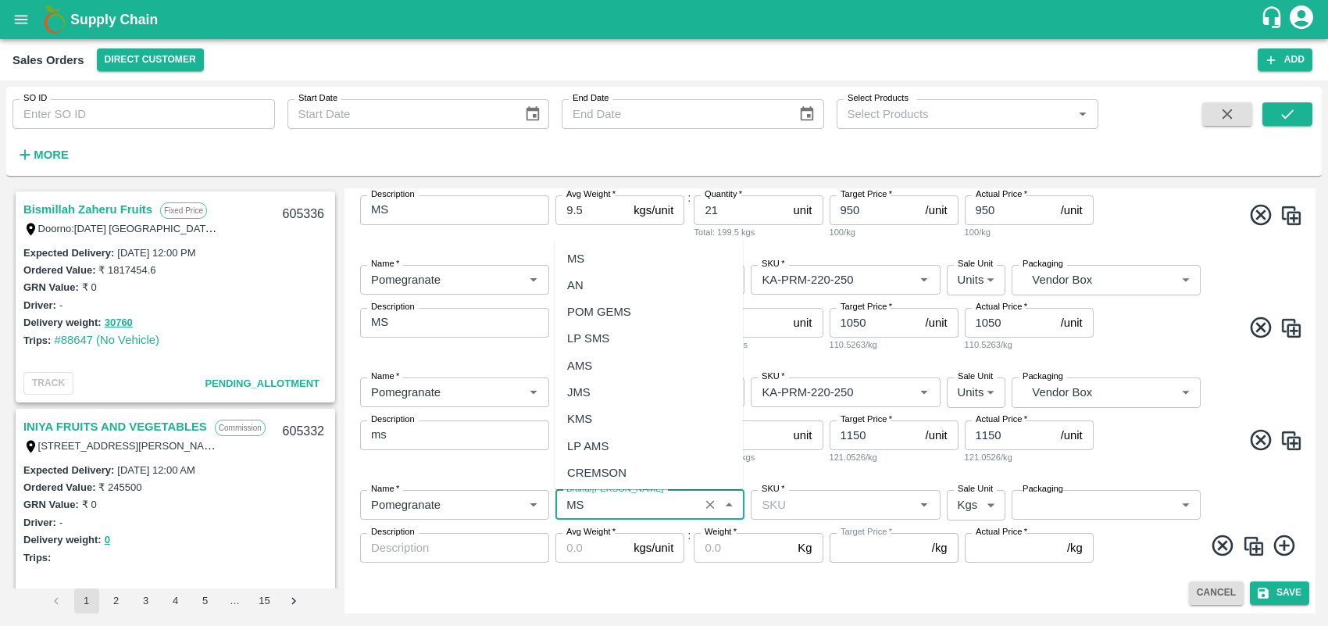
click at [584, 256] on div "MS" at bounding box center [575, 258] width 17 height 17
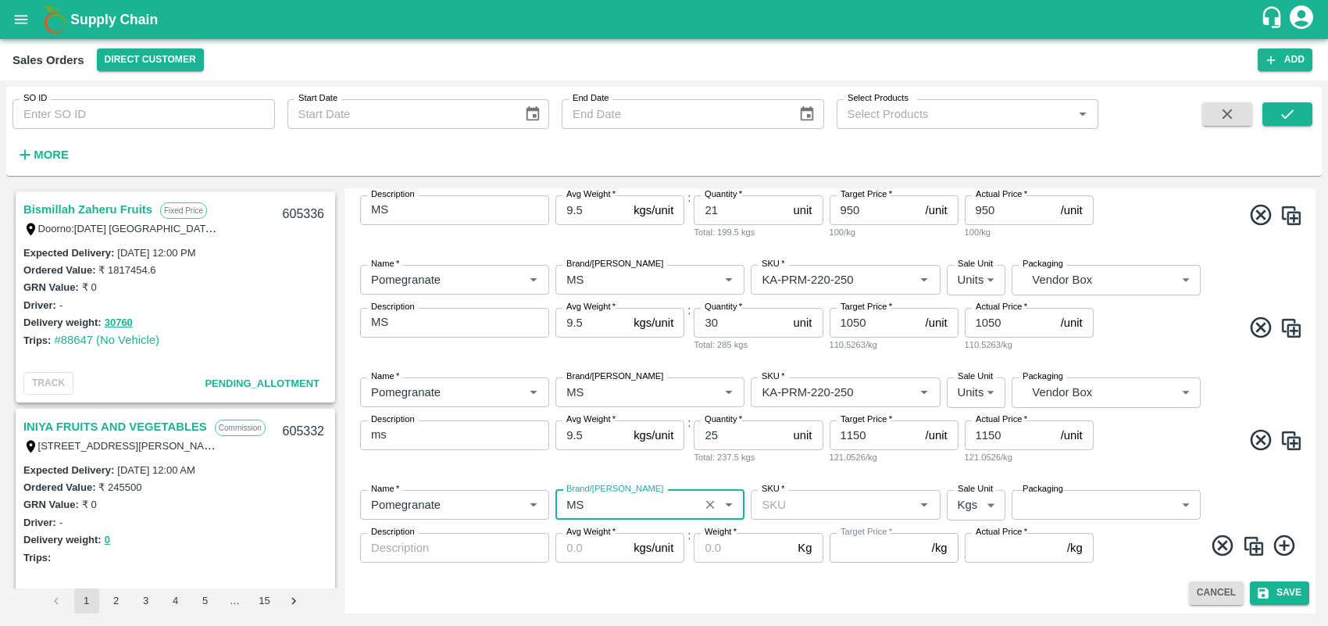
type input "MS"
click at [806, 506] on input "SKU   *" at bounding box center [833, 505] width 154 height 20
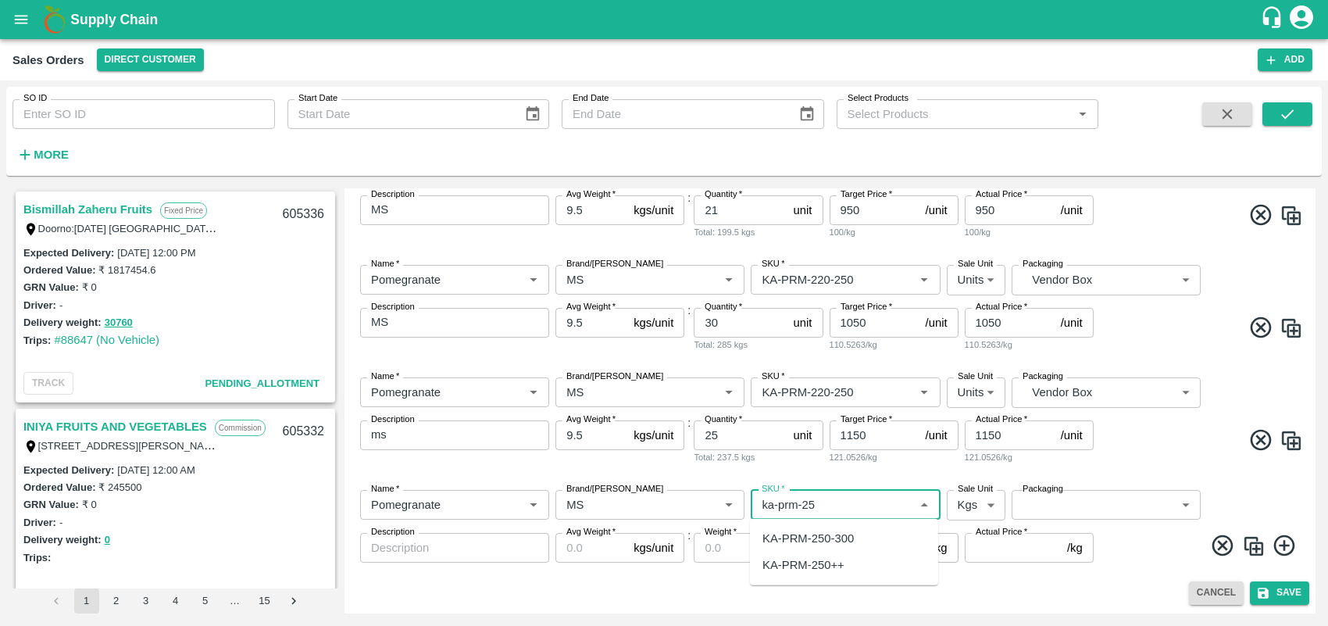
click at [827, 537] on div "KA-PRM-250-300" at bounding box center [808, 538] width 91 height 17
type input "KA-PRM-250-300"
click at [969, 508] on body "Supply Chain Sales Orders Direct Customer Add SO ID SO ID Start Date Start Date…" at bounding box center [664, 313] width 1328 height 626
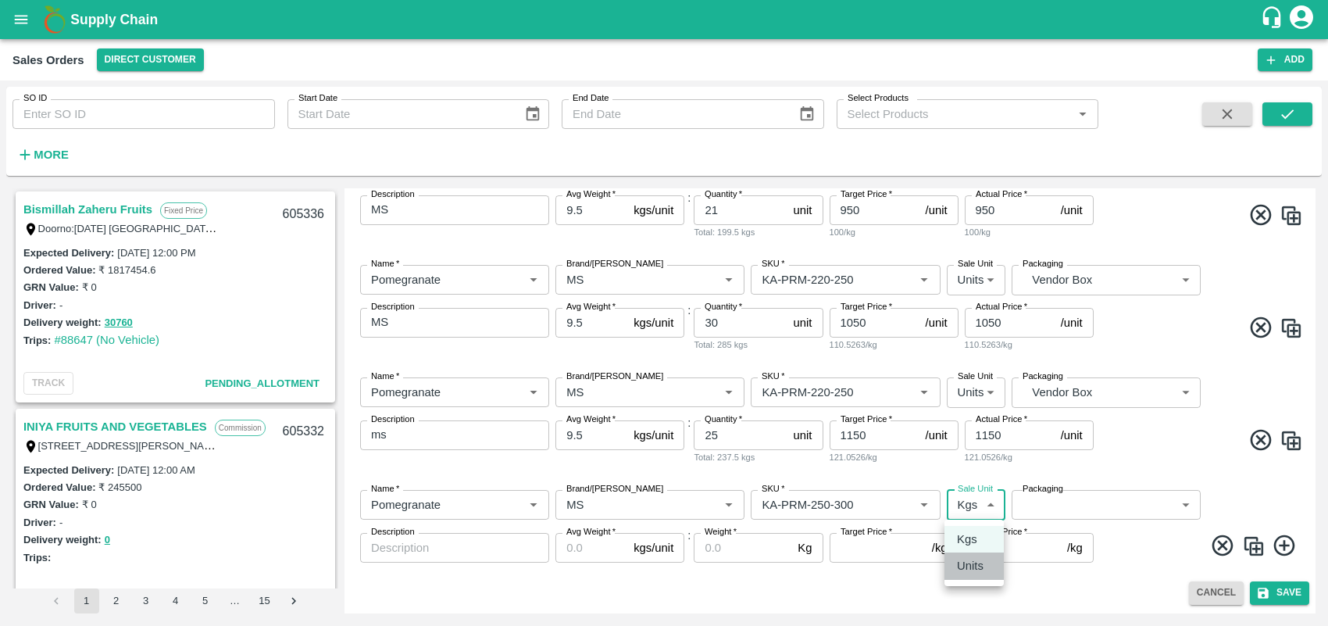
click at [985, 556] on div "Units" at bounding box center [974, 565] width 34 height 17
type input "2"
click at [1100, 494] on body "Supply Chain Sales Orders Direct Customer Add SO ID SO ID Start Date Start Date…" at bounding box center [664, 313] width 1328 height 626
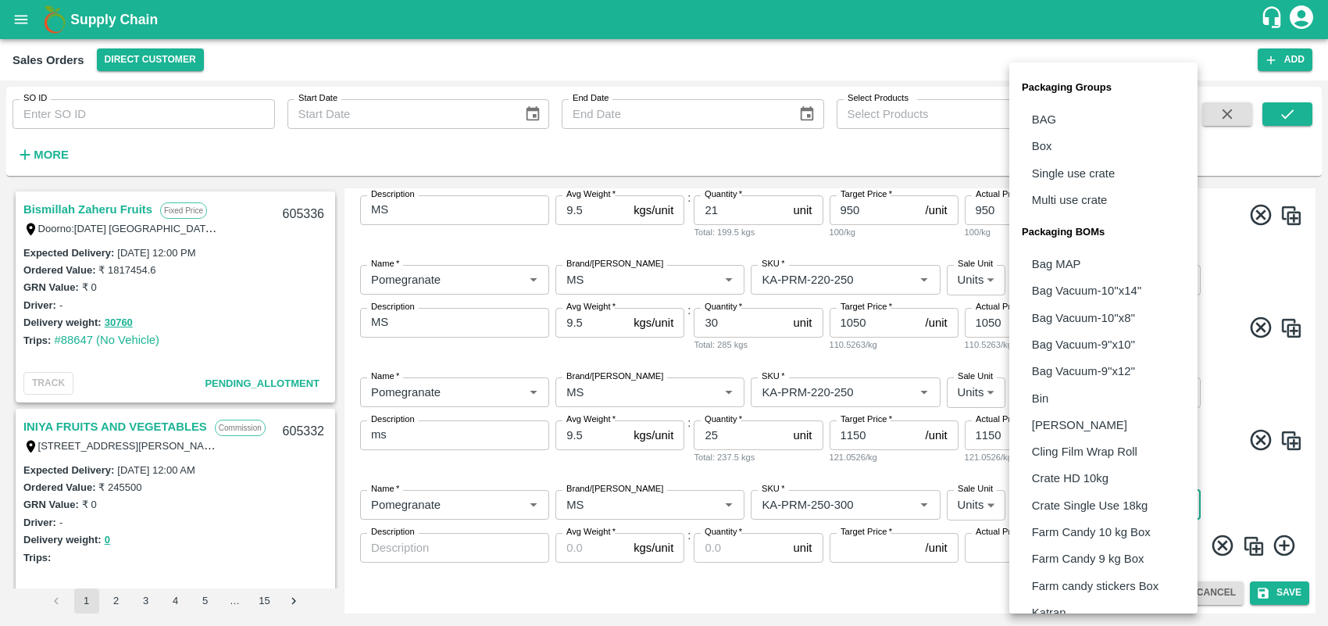
scroll to position [313, 0]
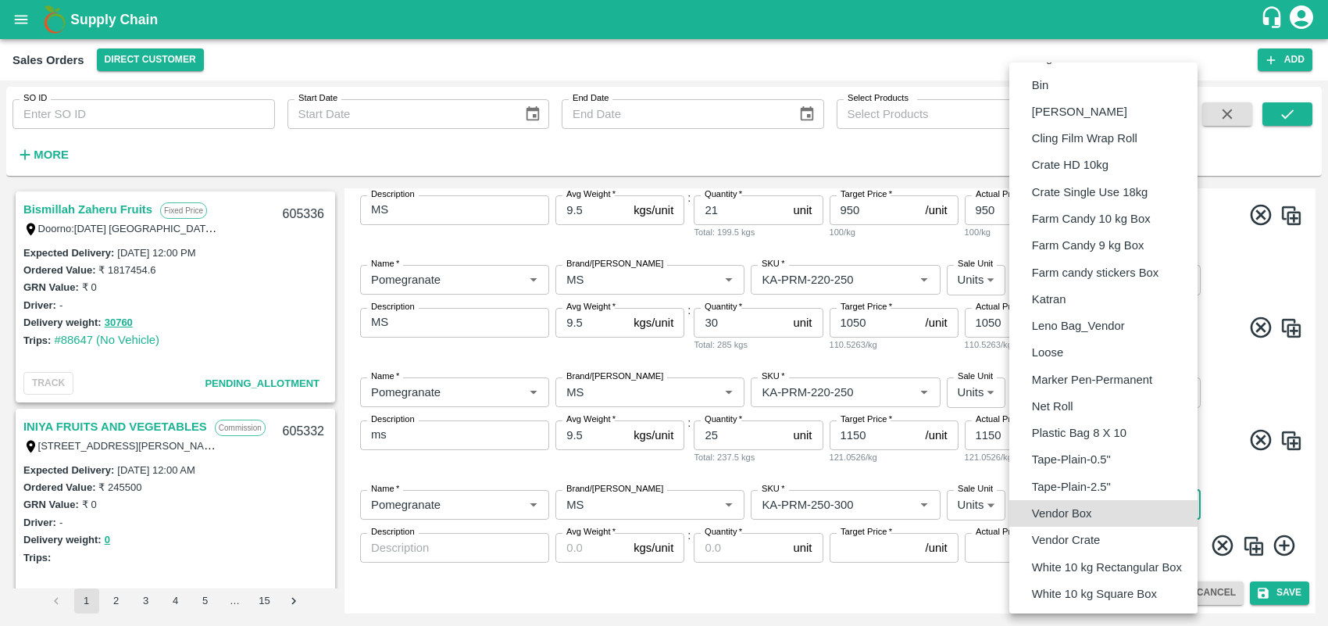
type input "BOM/276"
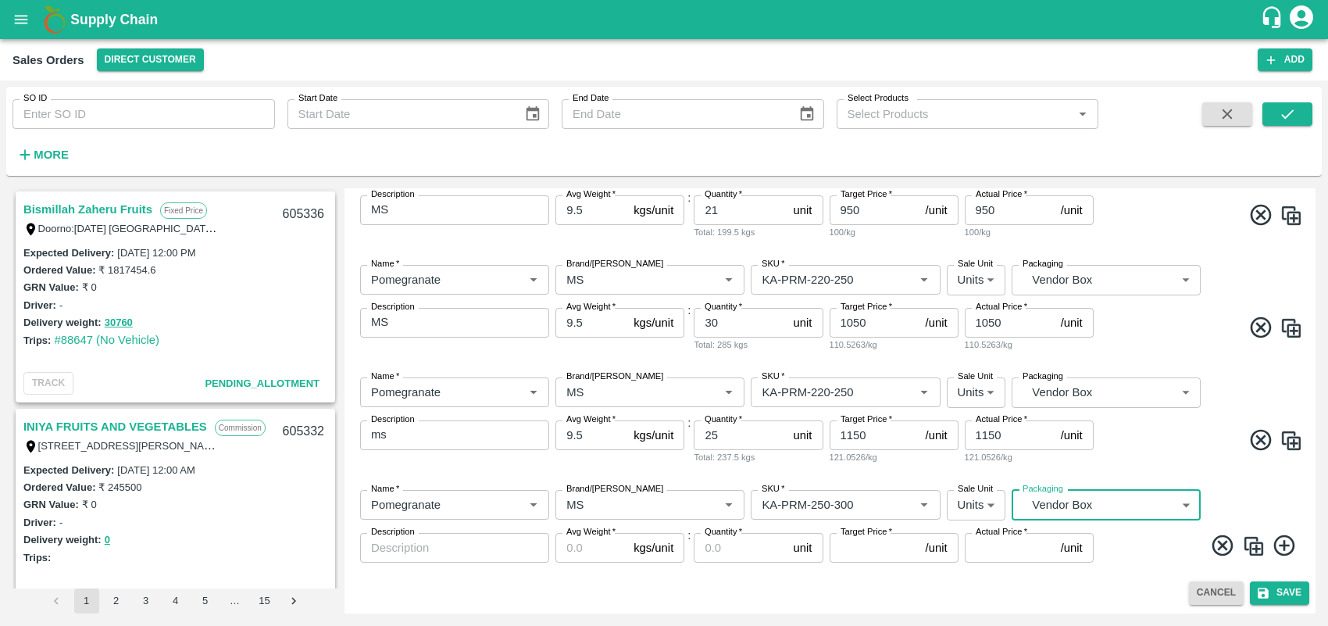
click at [501, 556] on div "x Description" at bounding box center [454, 548] width 189 height 30
type textarea "MS"
click at [581, 549] on input "Avg Weight   *" at bounding box center [592, 548] width 72 height 30
type input "9.5"
click at [713, 547] on input "Quantity   *" at bounding box center [740, 548] width 93 height 30
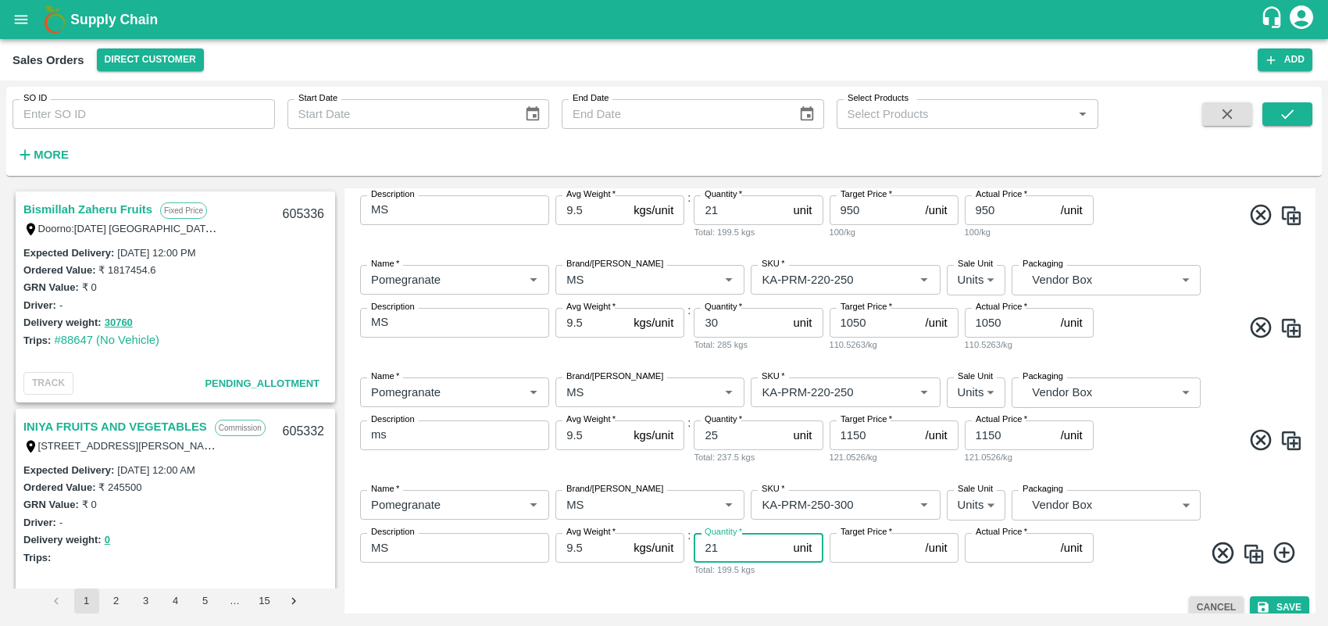
type input "21"
click at [877, 552] on input "Target Price   *" at bounding box center [875, 548] width 90 height 30
type input "1250"
click at [996, 549] on input "Actual Price   *" at bounding box center [1010, 548] width 90 height 30
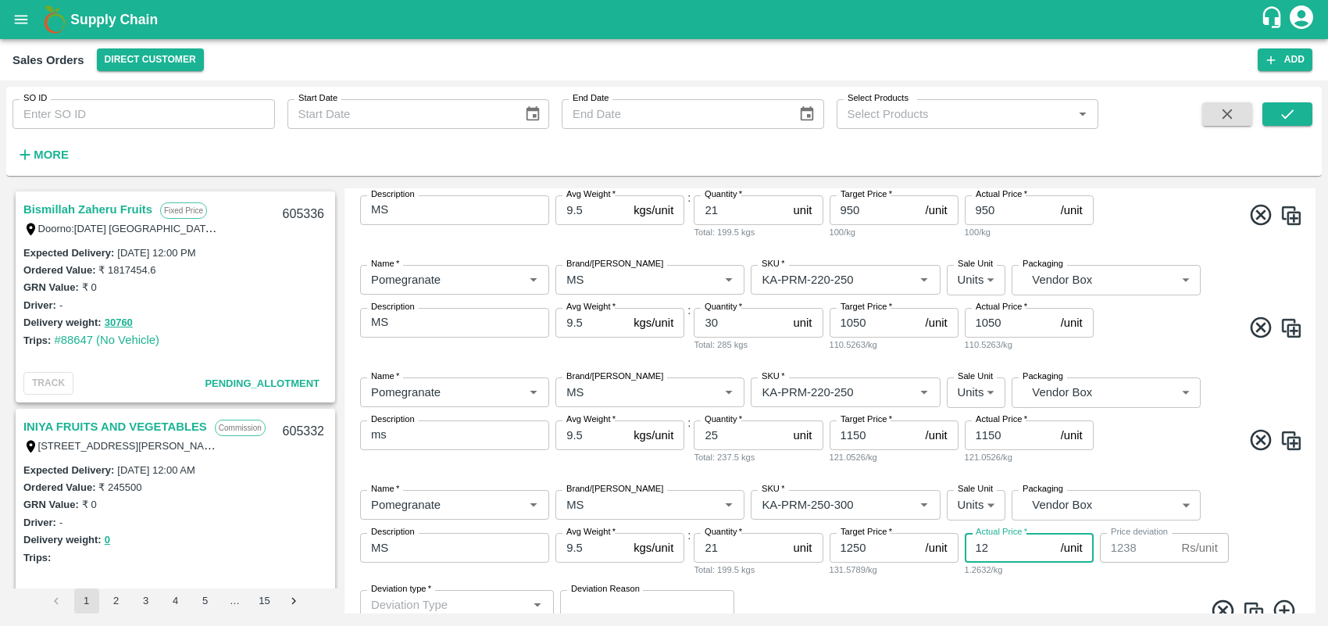
type input "125"
type input "1125"
type input "1250"
click at [1180, 556] on icon at bounding box center [1285, 553] width 26 height 26
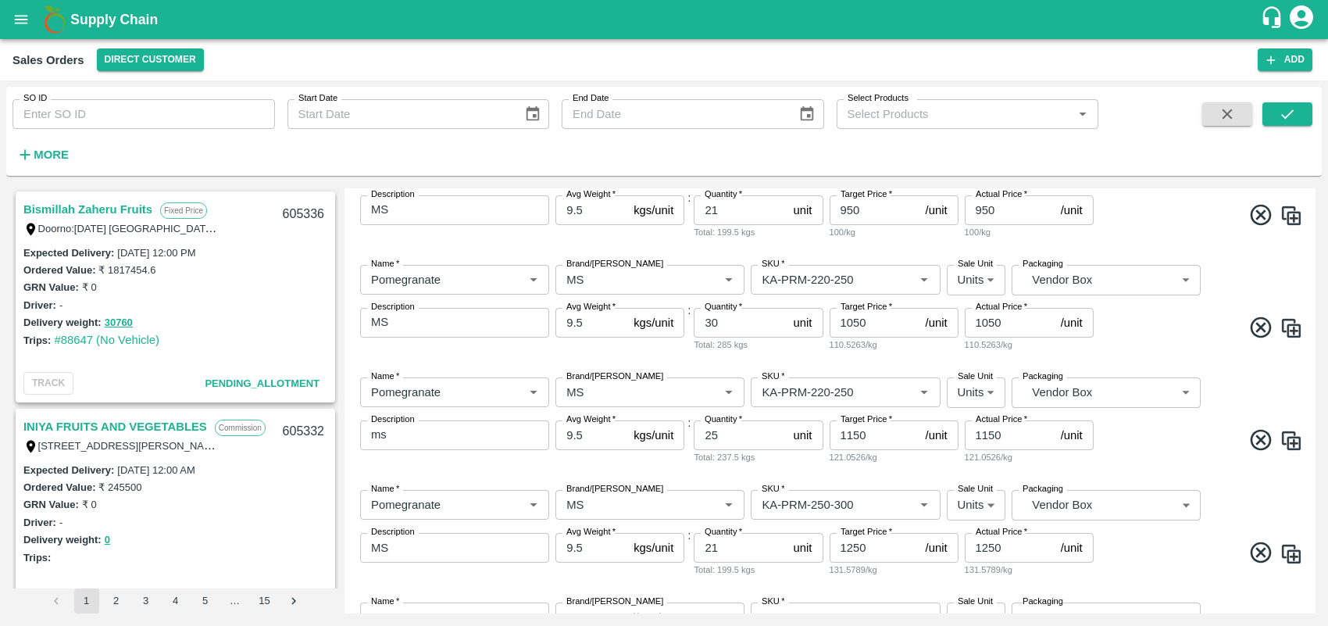
scroll to position [664, 0]
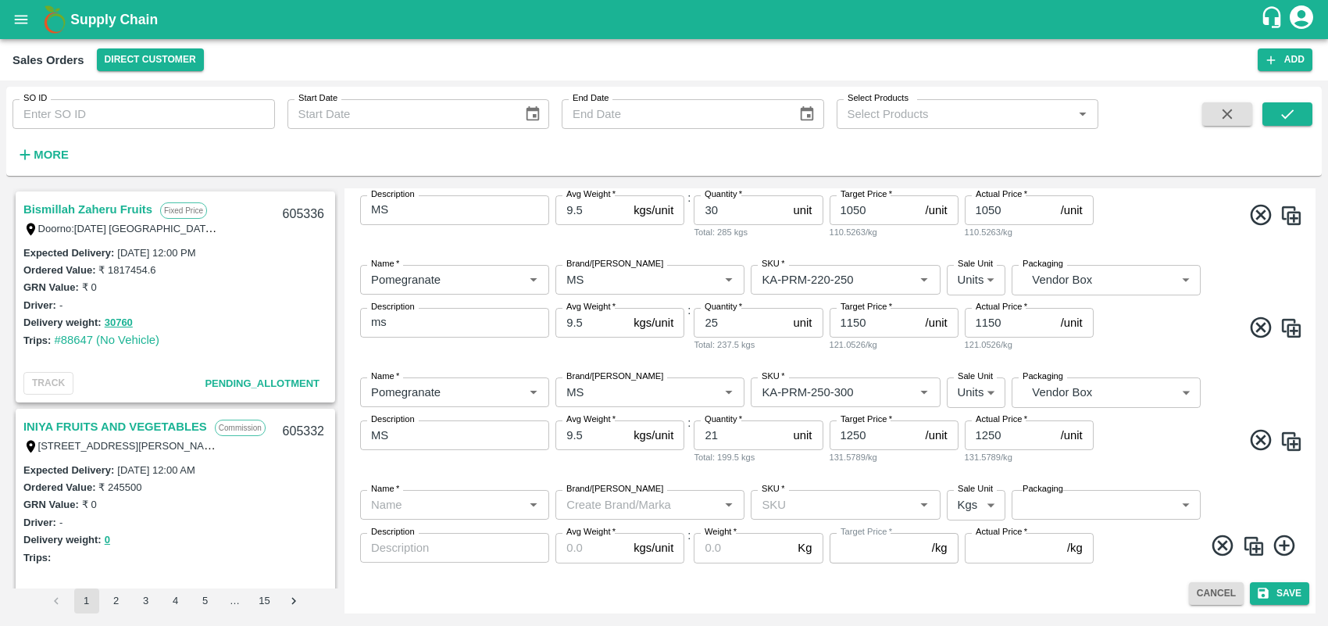
click at [505, 518] on div "Name   *" at bounding box center [454, 505] width 189 height 30
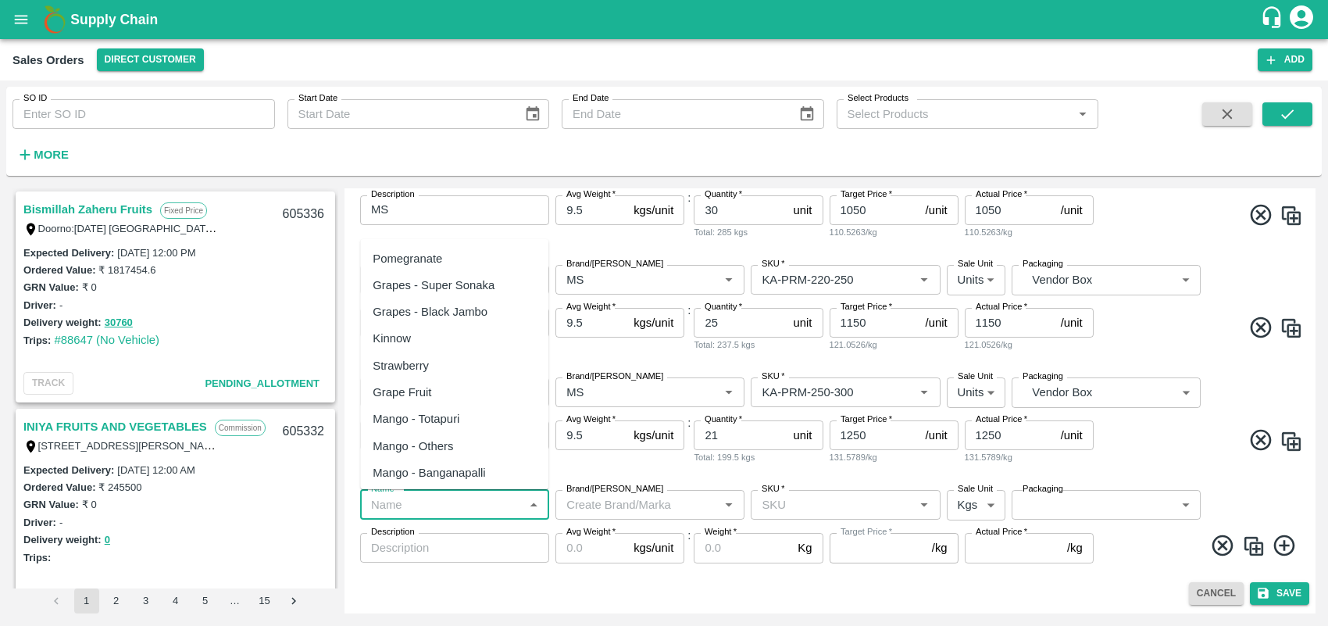
click at [424, 251] on div "Pomegranate" at bounding box center [408, 258] width 70 height 17
type input "Pomegranate"
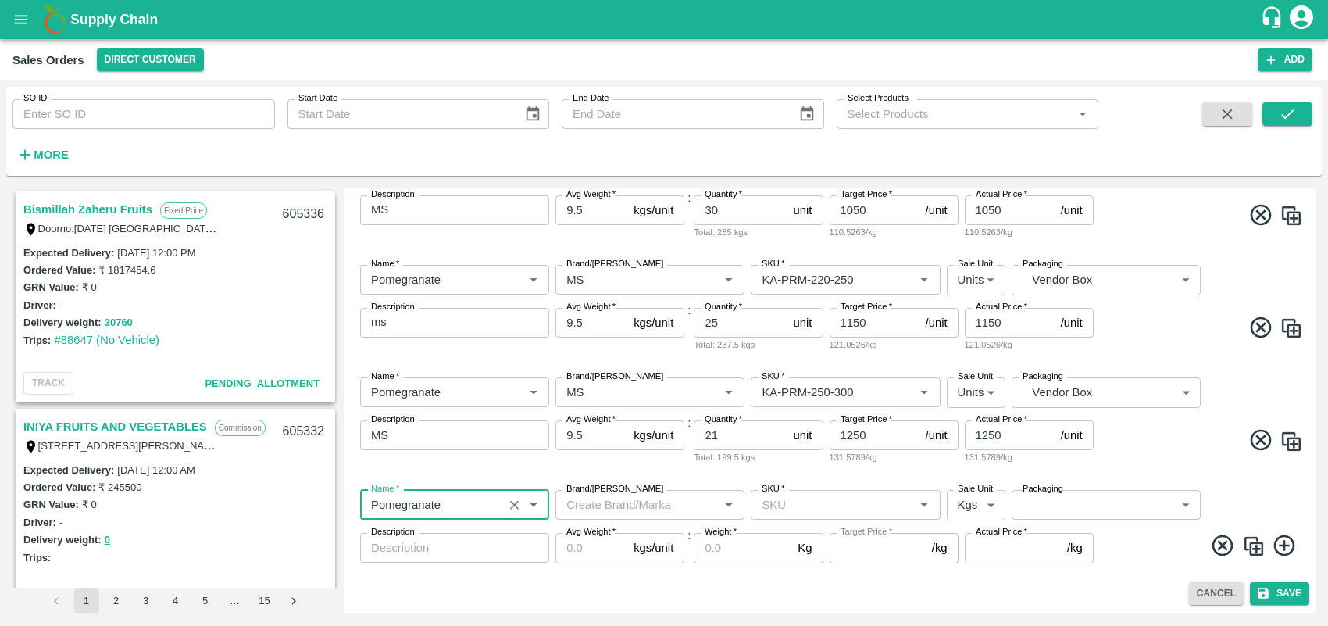
click at [646, 509] on input "Brand/[PERSON_NAME]" at bounding box center [637, 505] width 154 height 20
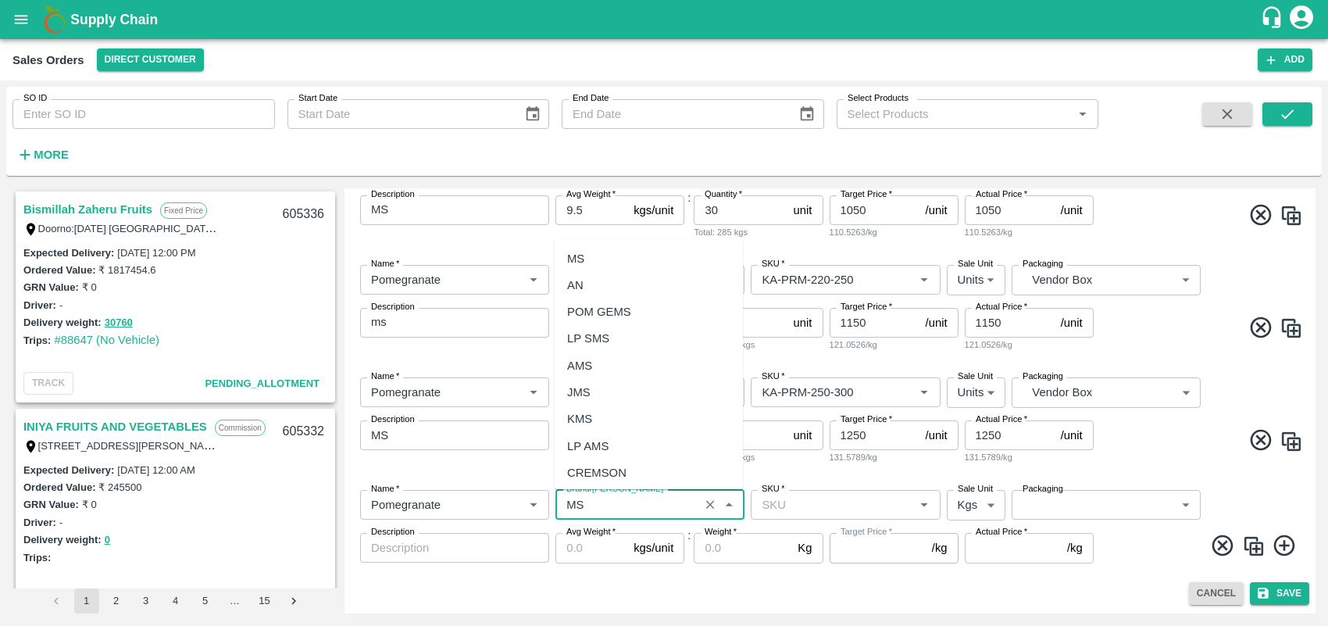
click at [585, 256] on div "MS" at bounding box center [649, 258] width 188 height 27
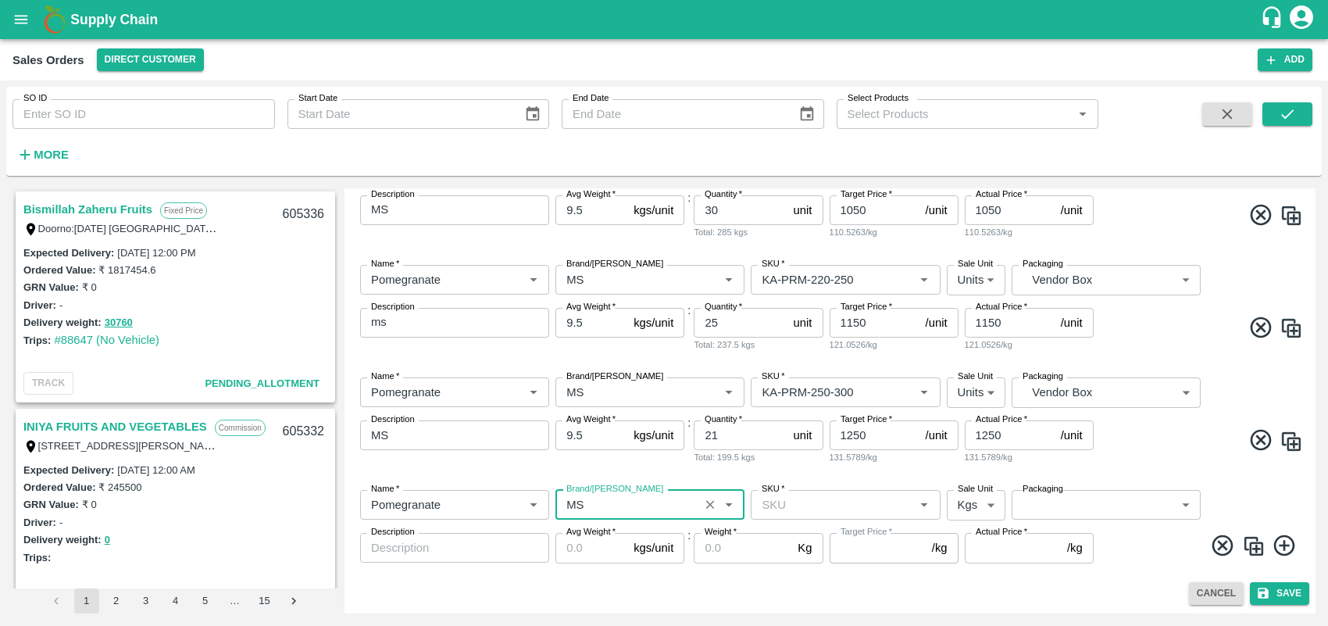
type input "MS"
click at [826, 500] on input "SKU   *" at bounding box center [833, 505] width 154 height 20
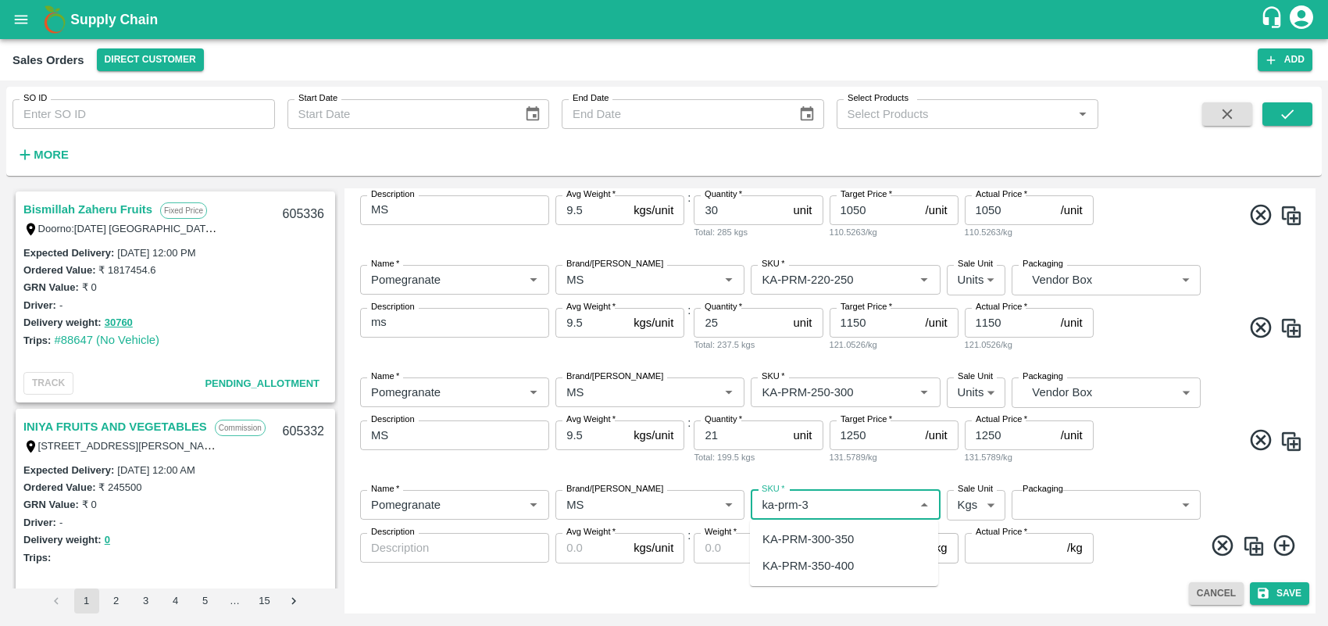
click at [839, 538] on div "KA-PRM-300-350" at bounding box center [808, 539] width 91 height 17
type input "KA-PRM-300-350"
click at [967, 510] on body "Supply Chain Sales Orders Direct Customer Add SO ID SO ID Start Date Start Date…" at bounding box center [664, 313] width 1328 height 626
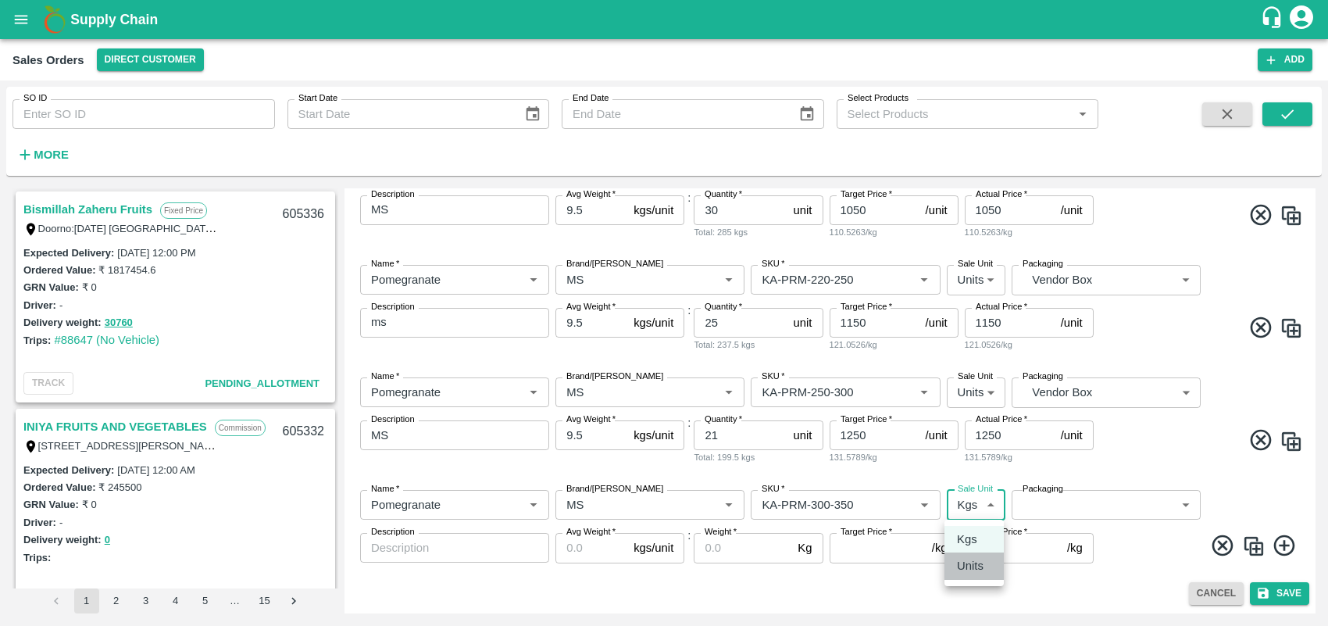
click at [971, 556] on li "Units" at bounding box center [974, 565] width 59 height 27
type input "2"
click at [1127, 504] on body "Supply Chain Sales Orders Direct Customer Add SO ID SO ID Start Date Start Date…" at bounding box center [664, 313] width 1328 height 626
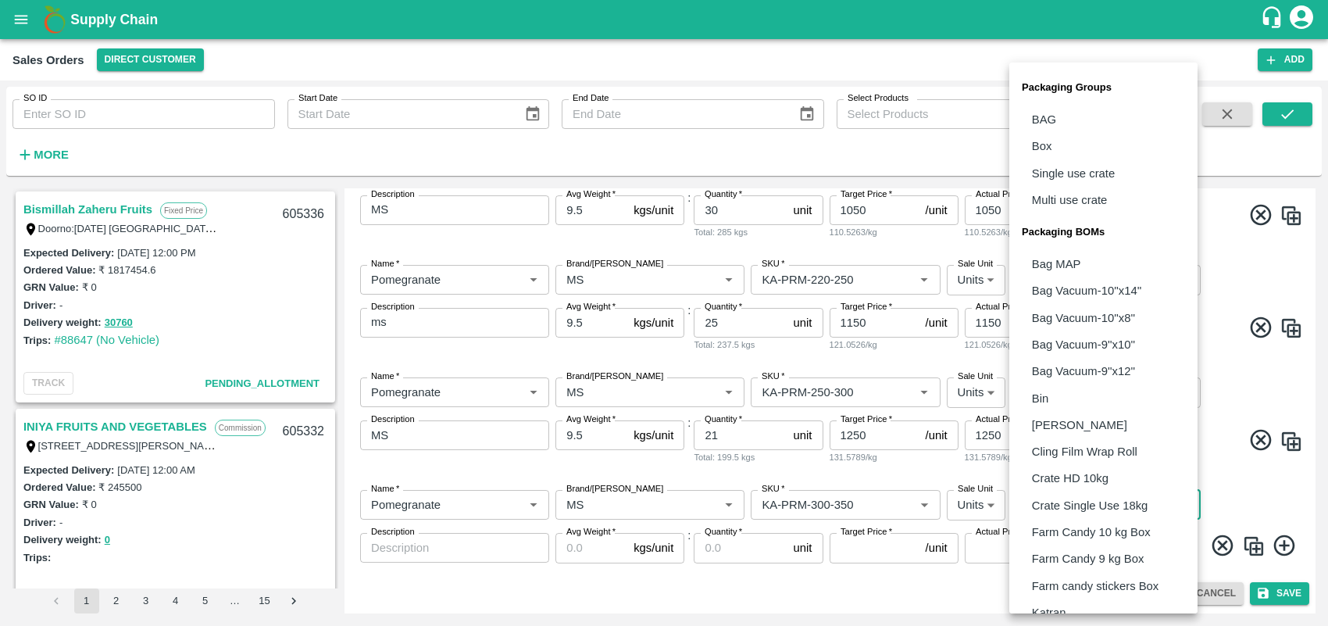
scroll to position [313, 0]
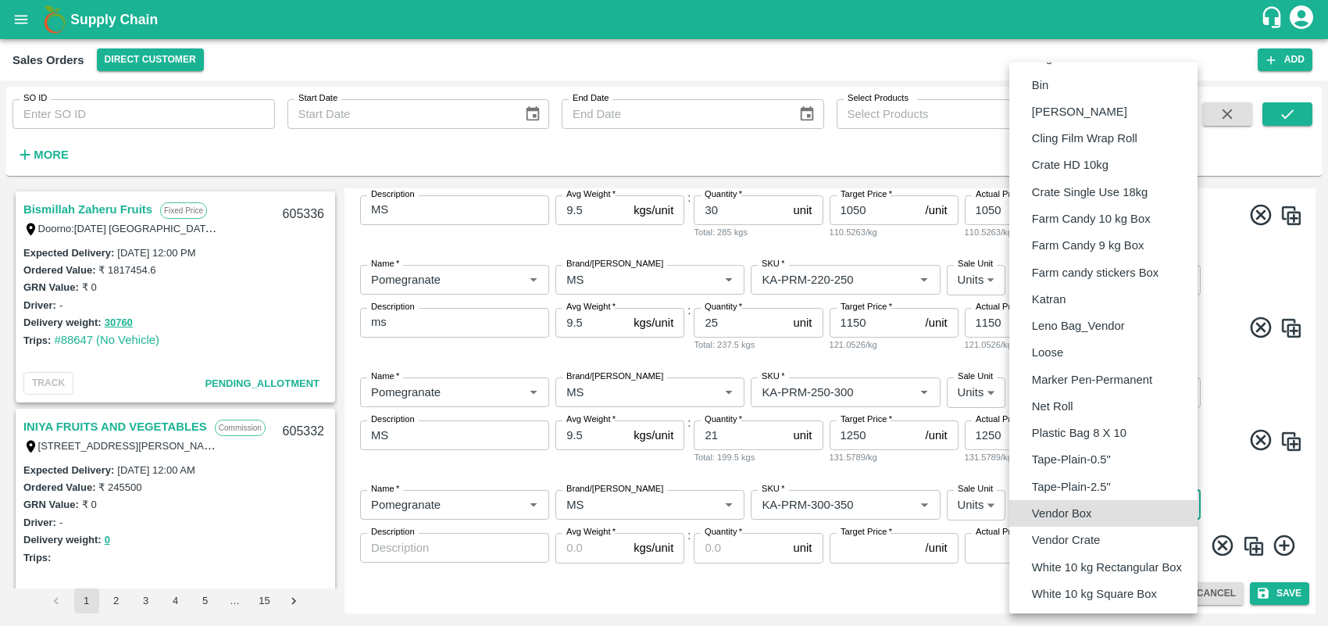
type input "BOM/276"
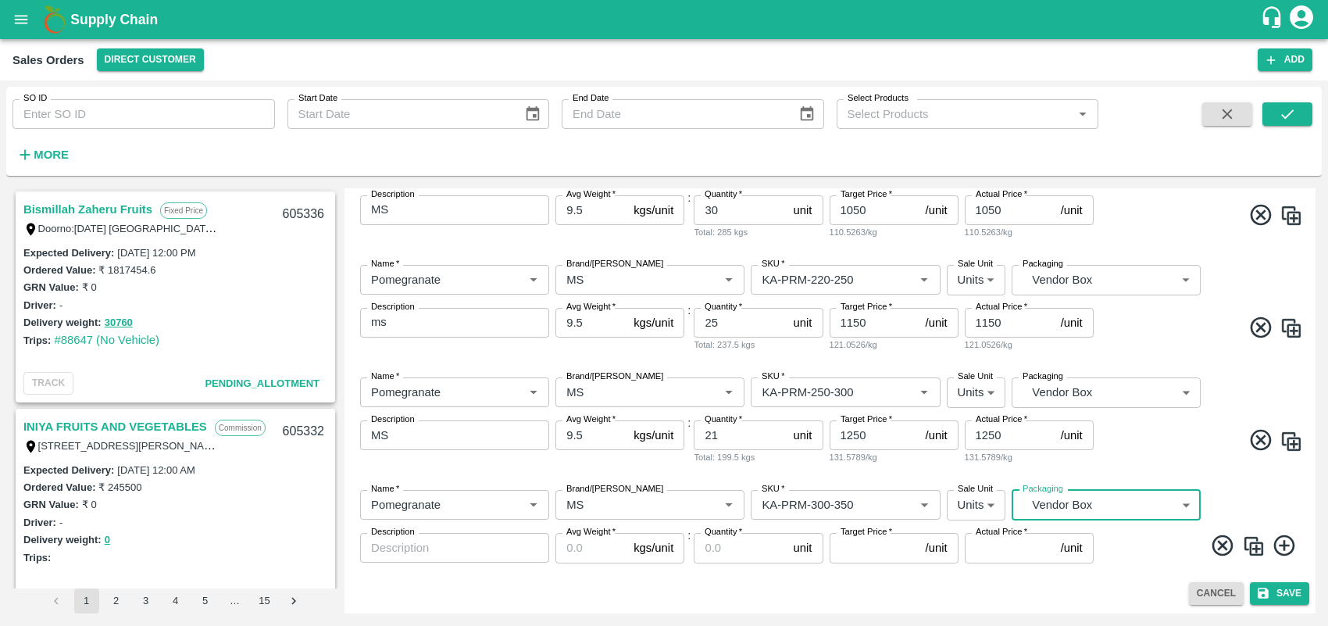
click at [498, 548] on textarea "Description" at bounding box center [454, 548] width 167 height 16
type textarea "MS"
click at [596, 545] on input "Avg Weight   *" at bounding box center [592, 548] width 72 height 30
type input "9.5"
click at [712, 547] on input "Quantity   *" at bounding box center [740, 548] width 93 height 30
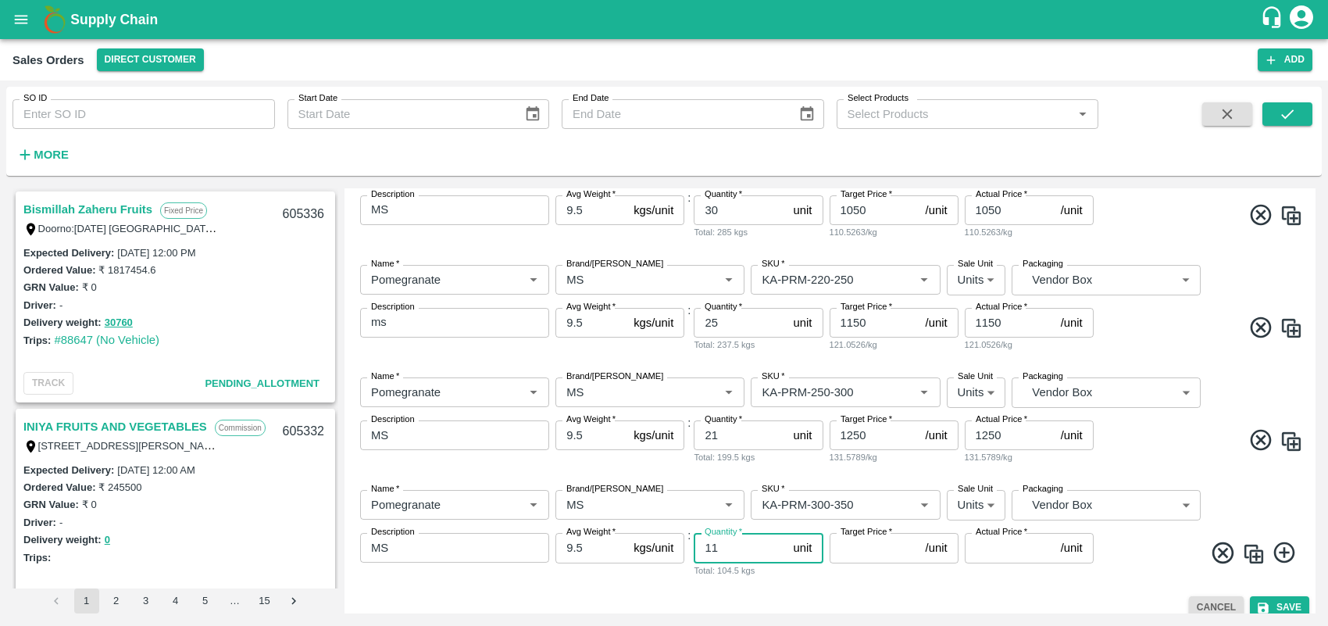
type input "11"
click at [892, 549] on input "Target Price   *" at bounding box center [875, 548] width 90 height 30
type input "1250"
click at [996, 556] on input "Actual Price   *" at bounding box center [1010, 548] width 90 height 30
type input "1250"
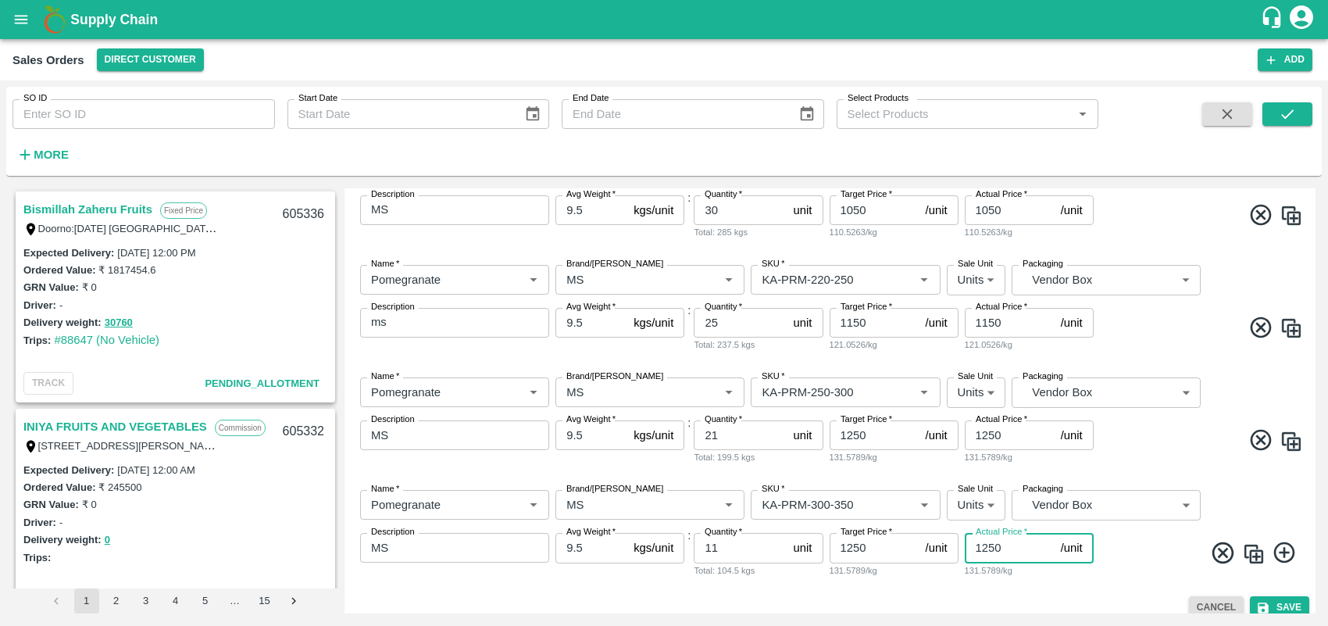
click at [1180, 552] on icon at bounding box center [1284, 552] width 21 height 21
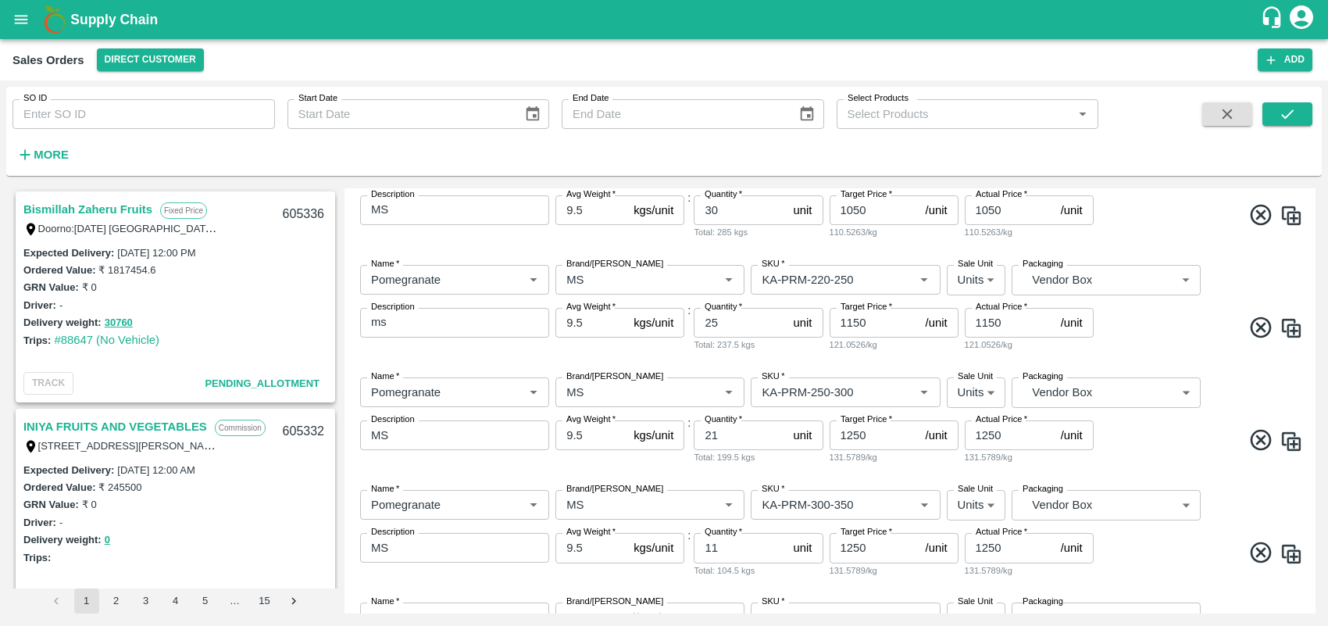
scroll to position [776, 0]
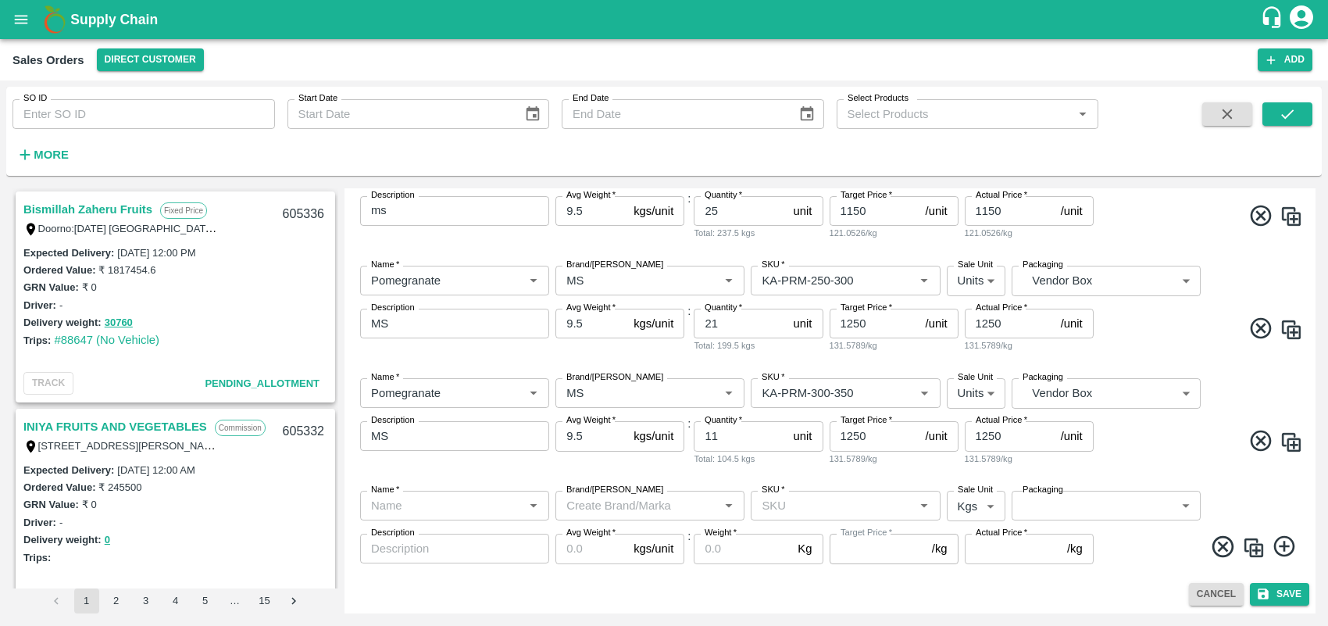
click at [474, 506] on input "Name   *" at bounding box center [442, 505] width 154 height 20
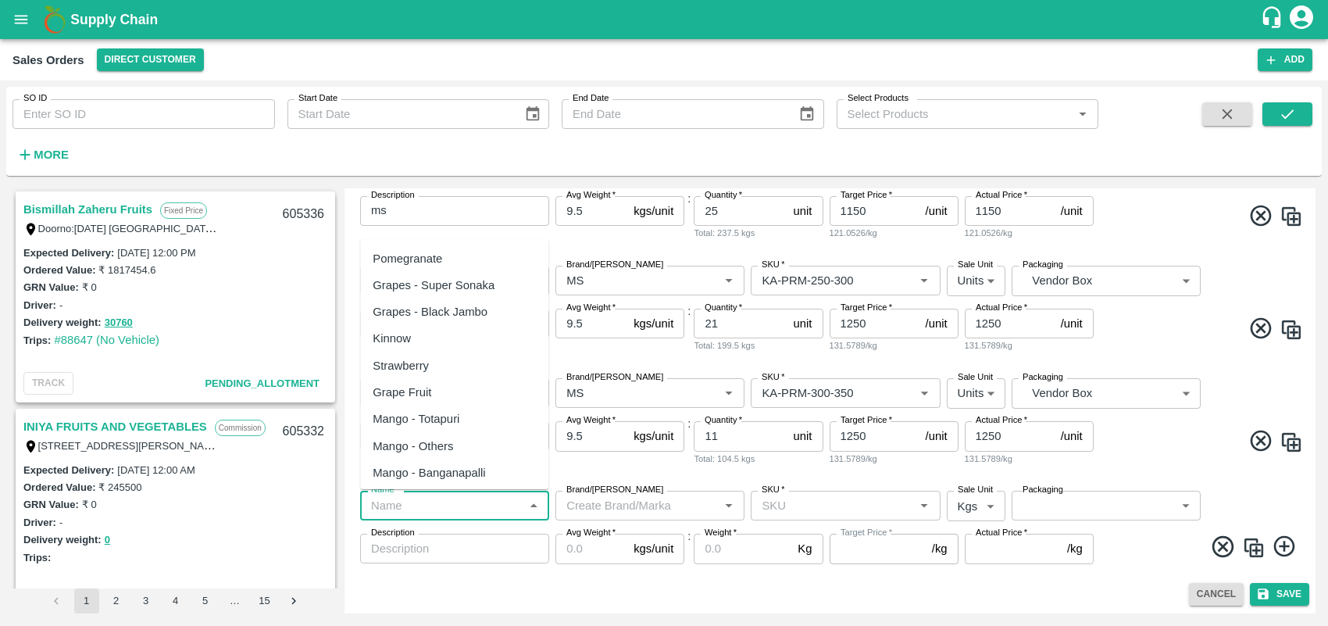
click at [438, 259] on div "Pomegranate" at bounding box center [408, 258] width 70 height 17
type input "Pomegranate"
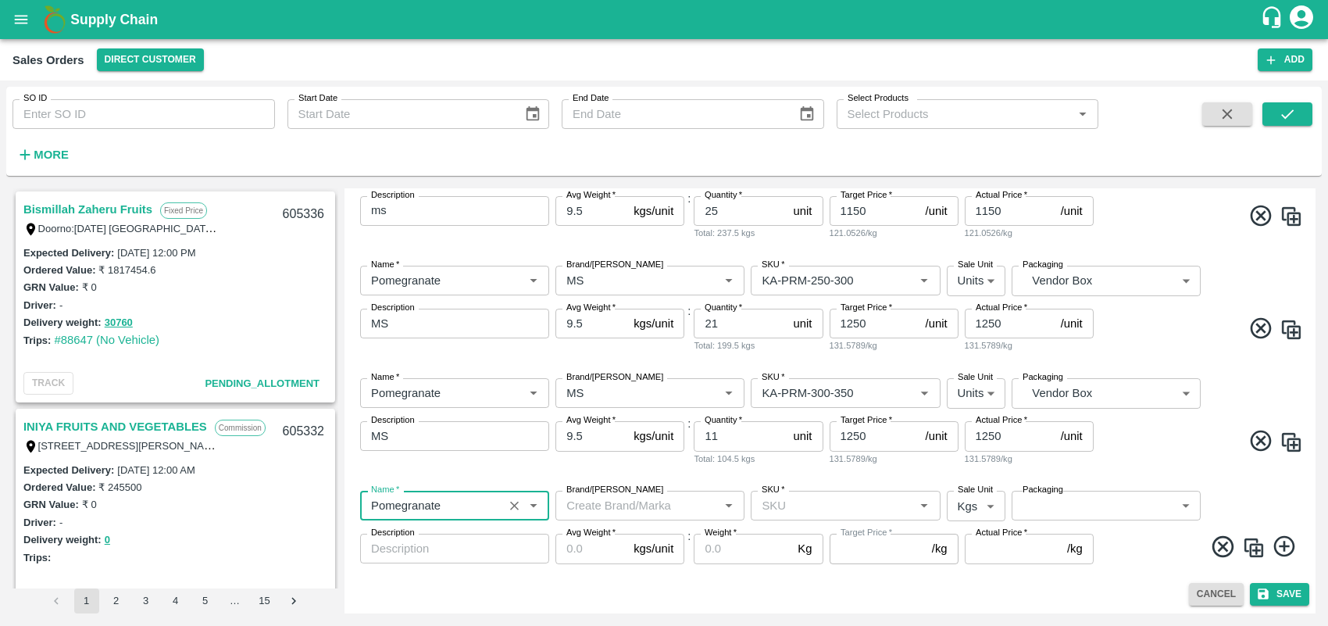
click at [673, 505] on input "Brand/[PERSON_NAME]" at bounding box center [637, 505] width 154 height 20
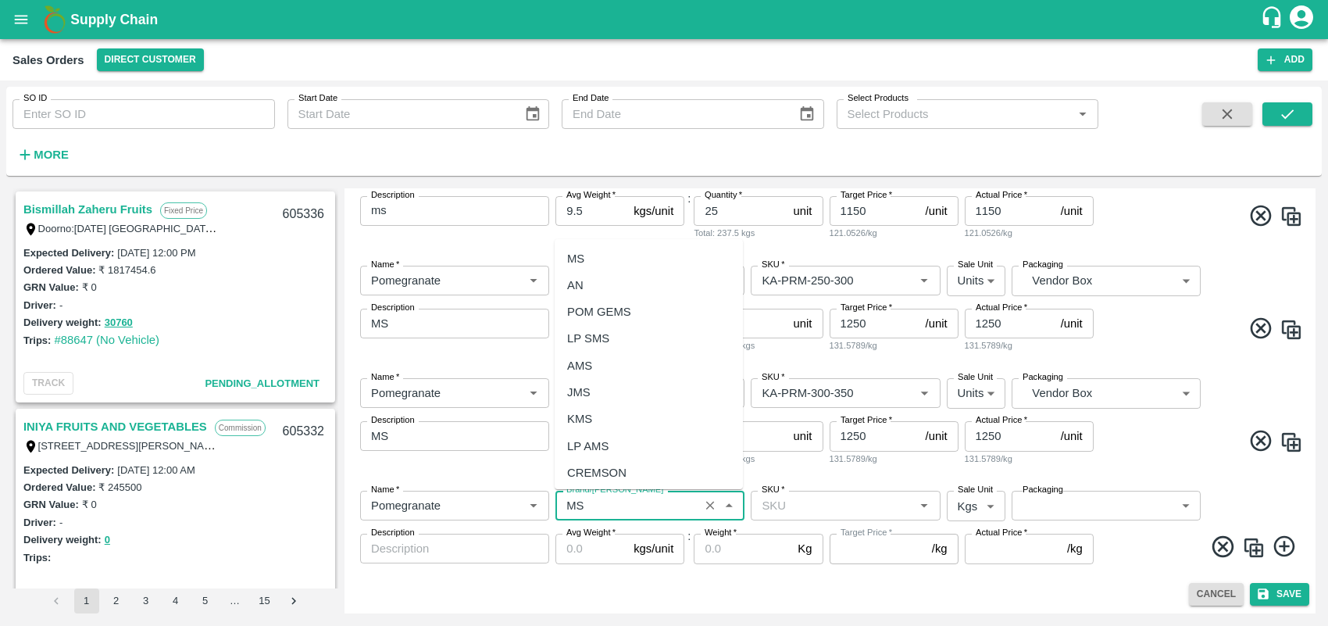
click at [567, 252] on div "MS" at bounding box center [575, 258] width 17 height 17
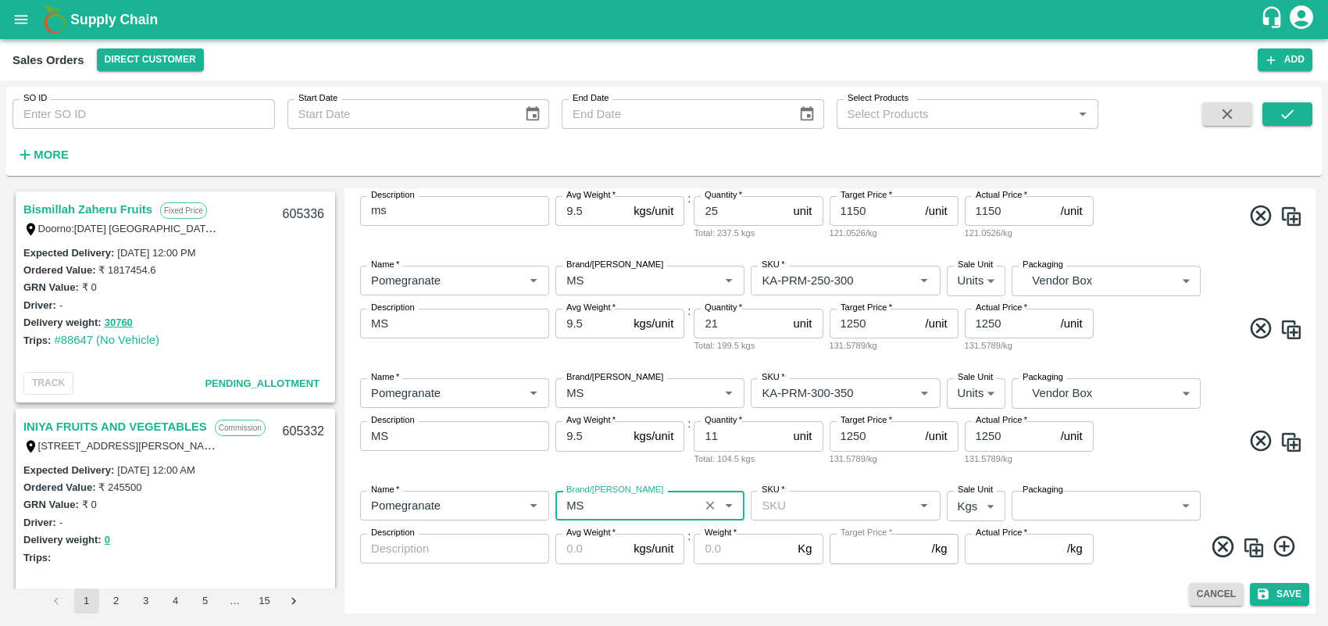
type input "MS"
click at [821, 502] on input "SKU   *" at bounding box center [833, 505] width 154 height 20
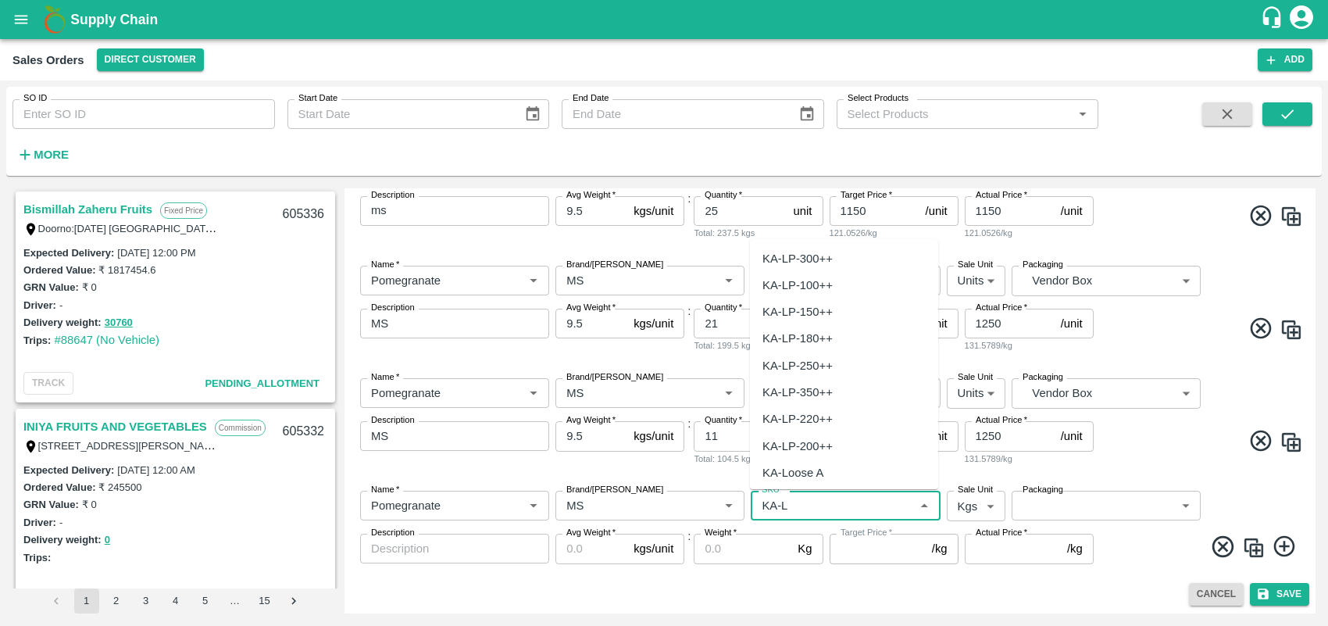
click at [814, 474] on div "KA-Loose A" at bounding box center [793, 472] width 61 height 17
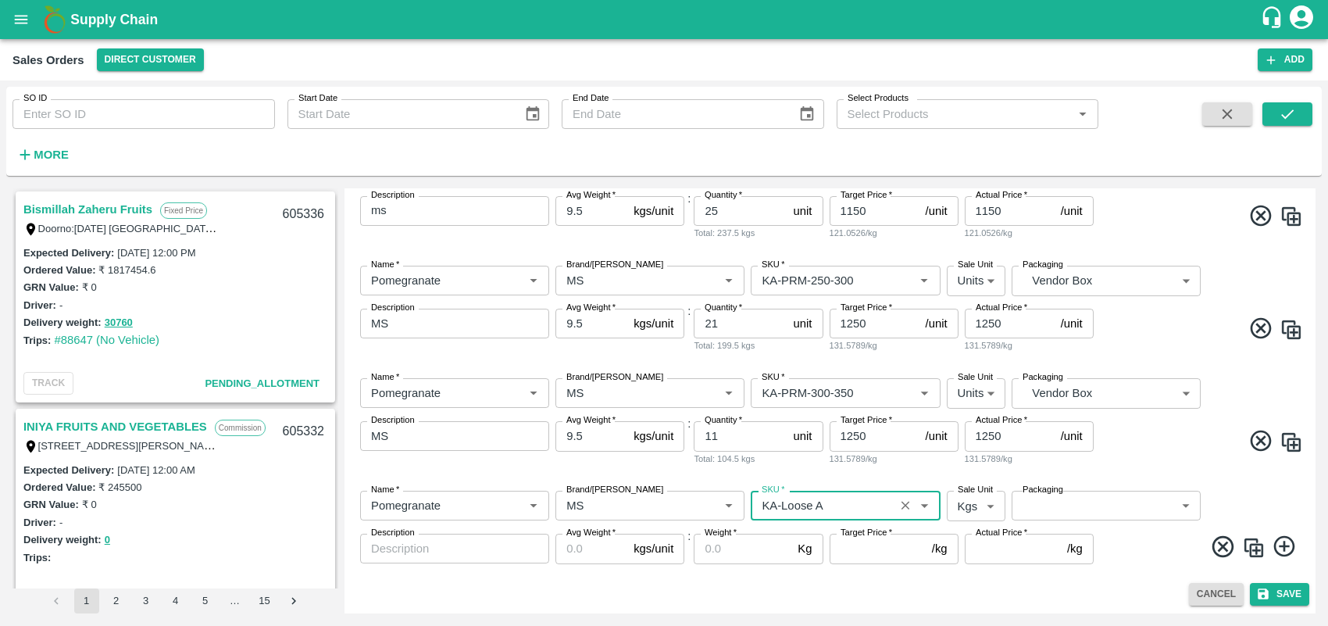
type input "KA-Loose A"
click at [977, 506] on body "Supply Chain Sales Orders Direct Customer Add SO ID SO ID Start Date Start Date…" at bounding box center [664, 313] width 1328 height 626
click at [979, 556] on p "Units" at bounding box center [970, 566] width 27 height 17
type input "2"
click at [1118, 498] on body "Supply Chain Sales Orders Direct Customer Add SO ID SO ID Start Date Start Date…" at bounding box center [664, 313] width 1328 height 626
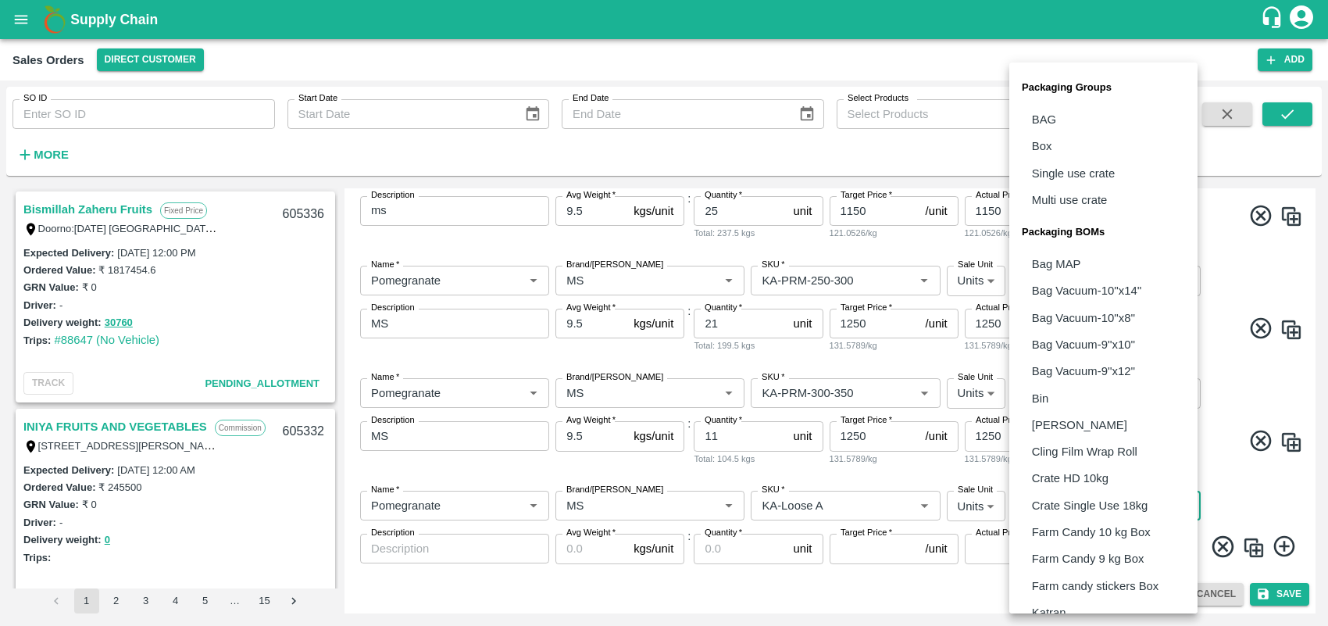
scroll to position [313, 0]
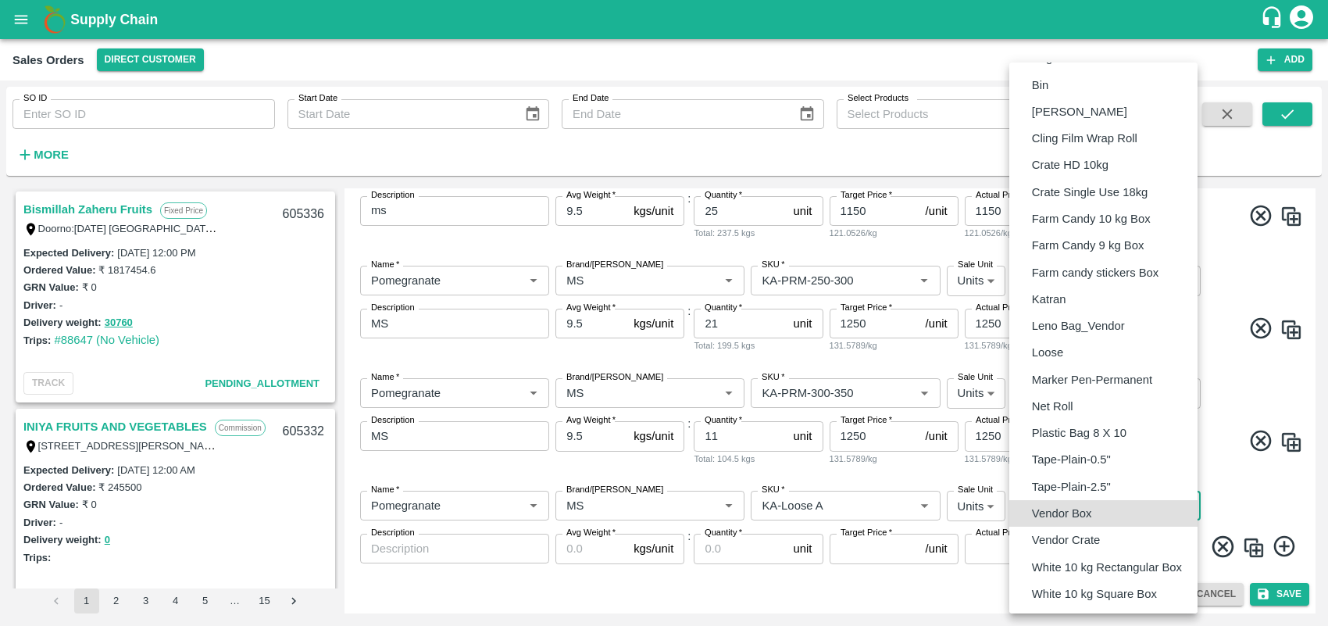
type input "BOM/276"
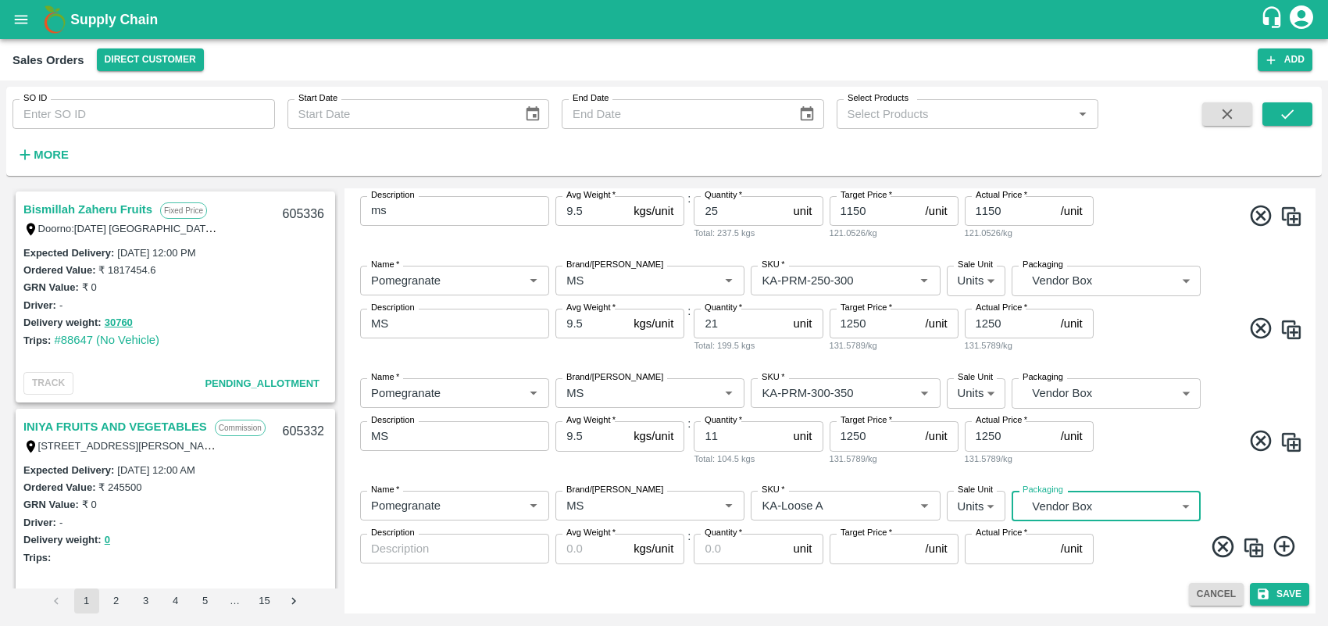
click at [494, 542] on textarea "Description" at bounding box center [454, 549] width 167 height 16
type textarea "MS"
click at [611, 547] on input "Avg Weight   *" at bounding box center [592, 549] width 72 height 30
type input "9.5"
click at [709, 547] on input "Quantity   *" at bounding box center [740, 549] width 93 height 30
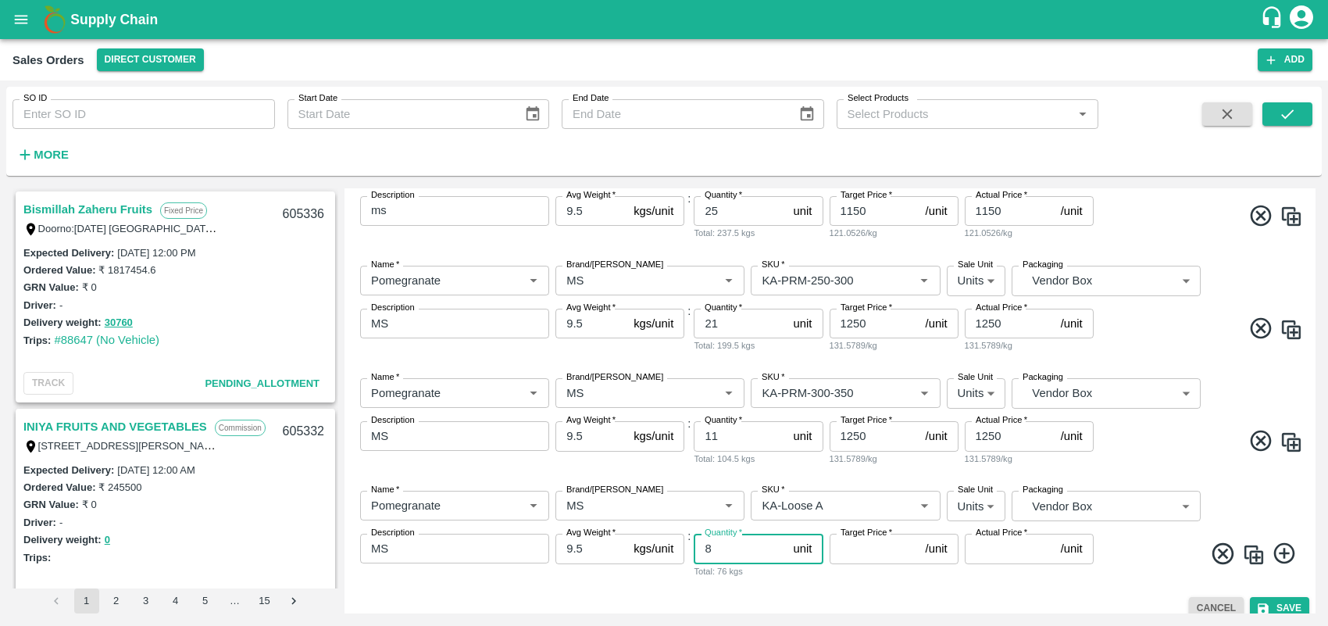
type input "8"
click at [854, 556] on input "Target Price   *" at bounding box center [875, 549] width 90 height 30
type input "400"
click at [1006, 553] on input "Actual Price   *" at bounding box center [1010, 549] width 90 height 30
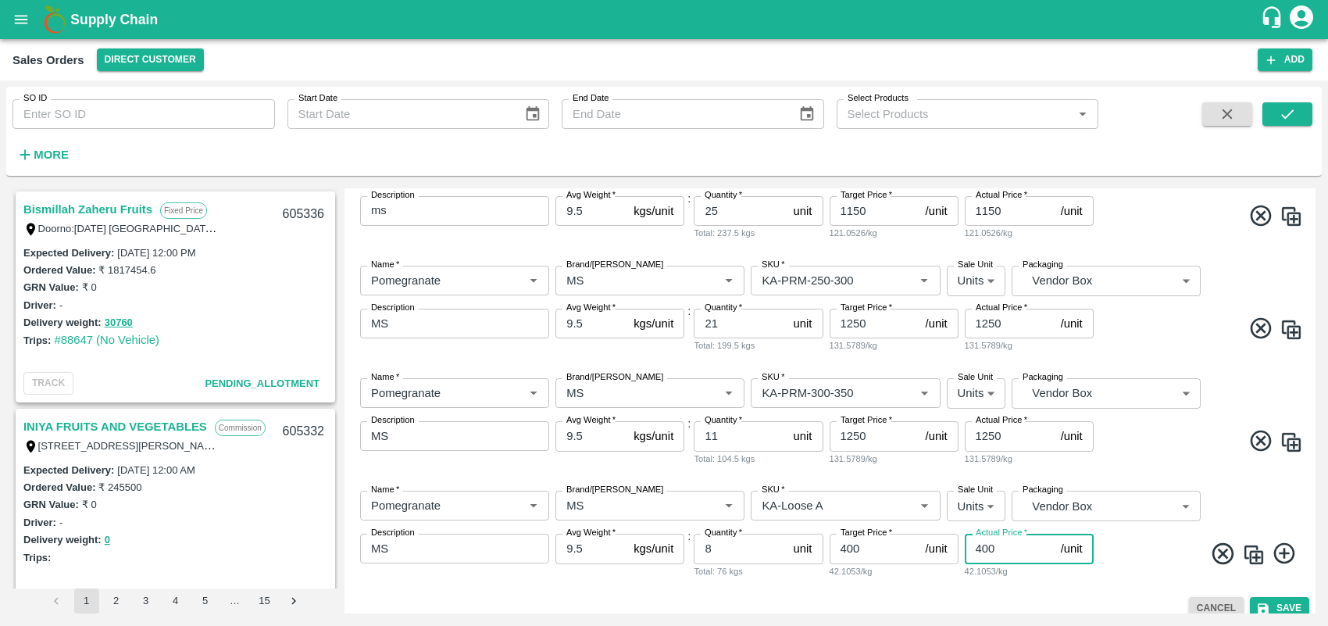
type input "400"
click at [1180, 552] on icon at bounding box center [1284, 553] width 21 height 21
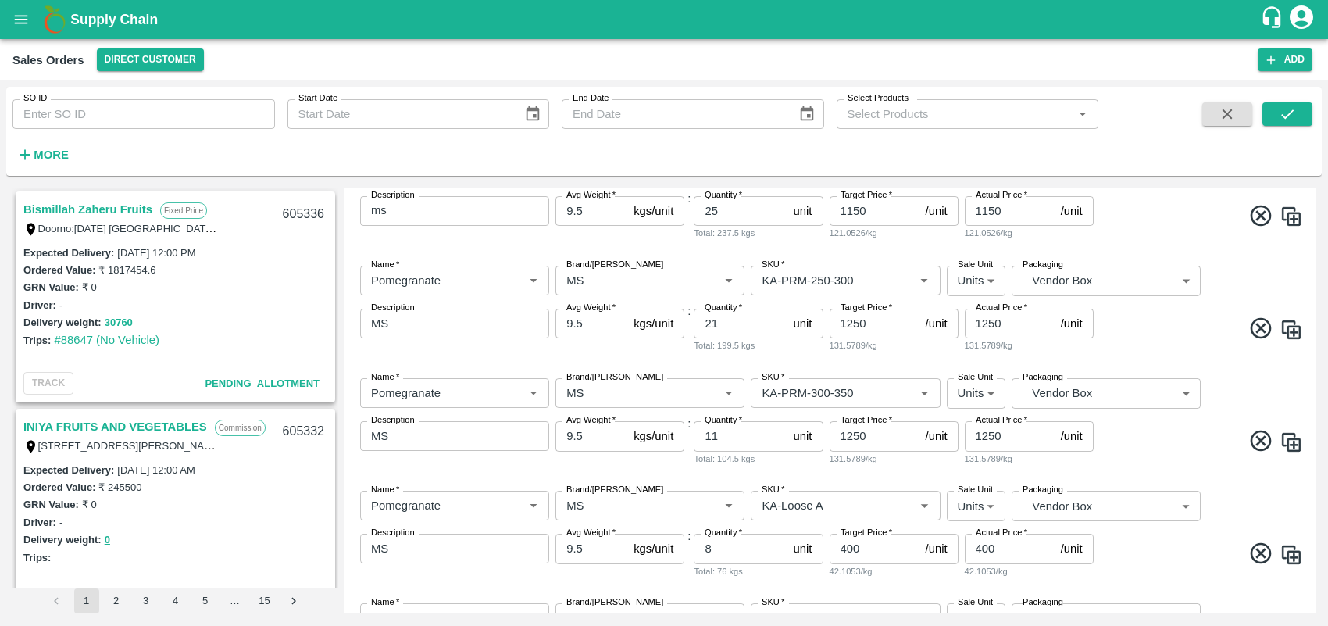
click at [1180, 556] on div "Add Sales Order DC   * Direct Customer 6 DC Sale Type   * Commission 2 Sale Typ…" at bounding box center [830, 400] width 971 height 425
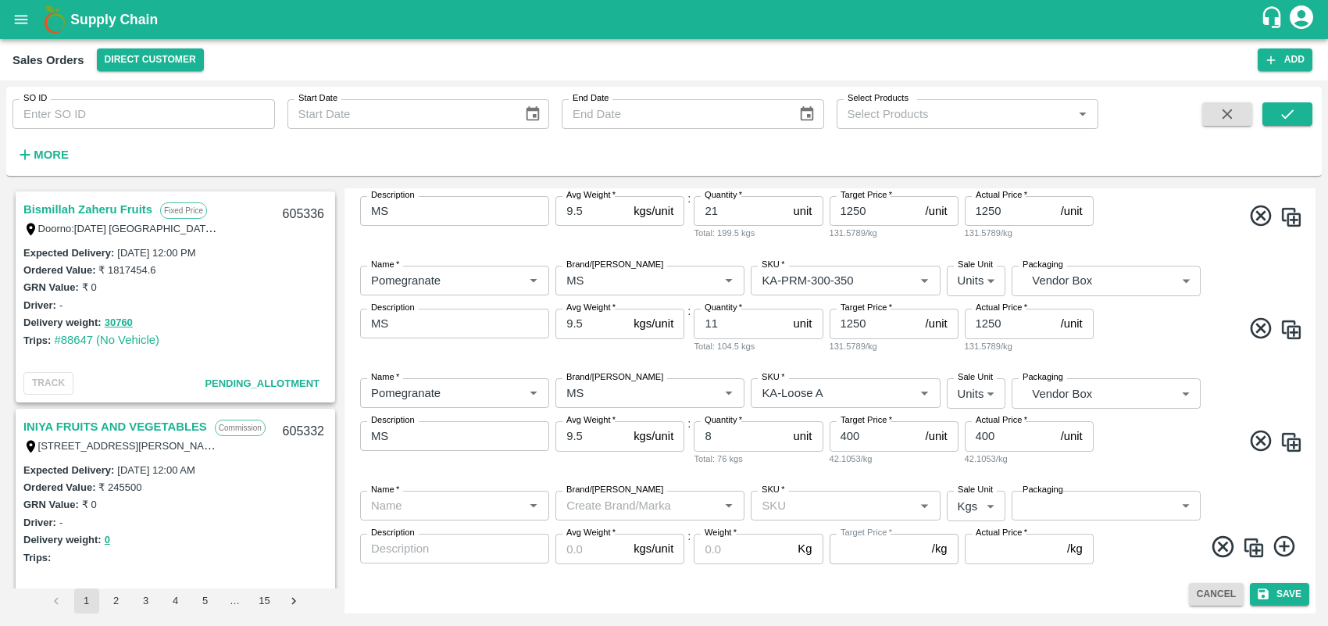
click at [936, 556] on div "Cancel Save" at bounding box center [830, 594] width 959 height 23
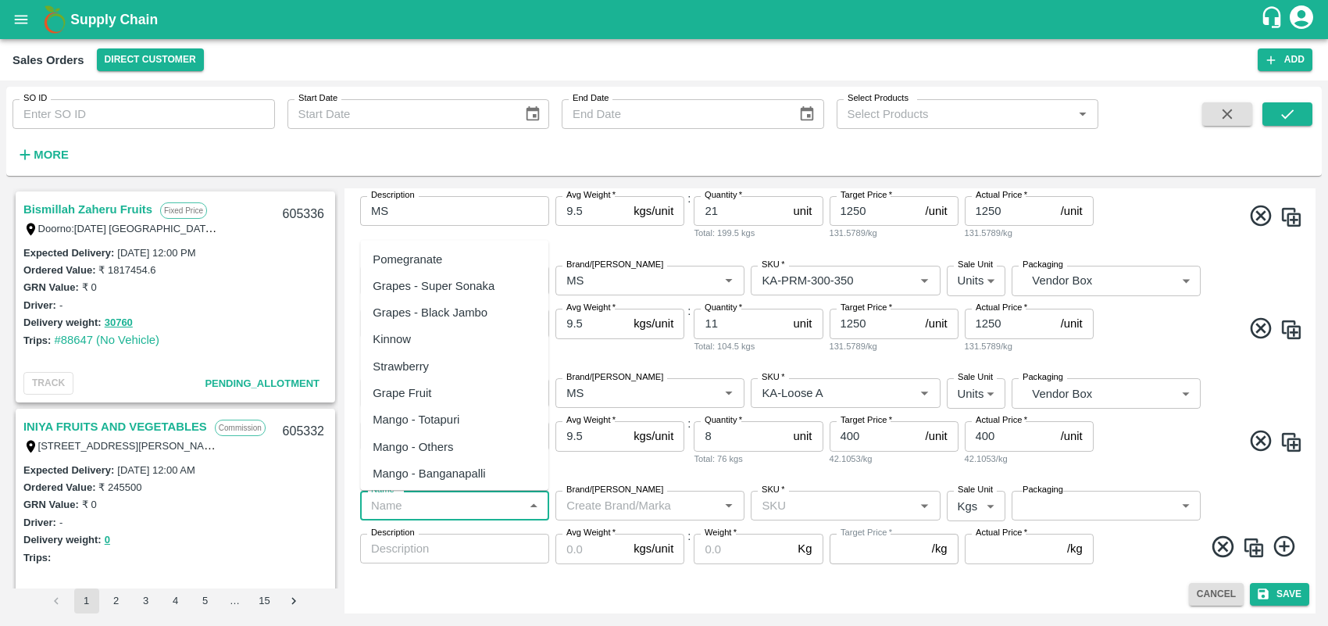
click at [424, 505] on input "Name   *" at bounding box center [442, 505] width 154 height 20
click at [432, 255] on div "Pomegranate" at bounding box center [408, 259] width 70 height 17
type input "Pomegranate"
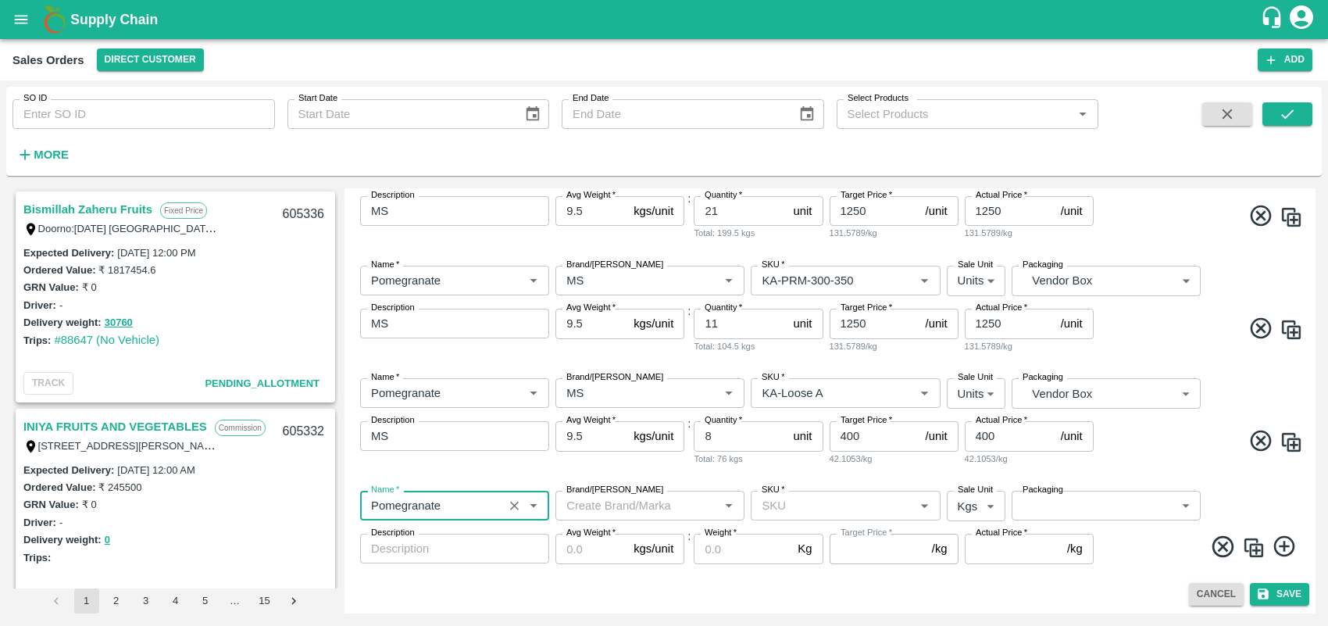
click at [630, 512] on input "Brand/[PERSON_NAME]" at bounding box center [637, 505] width 154 height 20
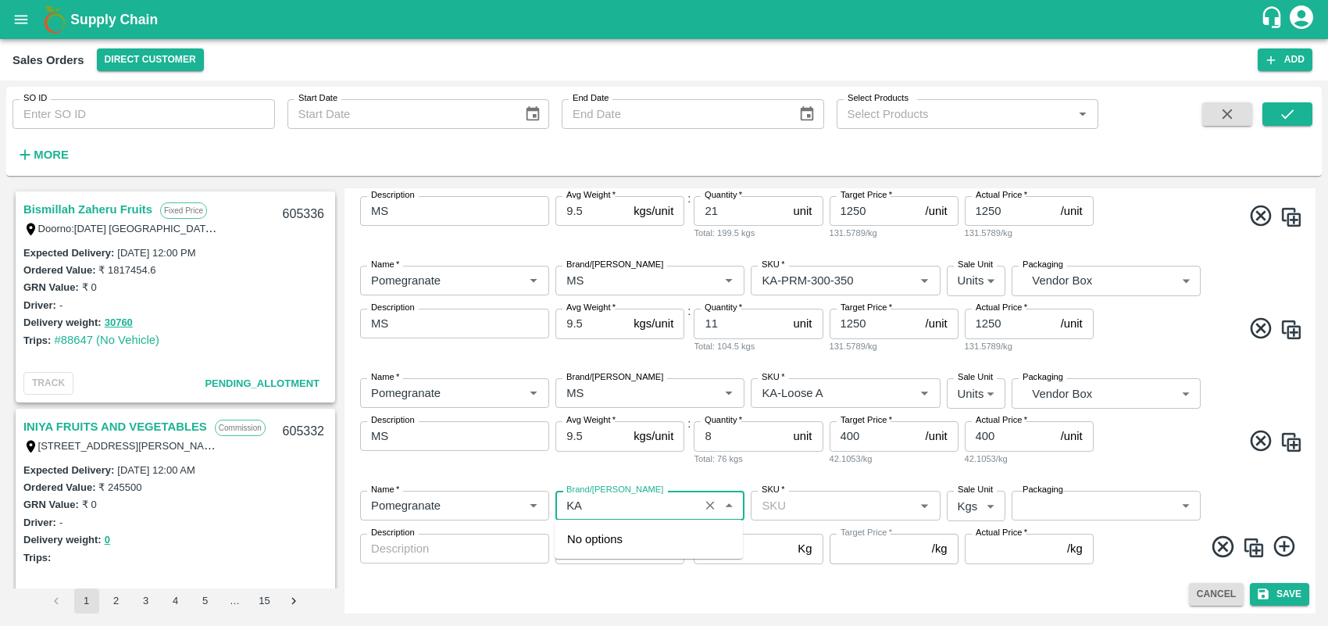
type input "K"
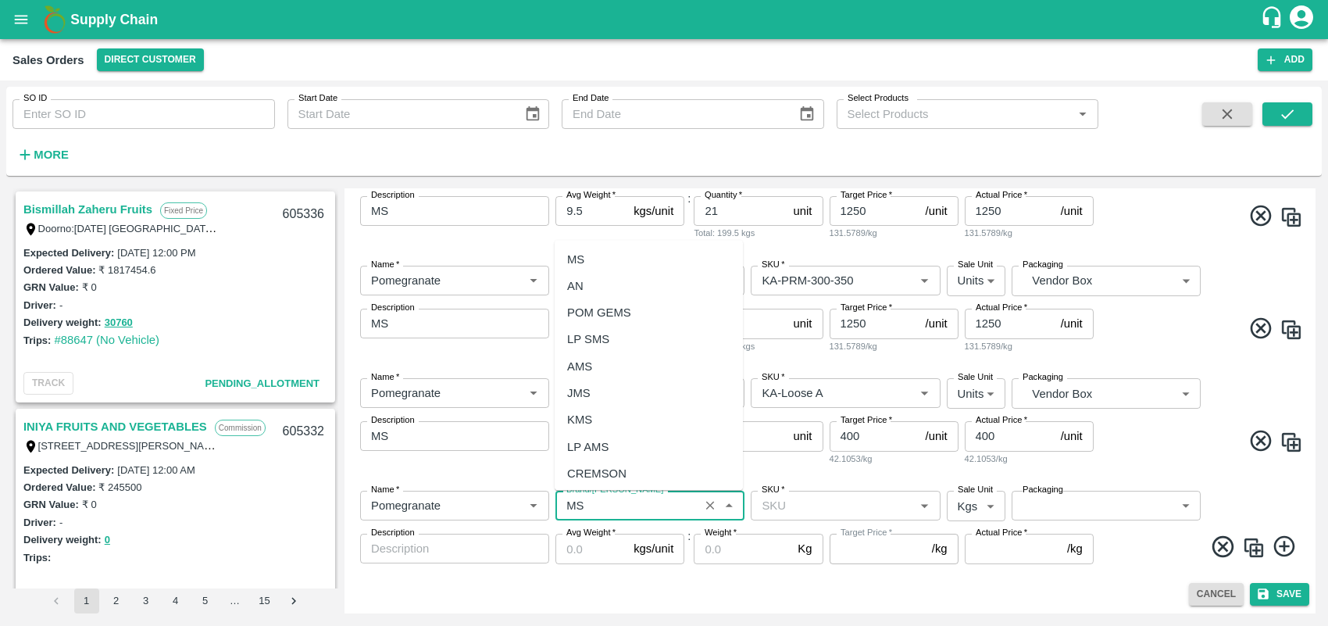
click at [588, 259] on div "MS" at bounding box center [649, 259] width 188 height 27
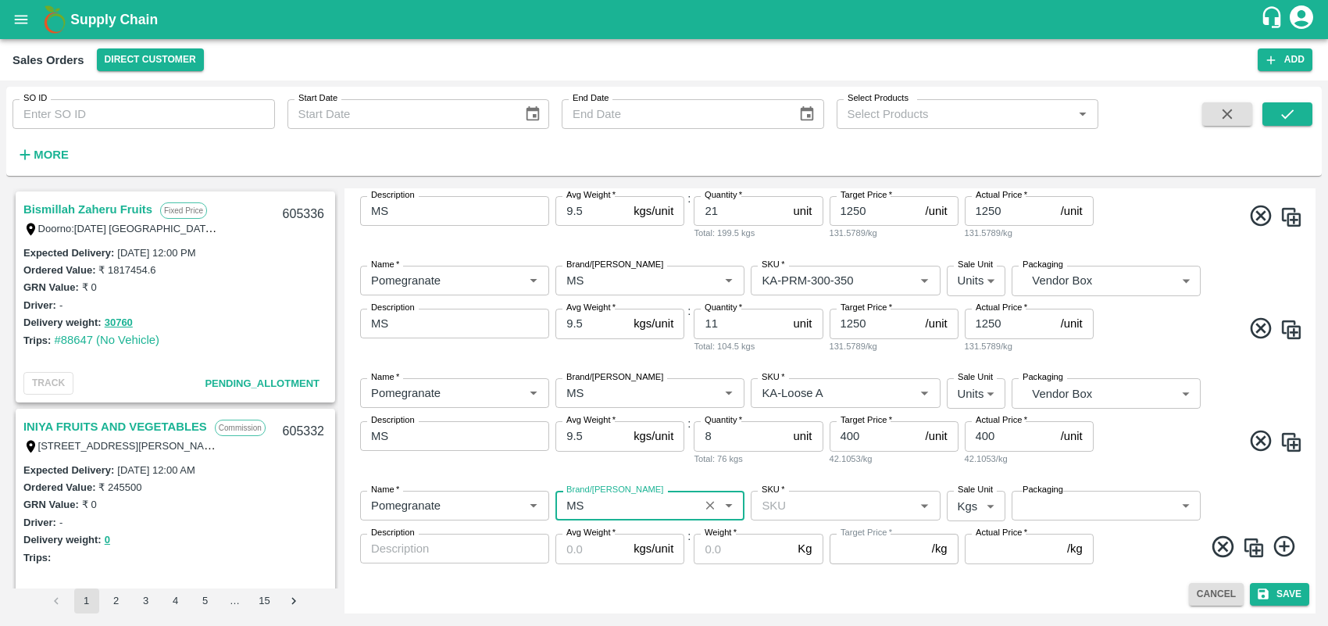
type input "MS"
click at [821, 508] on input "SKU   *" at bounding box center [833, 505] width 154 height 20
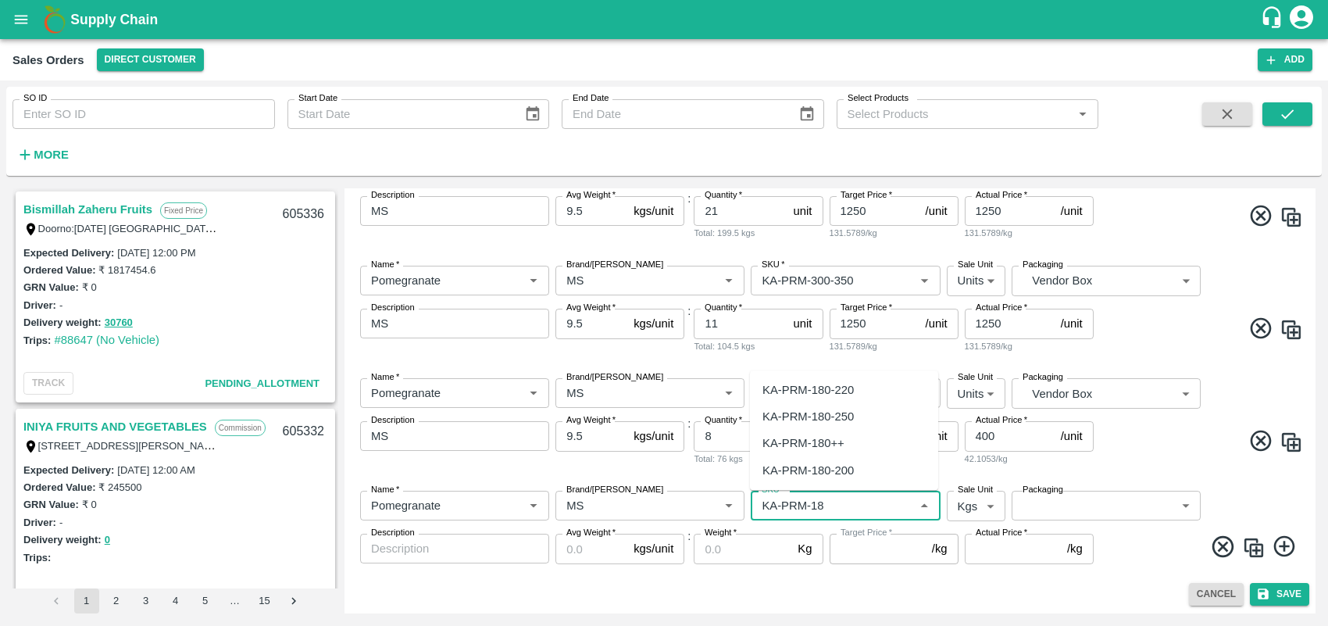
click at [821, 446] on div "KA-PRM-180++" at bounding box center [804, 443] width 82 height 17
type input "KA-PRM-180++"
click at [974, 506] on body "Supply Chain Sales Orders Direct Customer Add SO ID SO ID Start Date Start Date…" at bounding box center [664, 313] width 1328 height 626
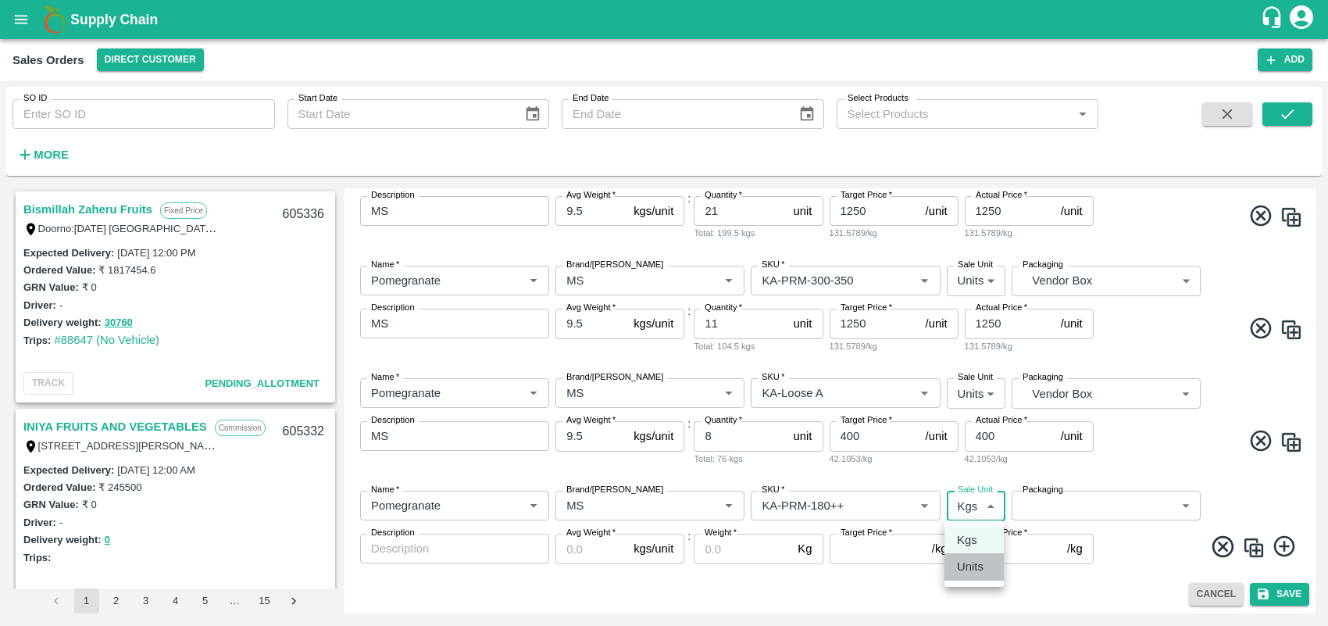
click at [974, 556] on li "Units" at bounding box center [974, 566] width 59 height 27
type input "2"
click at [1077, 499] on body "Supply Chain Sales Orders Direct Customer Add SO ID SO ID Start Date Start Date…" at bounding box center [664, 313] width 1328 height 626
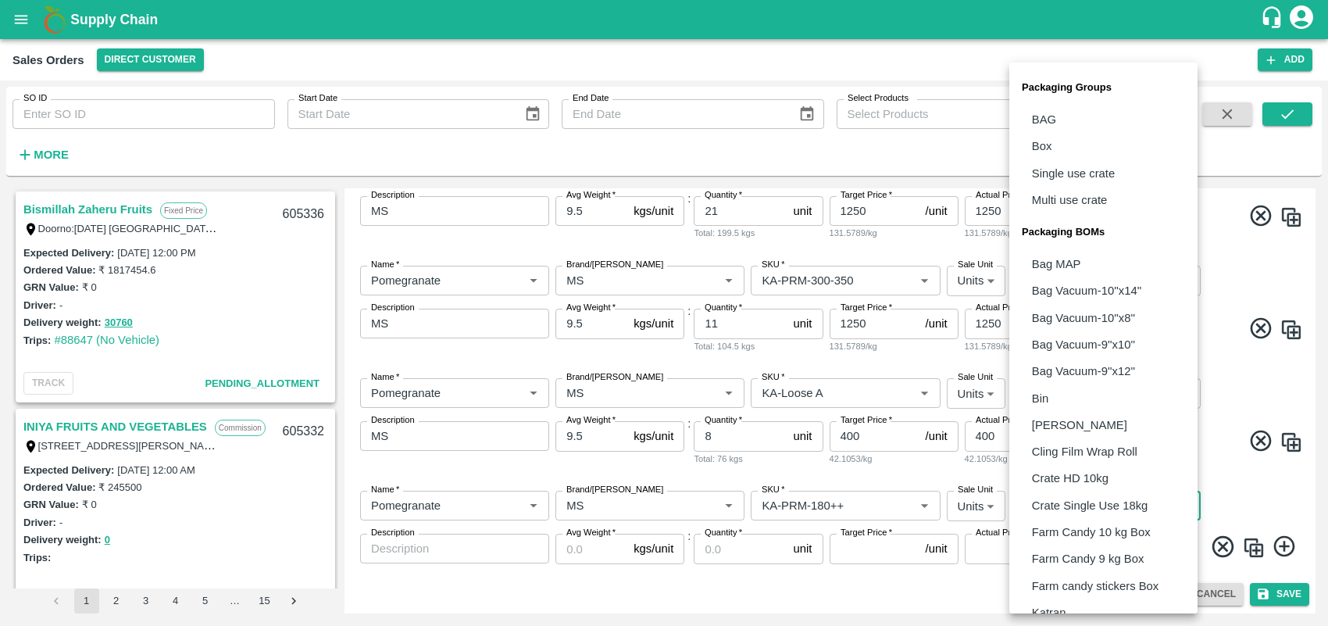
scroll to position [313, 0]
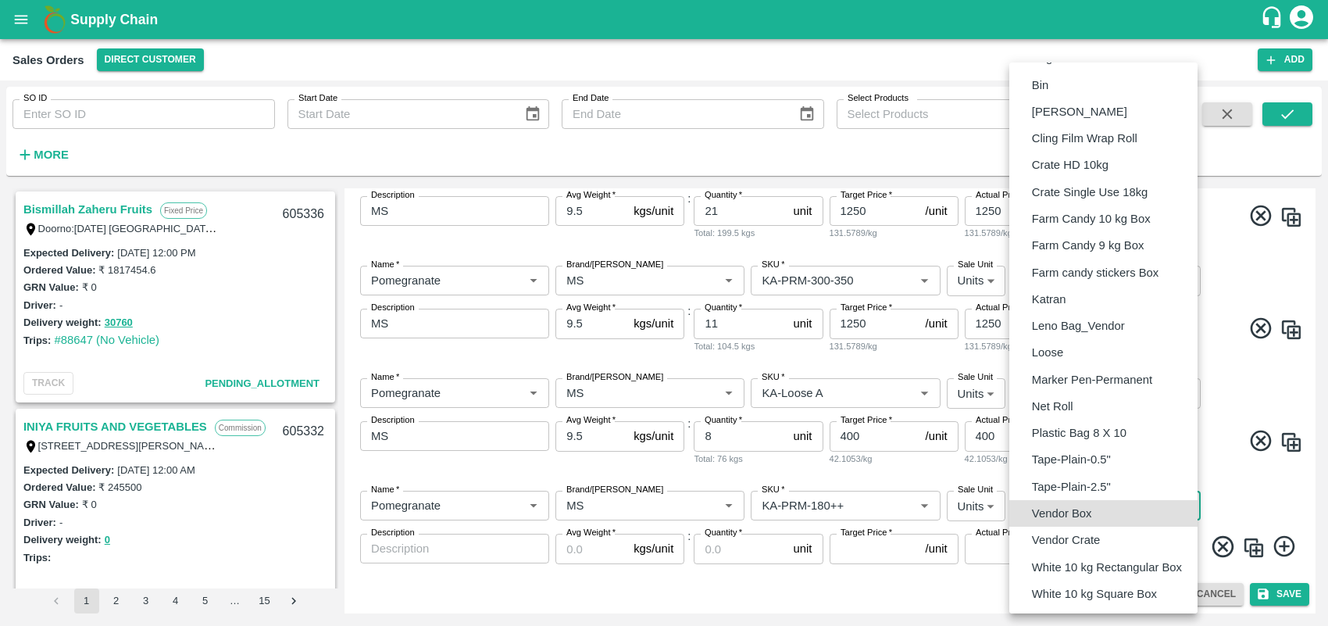
type input "BOM/276"
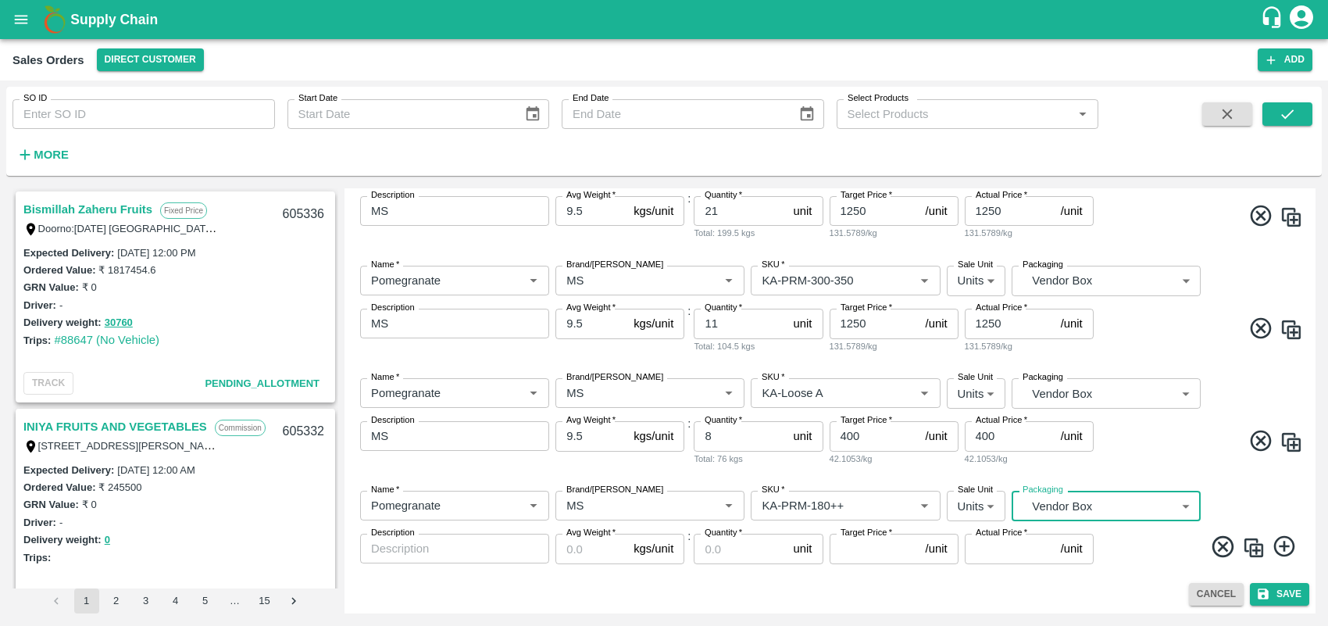
click at [496, 545] on textarea "Description" at bounding box center [454, 549] width 167 height 16
type textarea "MS"
click at [571, 549] on input "Avg Weight   *" at bounding box center [592, 549] width 72 height 30
type input "9.5"
click at [729, 549] on input "Quantity   *" at bounding box center [740, 549] width 93 height 30
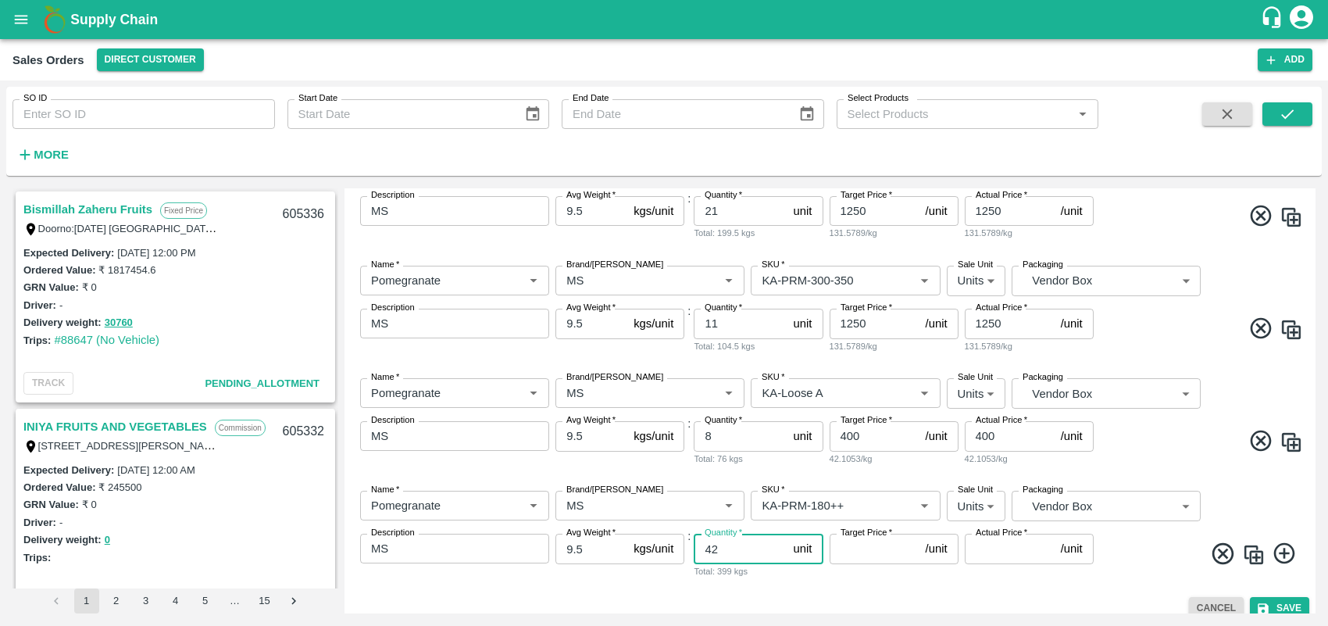
type input "42"
click at [858, 556] on input "Target Price   *" at bounding box center [875, 549] width 90 height 30
type input "600"
click at [990, 551] on input "Actual Price   *" at bounding box center [1010, 549] width 90 height 30
type input "600"
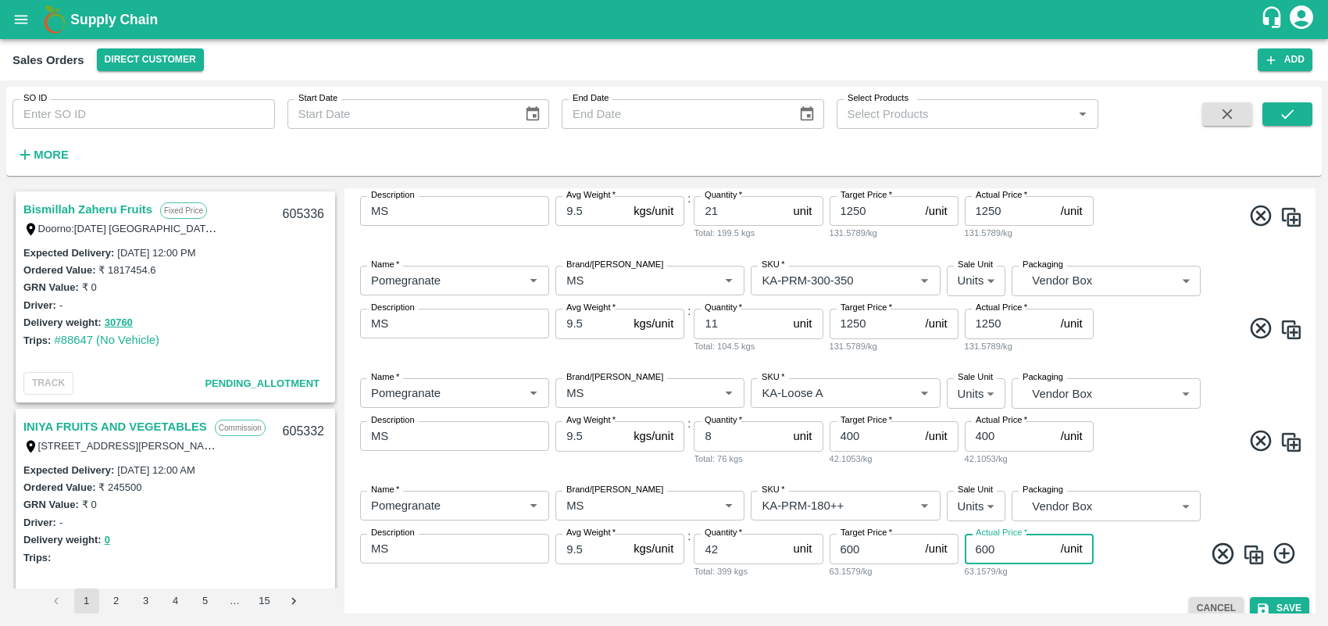
click at [1107, 556] on div "Name   * Name   * Brand/[PERSON_NAME]/[PERSON_NAME]   * SKU   * Sale Unit Units…" at bounding box center [830, 534] width 959 height 113
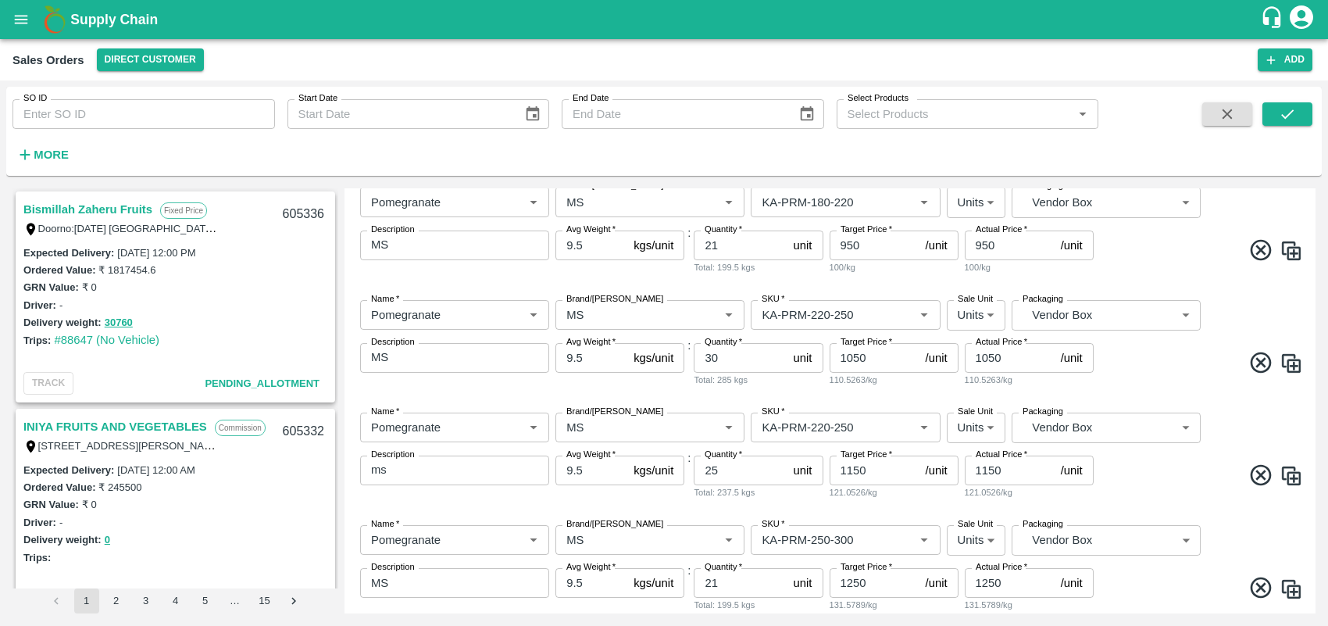
scroll to position [145, 0]
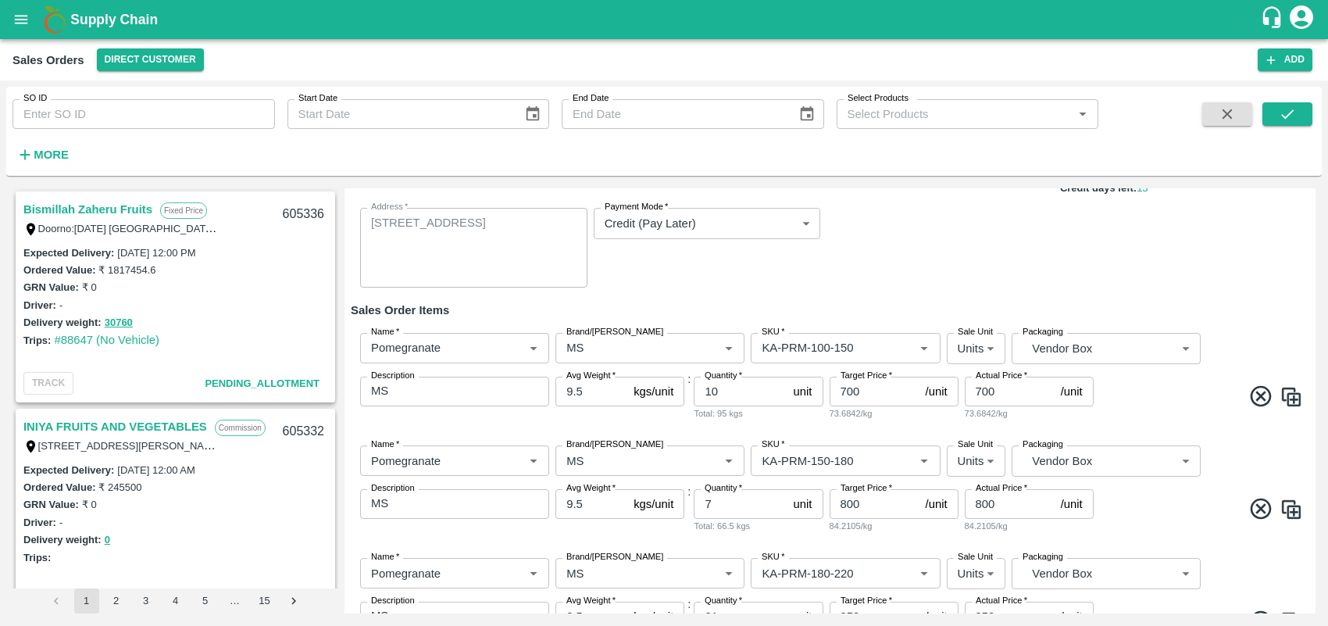
click at [1180, 424] on div "Bismillah Zaheru Fruits Fixed Price Doorno:[DATE] [GEOGRAPHIC_DATA] Kedareswara…" at bounding box center [664, 401] width 1316 height 438
click at [1180, 431] on div "Add Sales Order DC   * Direct Customer 6 DC Sale Type   * Commission 2 Sale Typ…" at bounding box center [830, 400] width 971 height 425
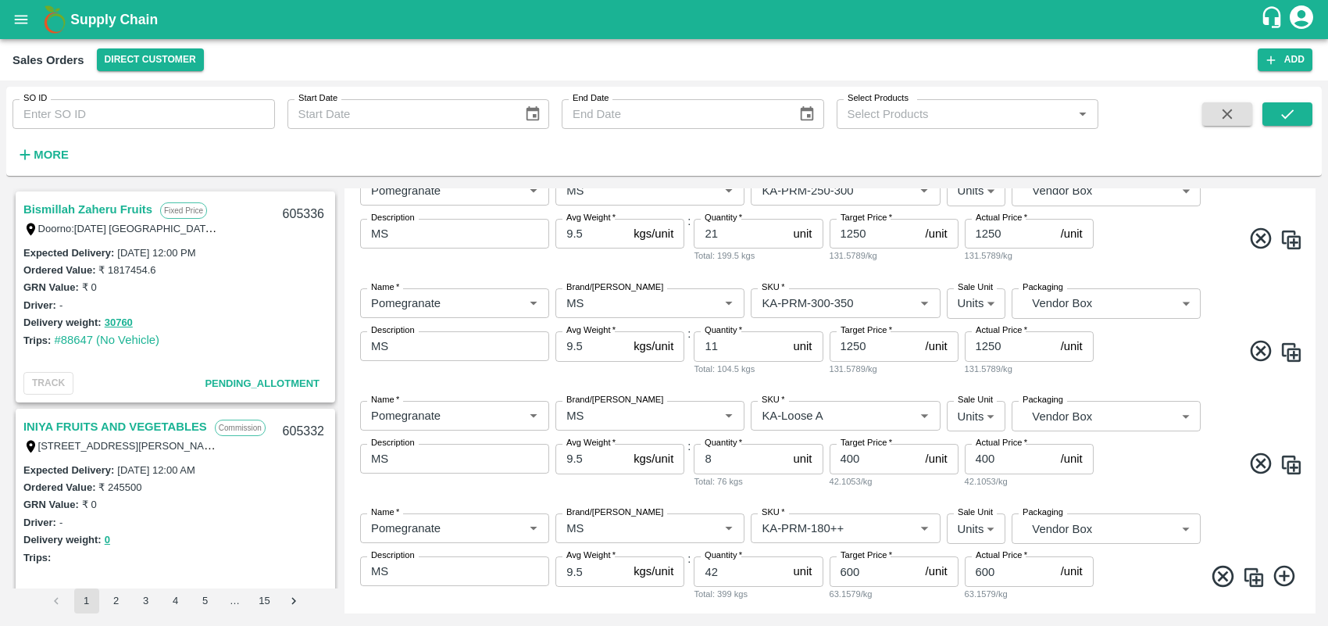
scroll to position [889, 0]
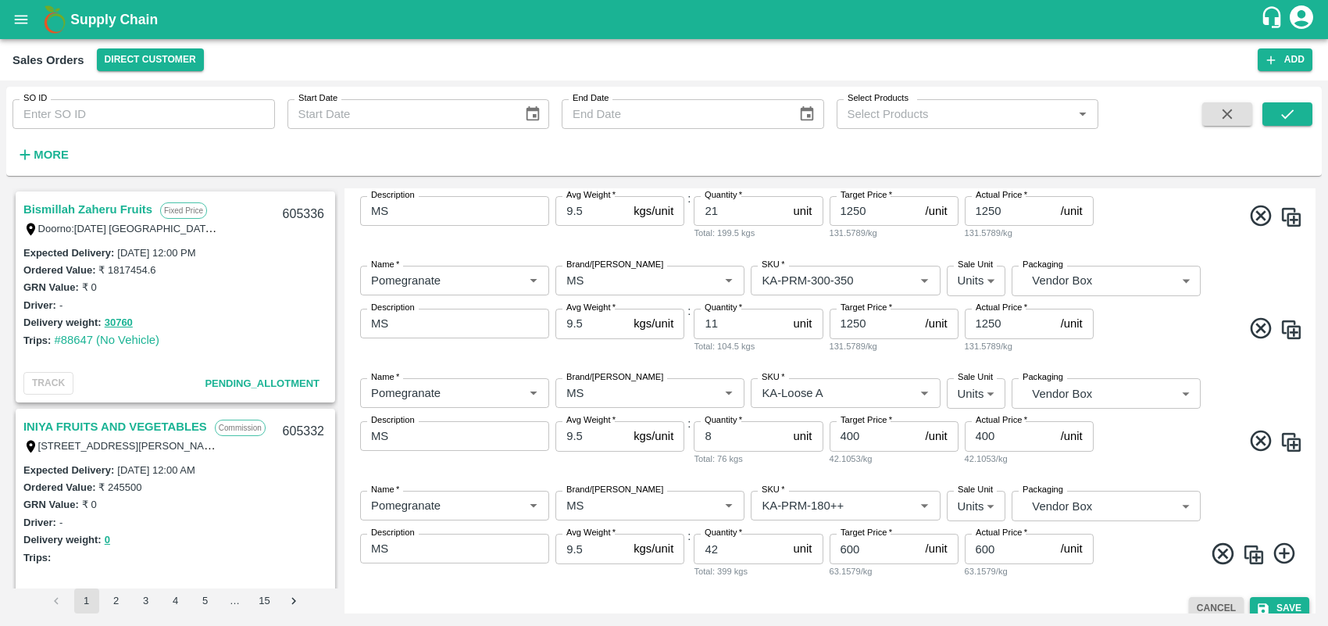
click at [1180, 556] on button "Save" at bounding box center [1279, 608] width 59 height 23
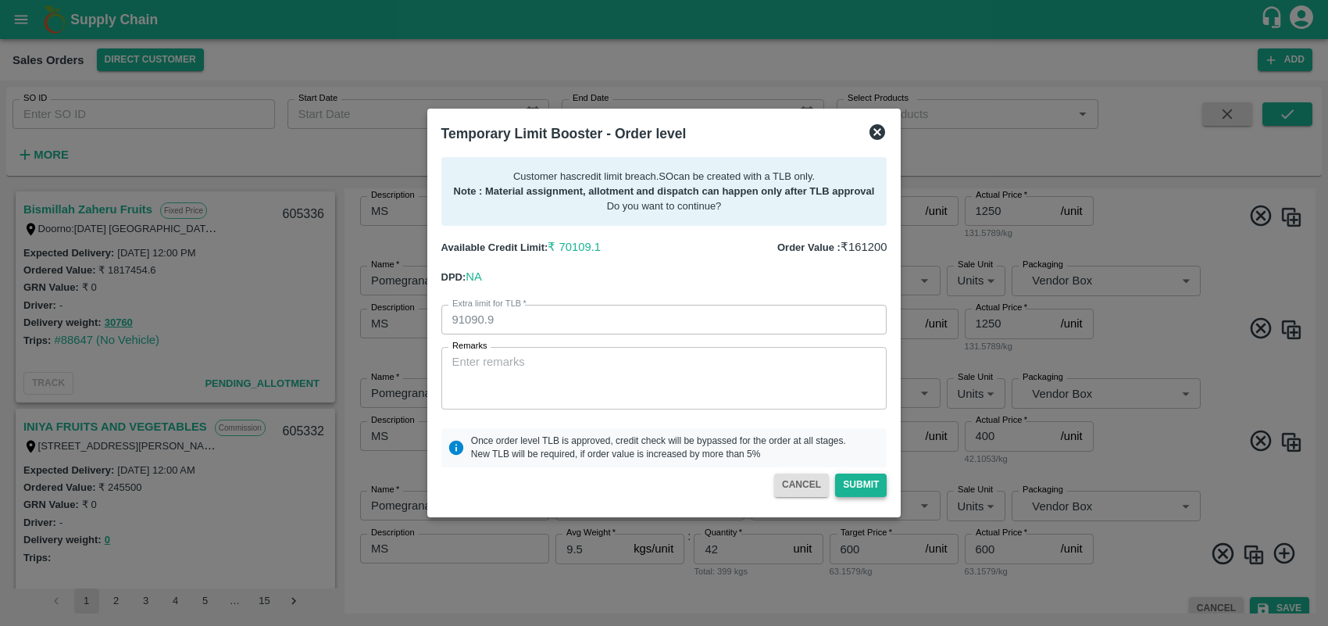
click at [879, 492] on button "Submit" at bounding box center [861, 485] width 52 height 23
